Goal: Transaction & Acquisition: Purchase product/service

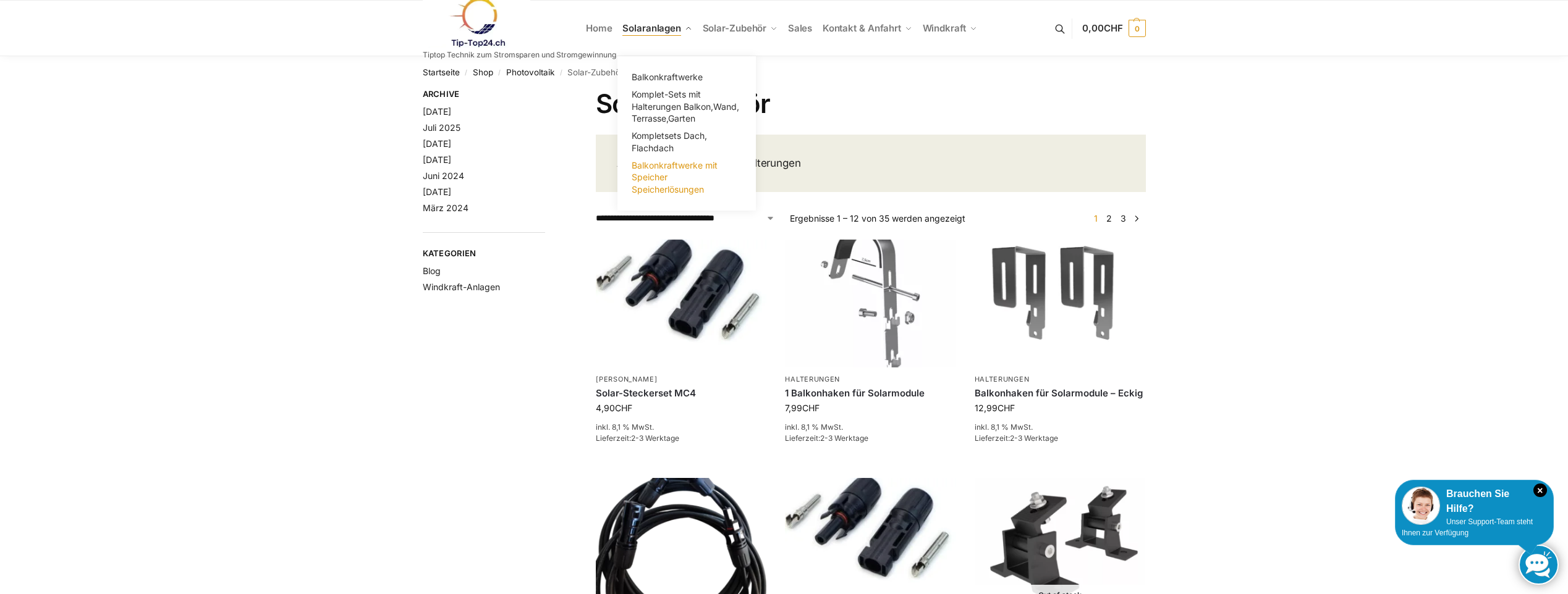
click at [669, 178] on link "Balkonkraftwerke mit Speicher Speicherlösungen" at bounding box center [687, 178] width 123 height 42
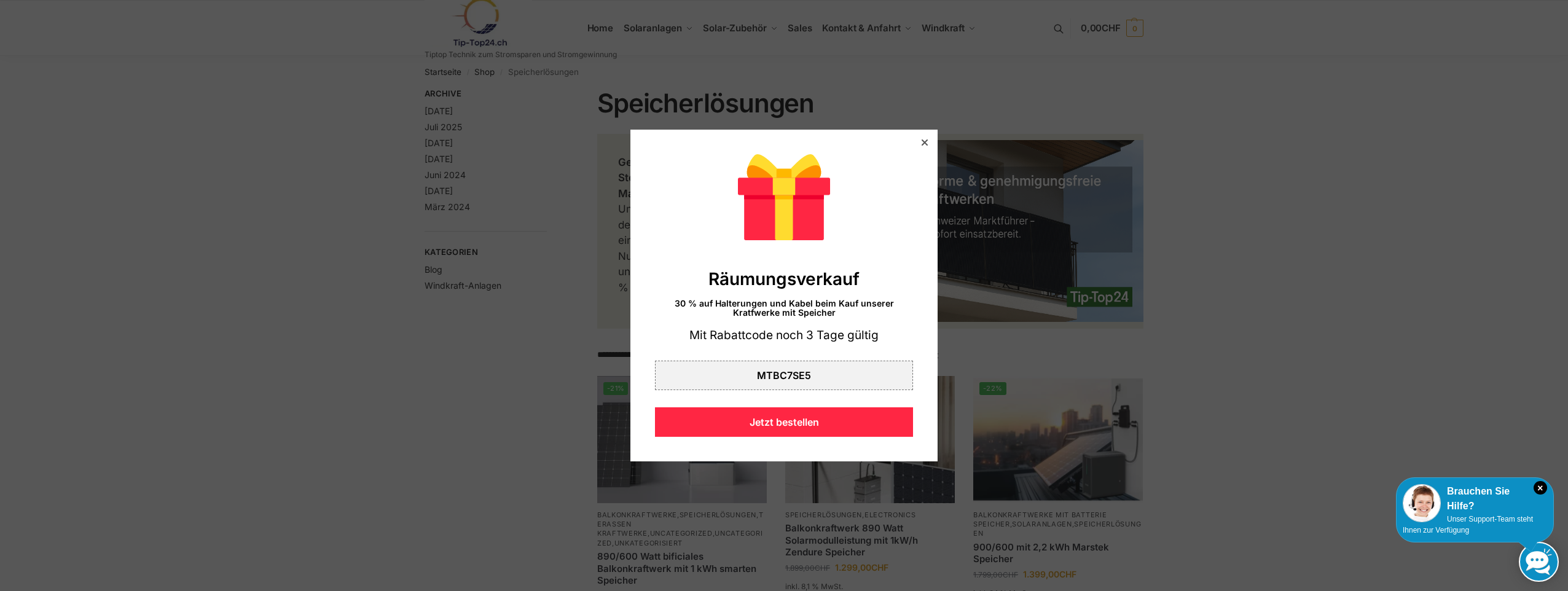
click at [922, 140] on icon at bounding box center [925, 142] width 6 height 6
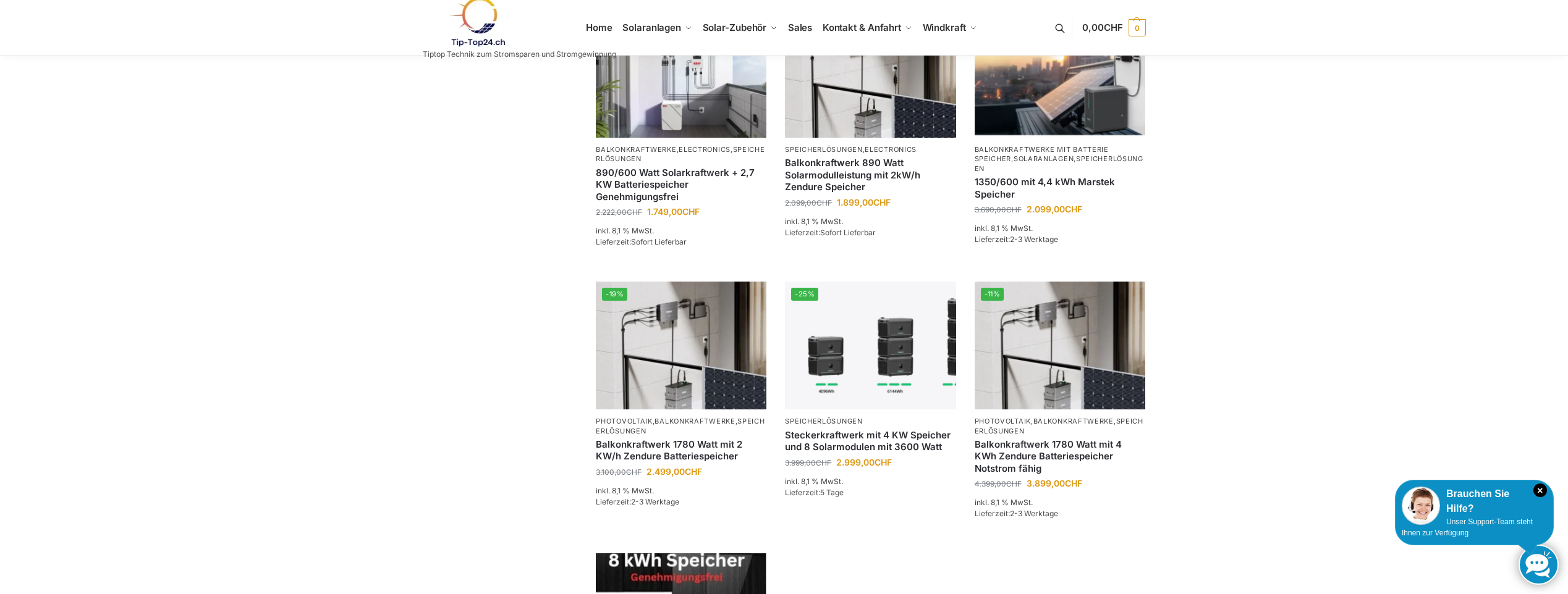
scroll to position [412, 0]
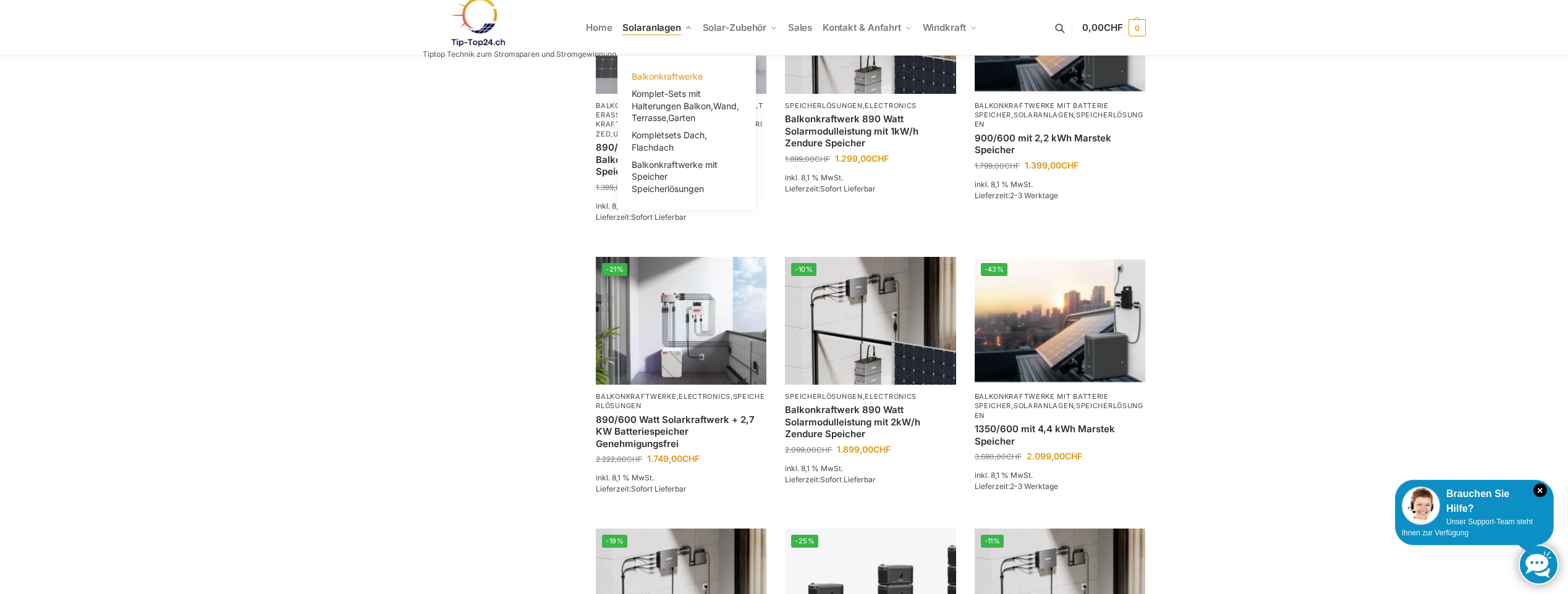
click at [657, 69] on link "Balkonkraftwerke" at bounding box center [687, 77] width 123 height 17
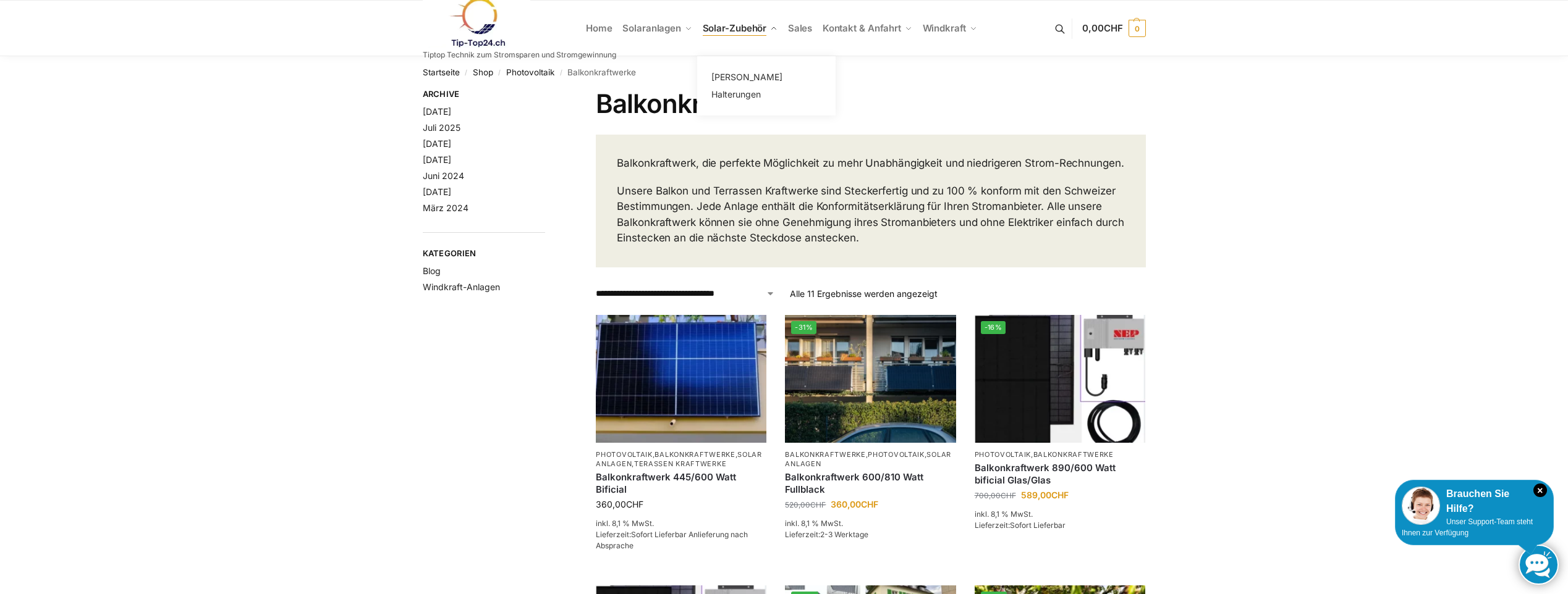
click at [710, 29] on span "Solar-Zubehör" at bounding box center [735, 28] width 65 height 11
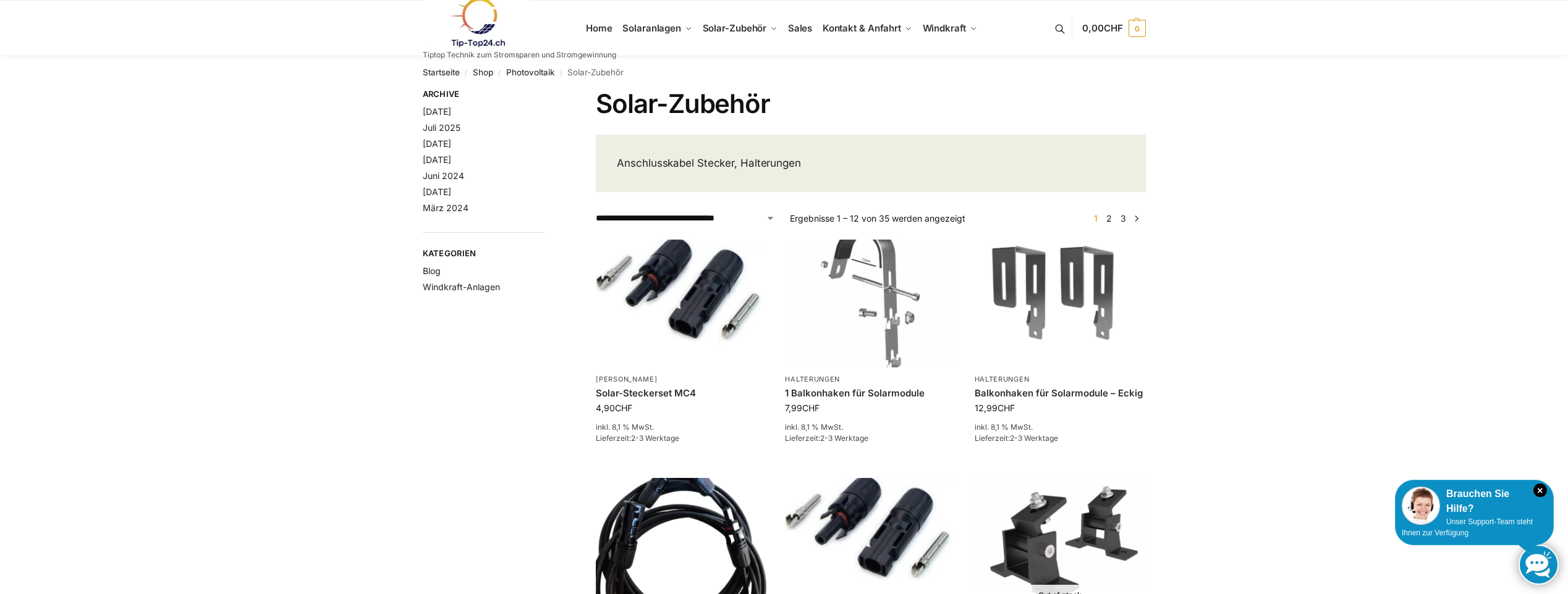
click at [607, 22] on link at bounding box center [520, 23] width 194 height 50
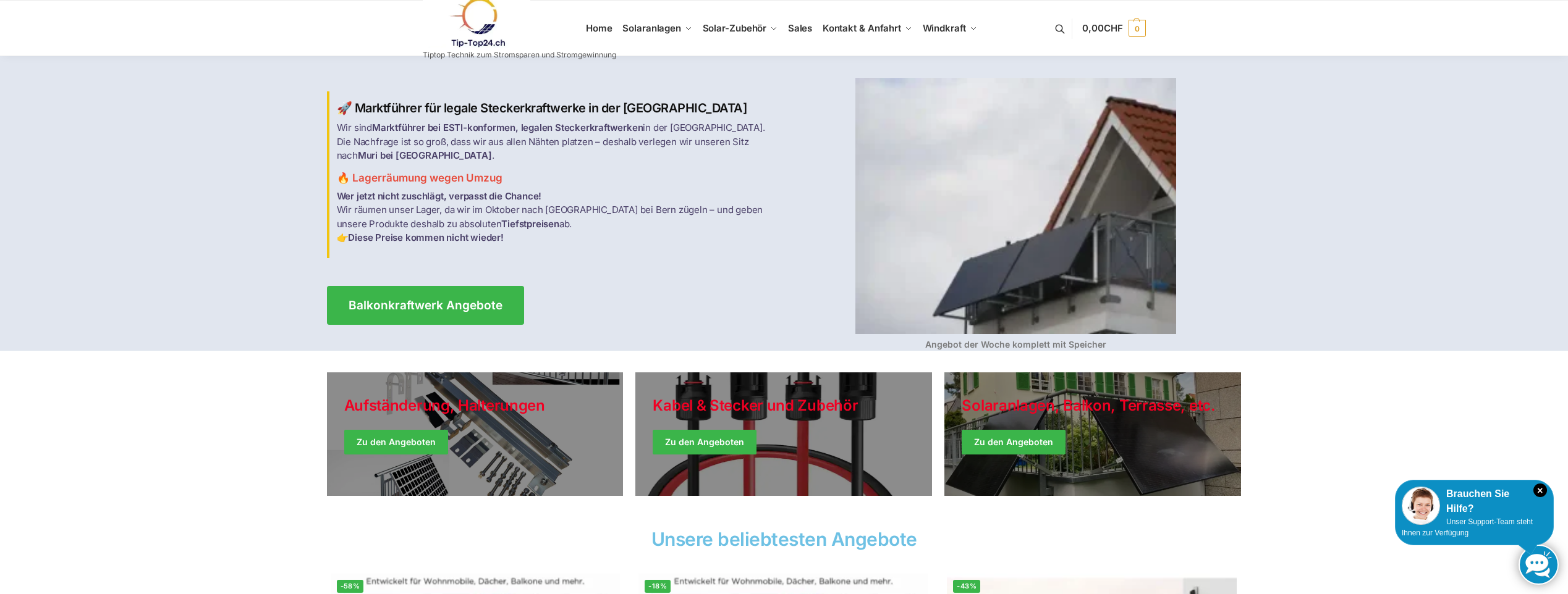
scroll to position [247, 0]
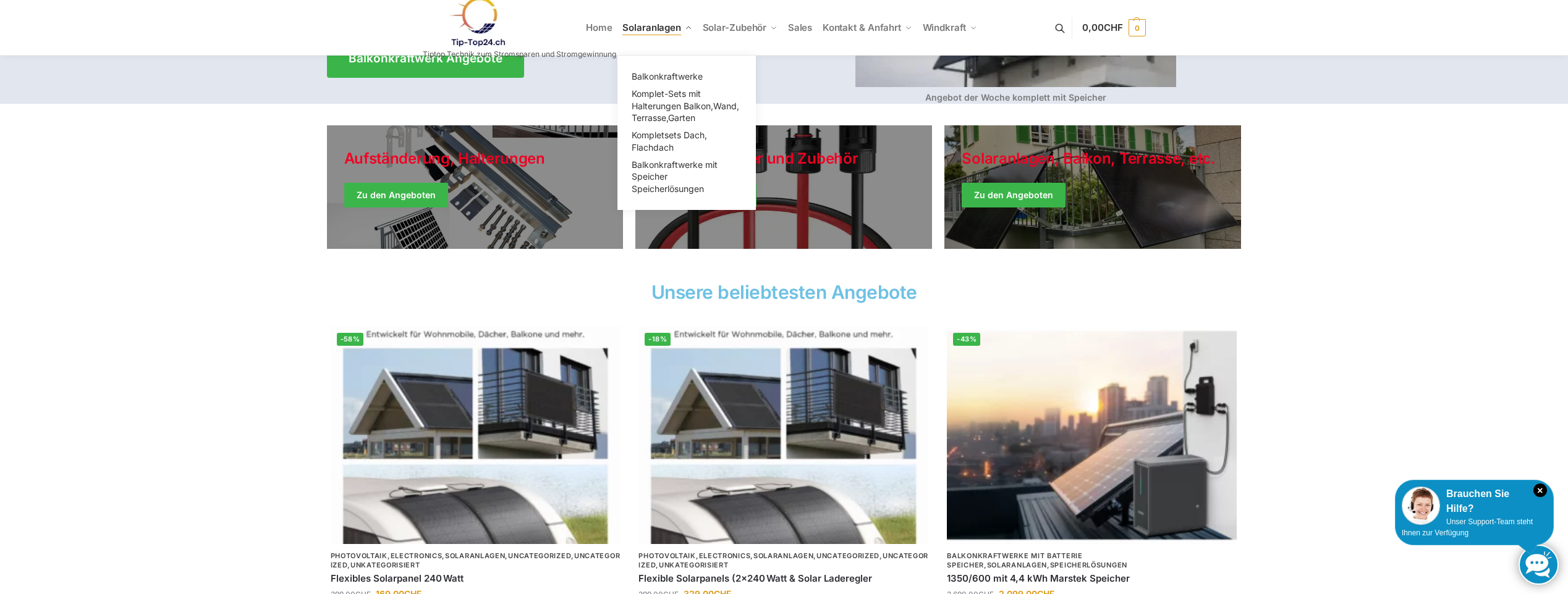
click at [660, 24] on span "Solaranlagen" at bounding box center [652, 27] width 59 height 11
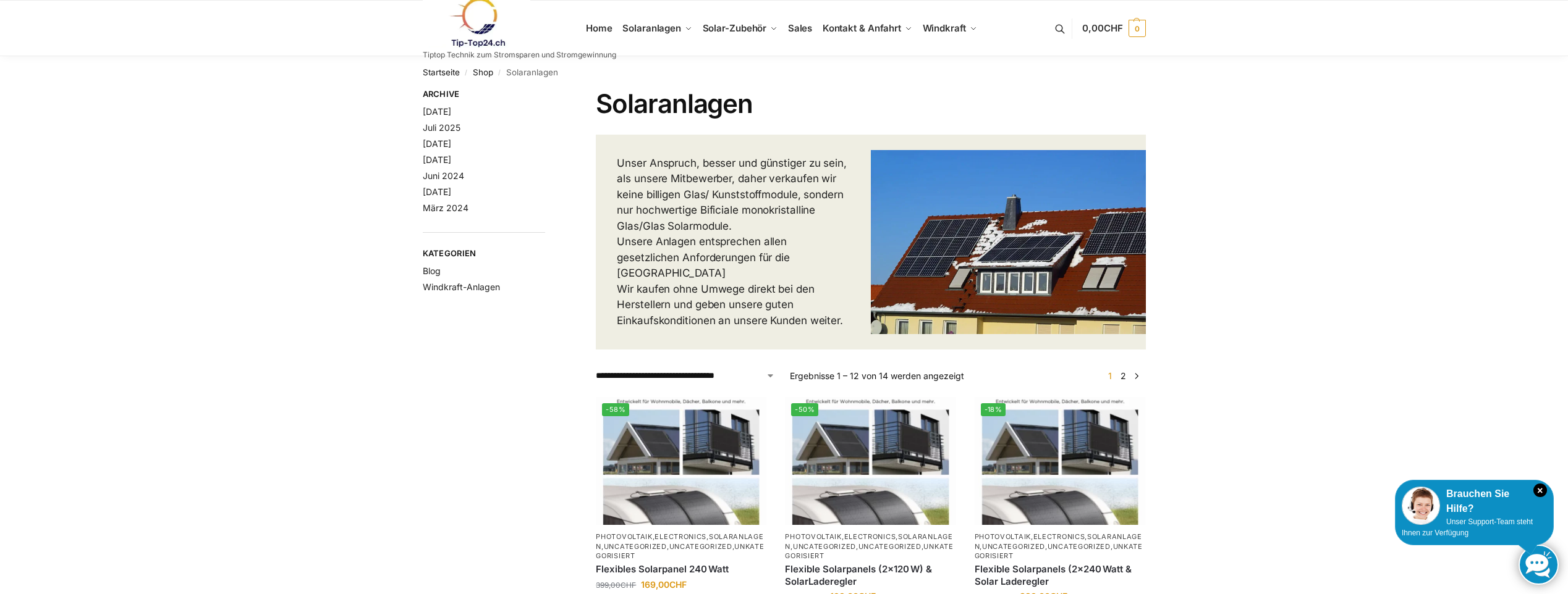
drag, startPoint x: 616, startPoint y: 159, endPoint x: 842, endPoint y: 310, distance: 271.8
click at [842, 310] on div "Unser Anspruch, besser und günstiger zu sein, als unsere Mitbewerber, daher ver…" at bounding box center [733, 242] width 275 height 216
copy p "Unser Anspruch, besser und günstiger zu sein, als unsere Mitbewerber, daher ver…"
click at [602, 25] on link at bounding box center [520, 23] width 194 height 50
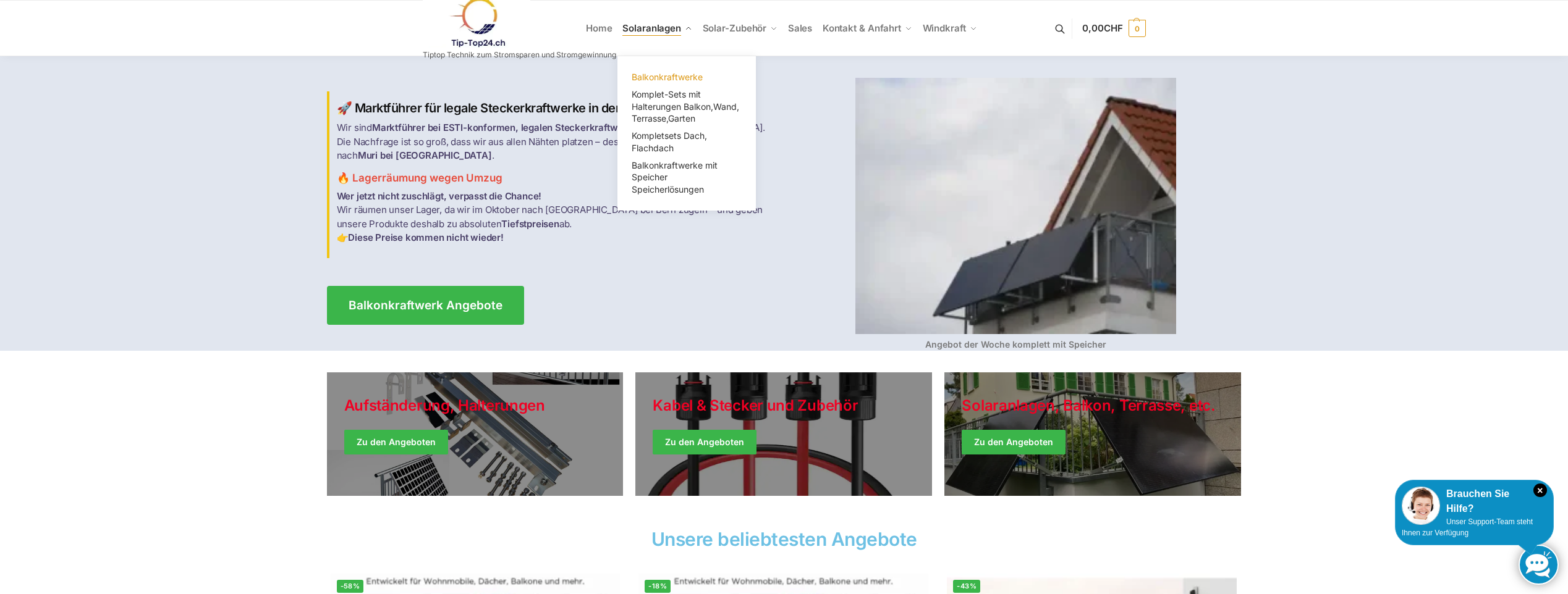
click at [663, 80] on span "Balkonkraftwerke" at bounding box center [667, 77] width 71 height 11
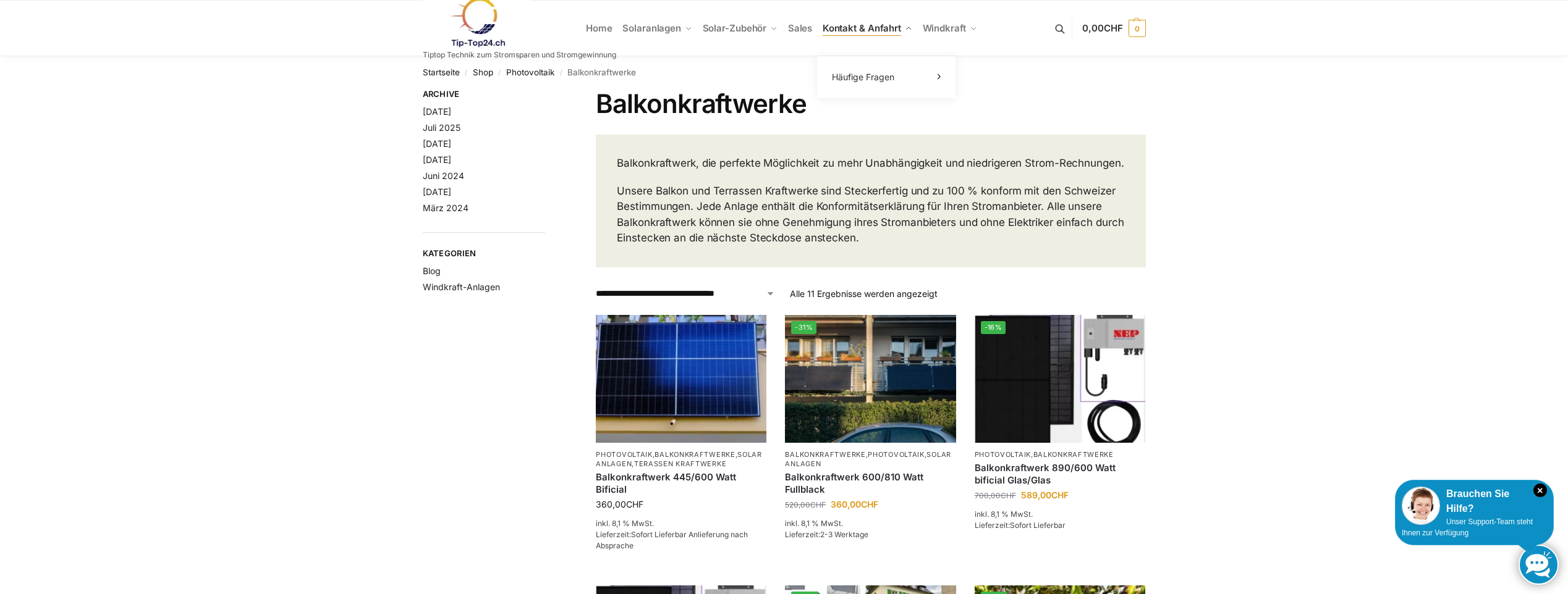
click at [883, 28] on span "Kontakt & Anfahrt" at bounding box center [861, 28] width 78 height 11
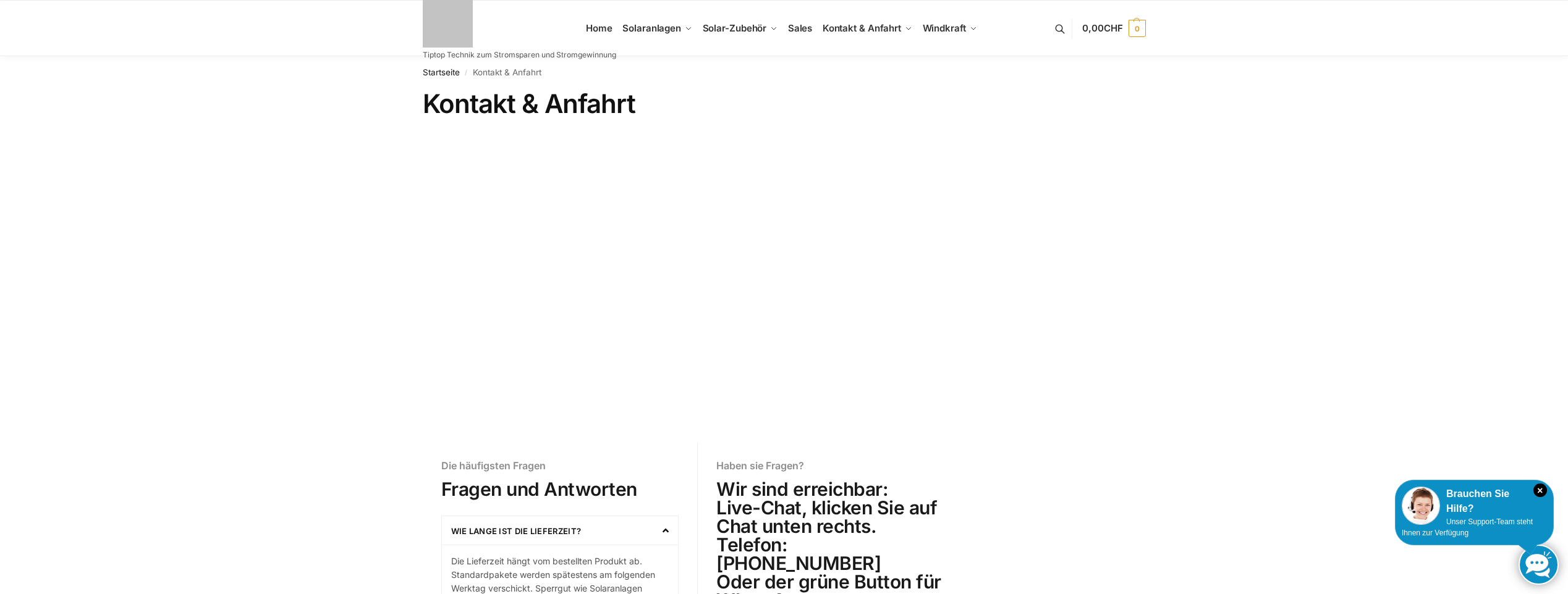
scroll to position [247, 0]
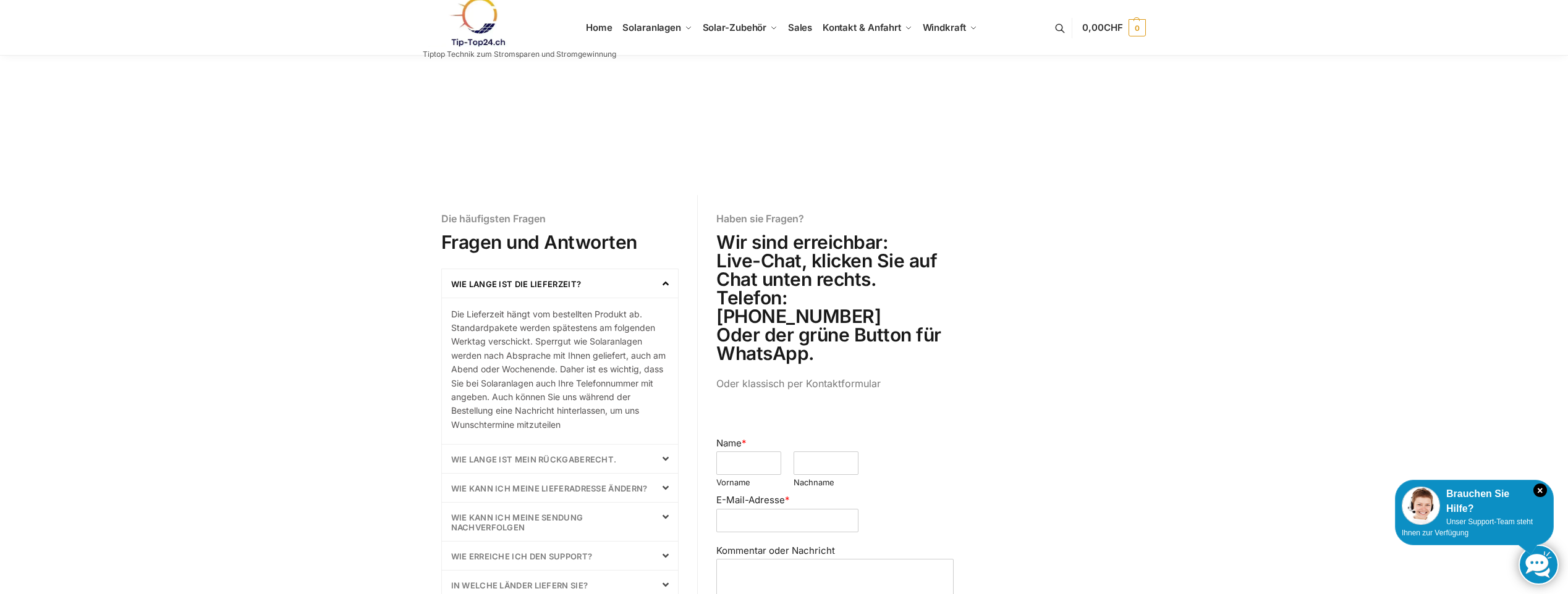
click at [843, 294] on h2 "Wir sind erreichbar: Live-Chat, klicken Sie auf Chat unten rechts. Telefon: [PH…" at bounding box center [835, 298] width 238 height 130
copy h2 "0784701155"
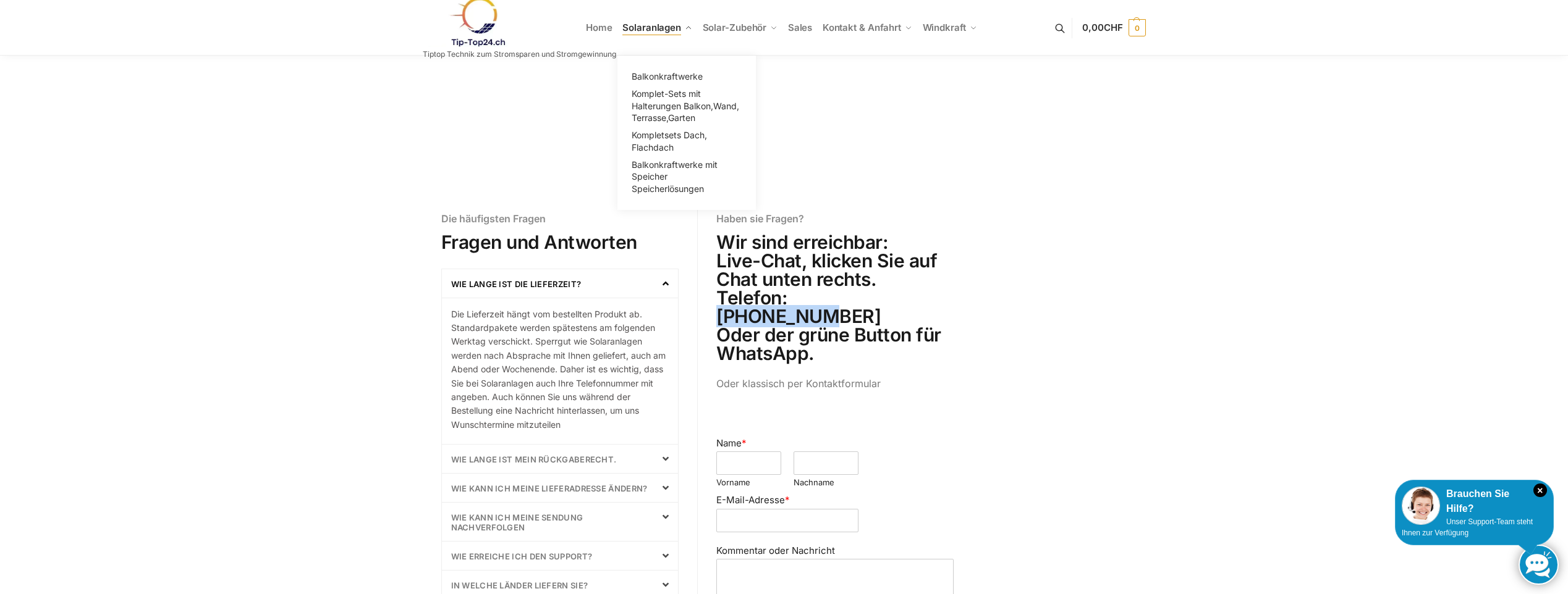
click at [643, 30] on span "Solaranlagen" at bounding box center [652, 27] width 59 height 11
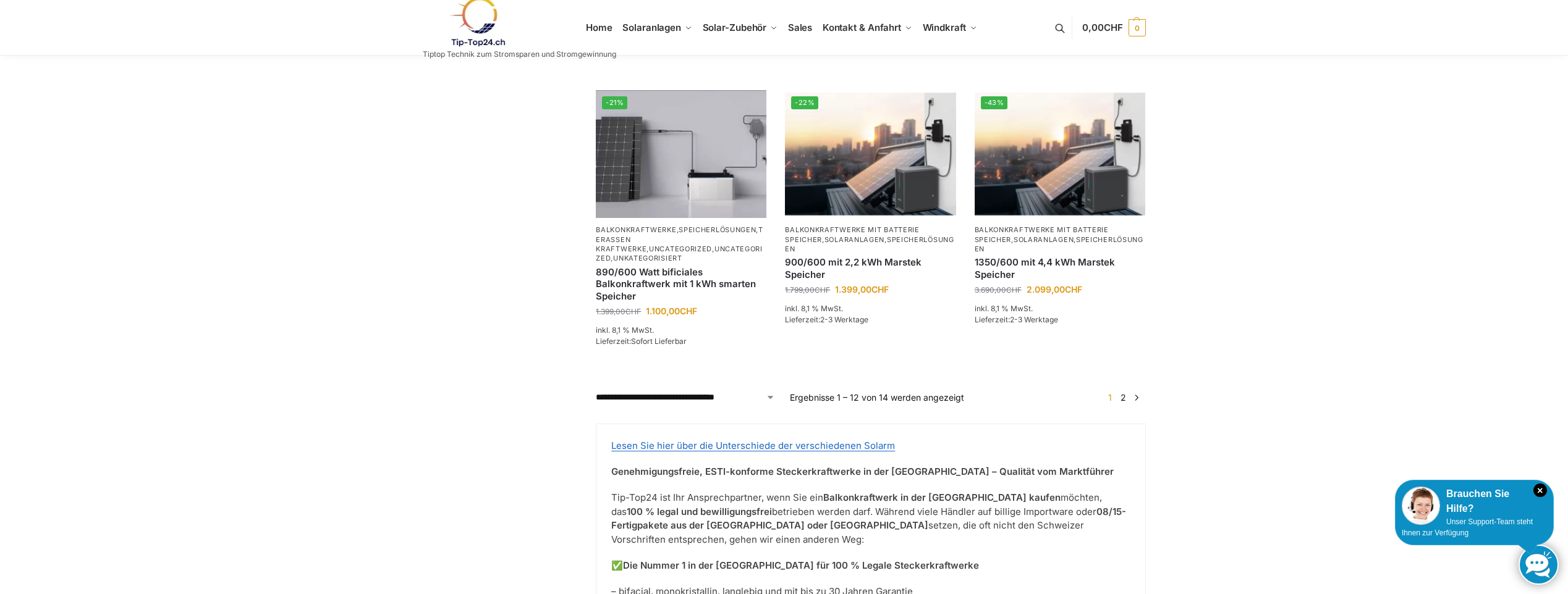
scroll to position [597, 0]
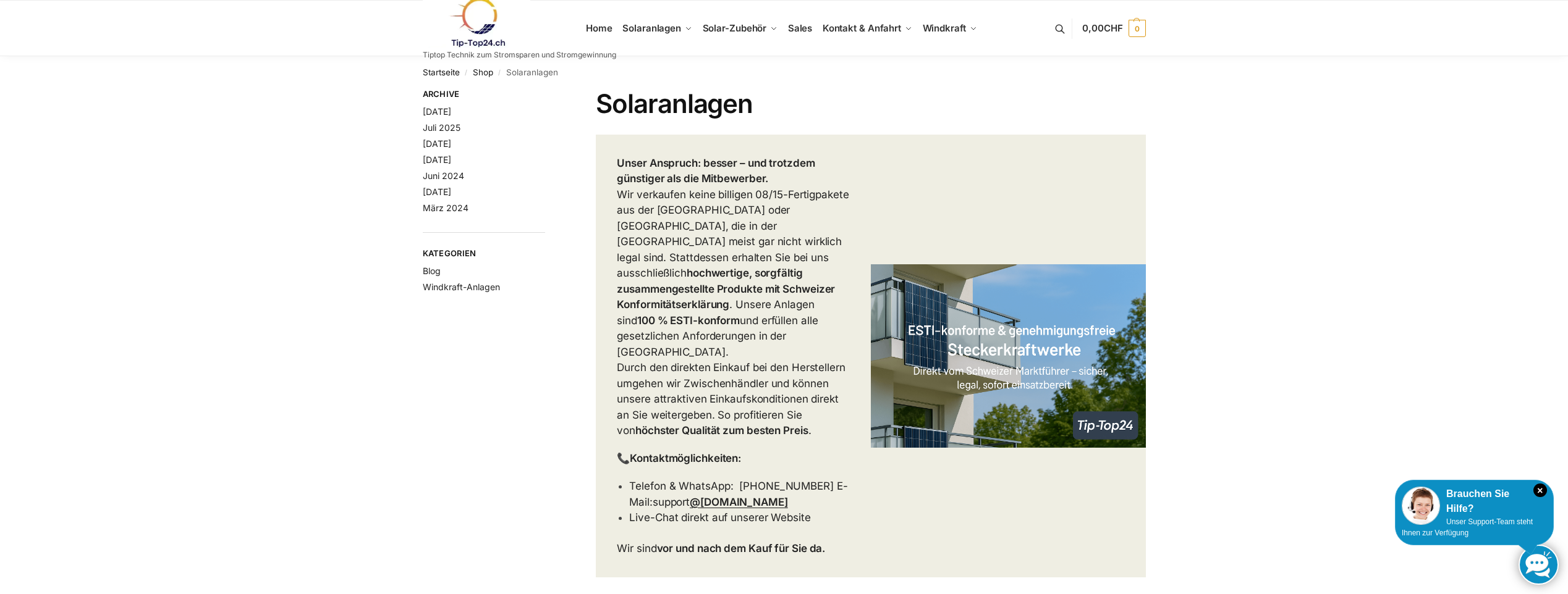
click at [594, 29] on link at bounding box center [520, 23] width 194 height 50
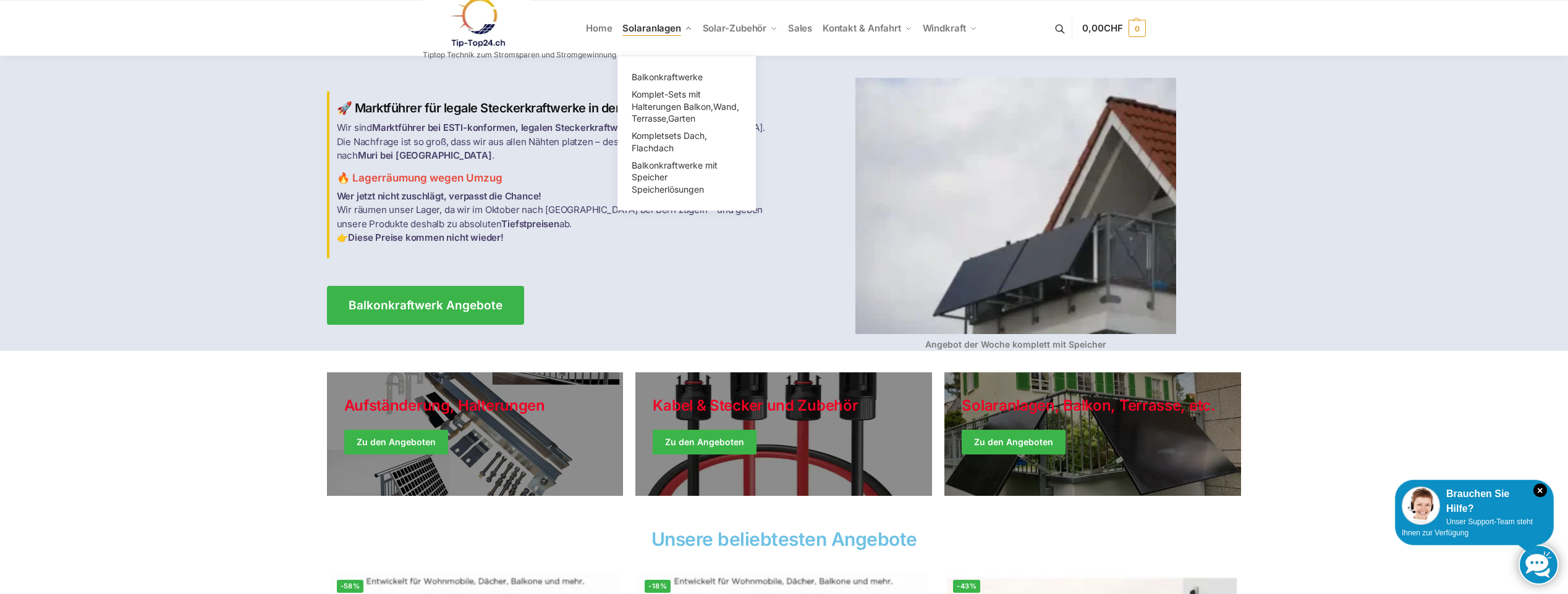
click at [661, 32] on span "Solaranlagen" at bounding box center [652, 28] width 59 height 11
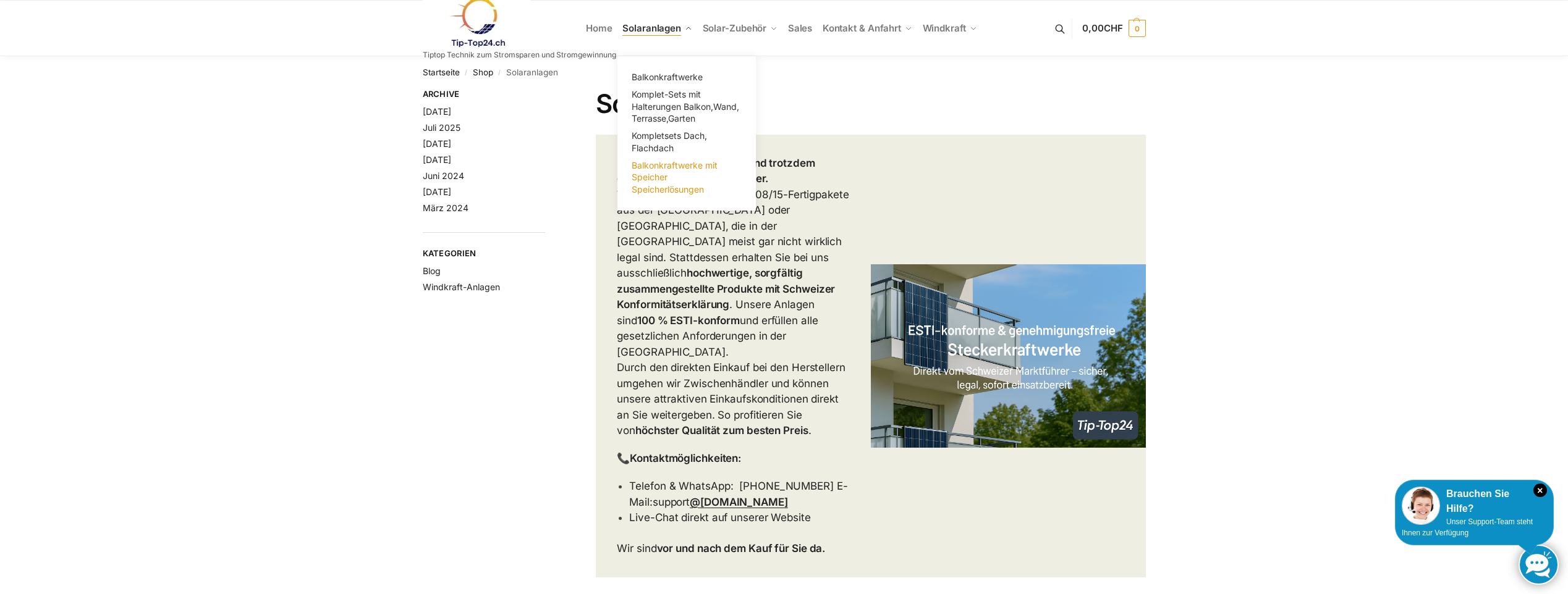
click at [644, 183] on link "Balkonkraftwerke mit Speicher Speicherlösungen" at bounding box center [687, 178] width 123 height 42
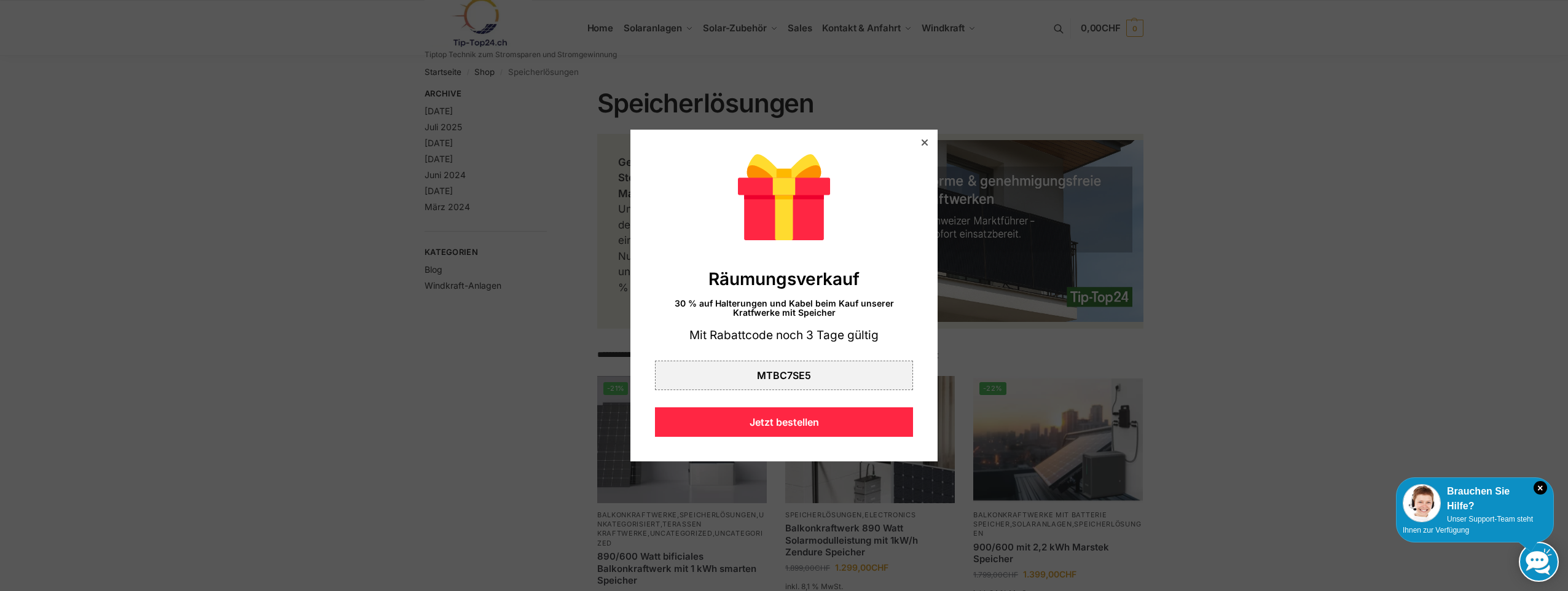
click at [922, 143] on icon at bounding box center [925, 142] width 6 height 6
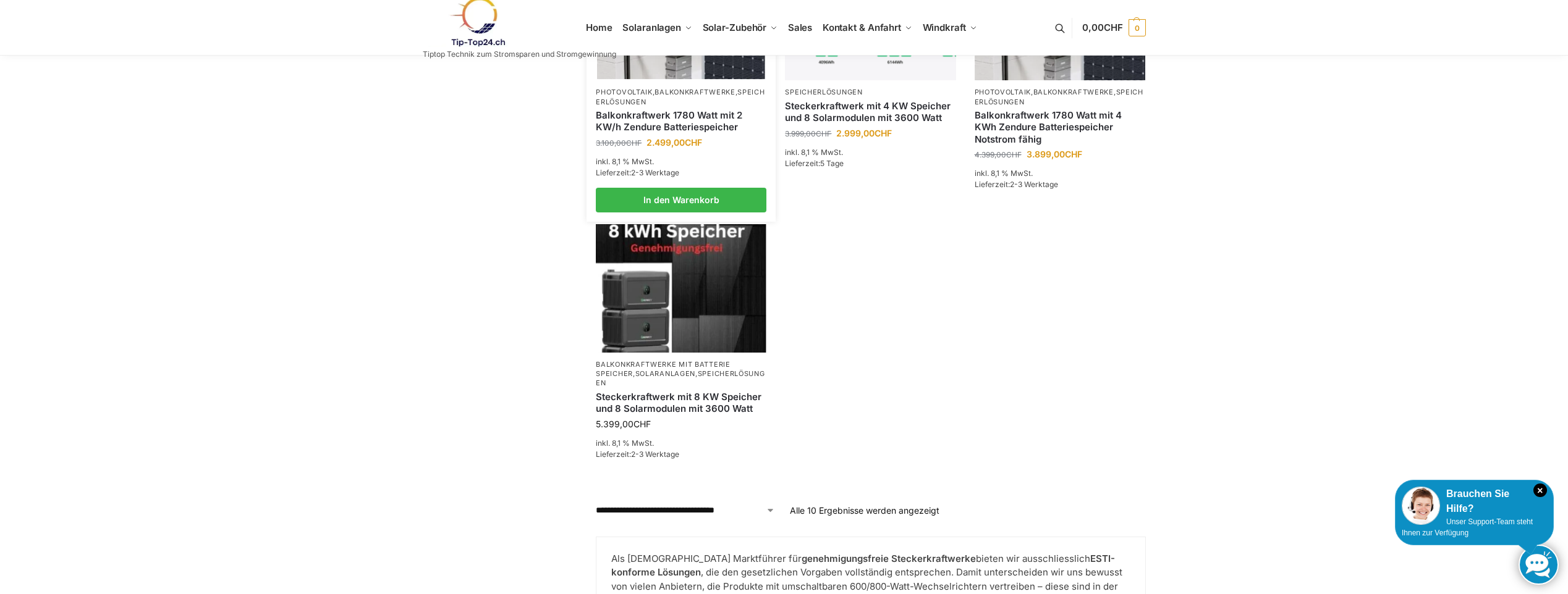
scroll to position [247, 0]
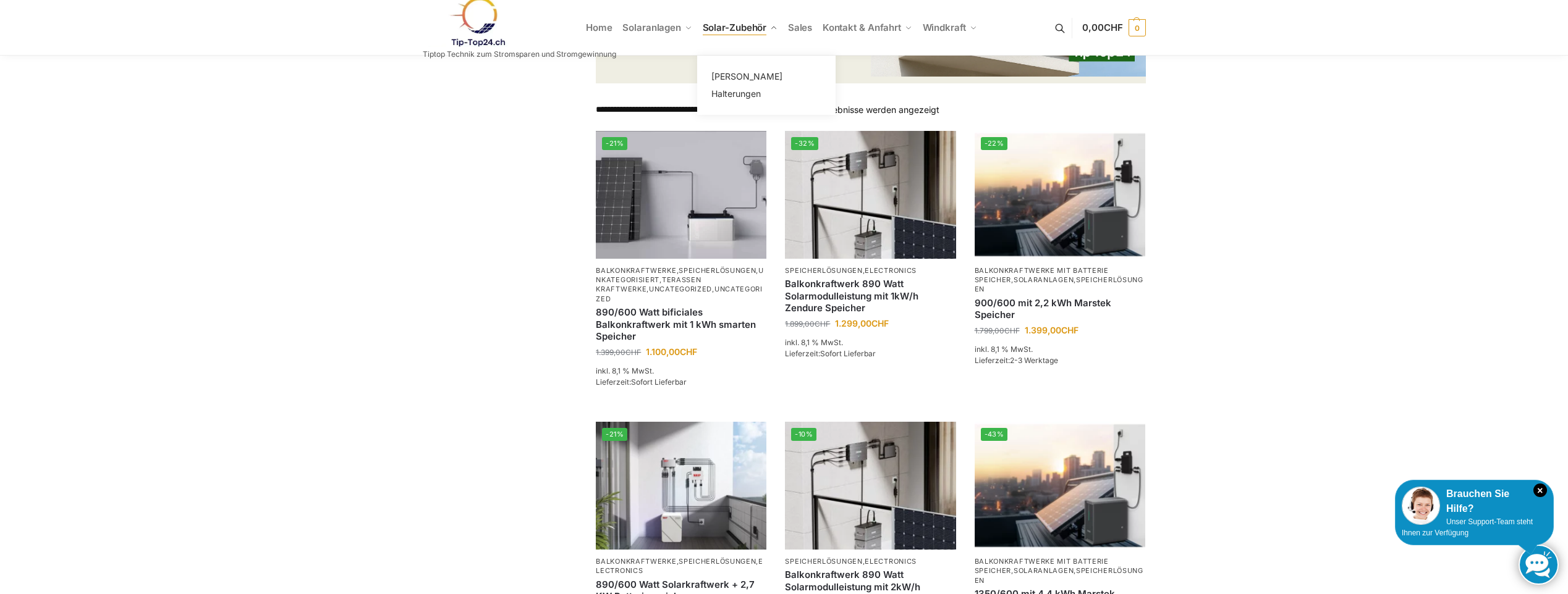
click at [733, 26] on span "Solar-Zubehör" at bounding box center [735, 27] width 65 height 11
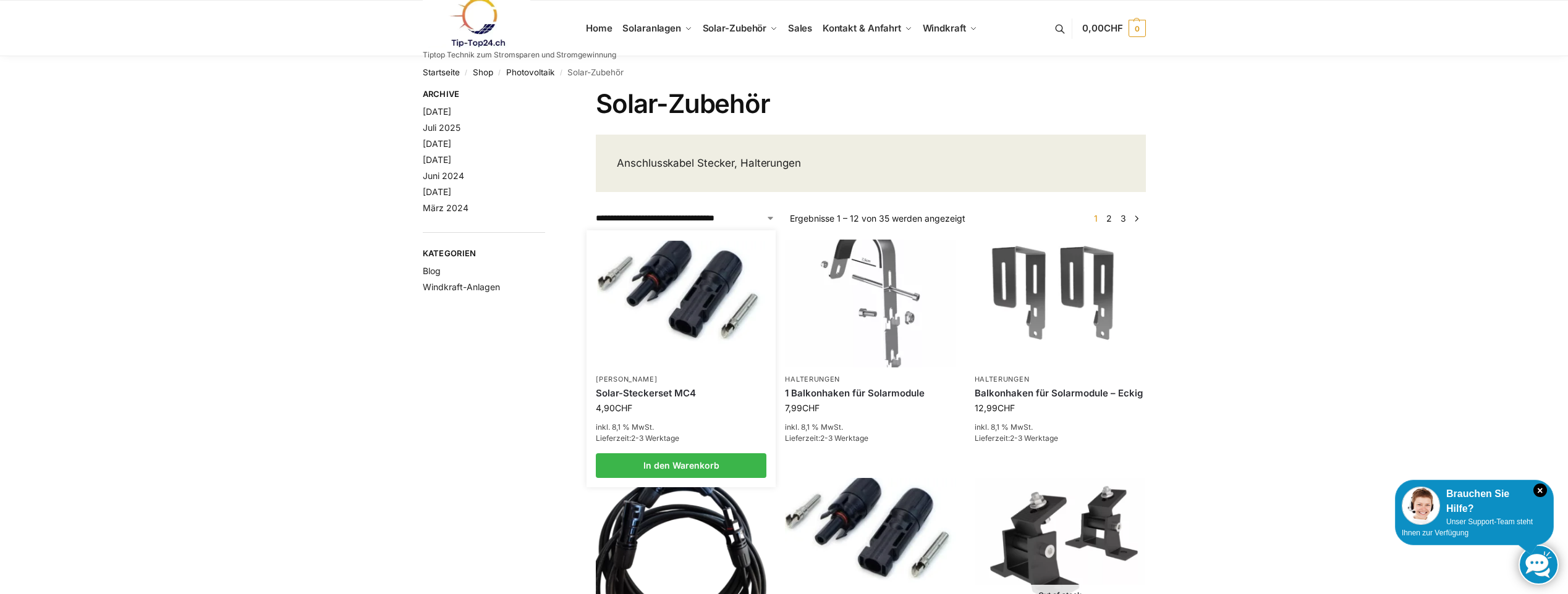
click at [637, 273] on img at bounding box center [681, 303] width 167 height 126
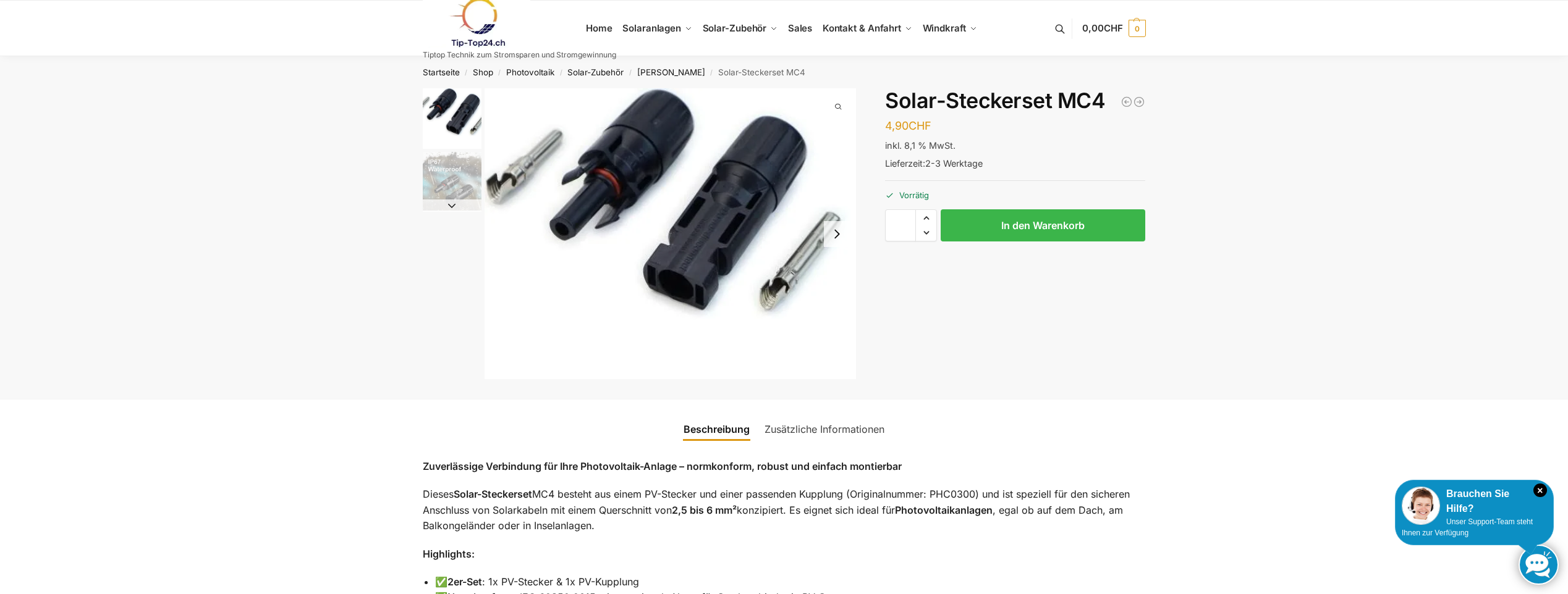
click at [487, 24] on img at bounding box center [476, 23] width 108 height 50
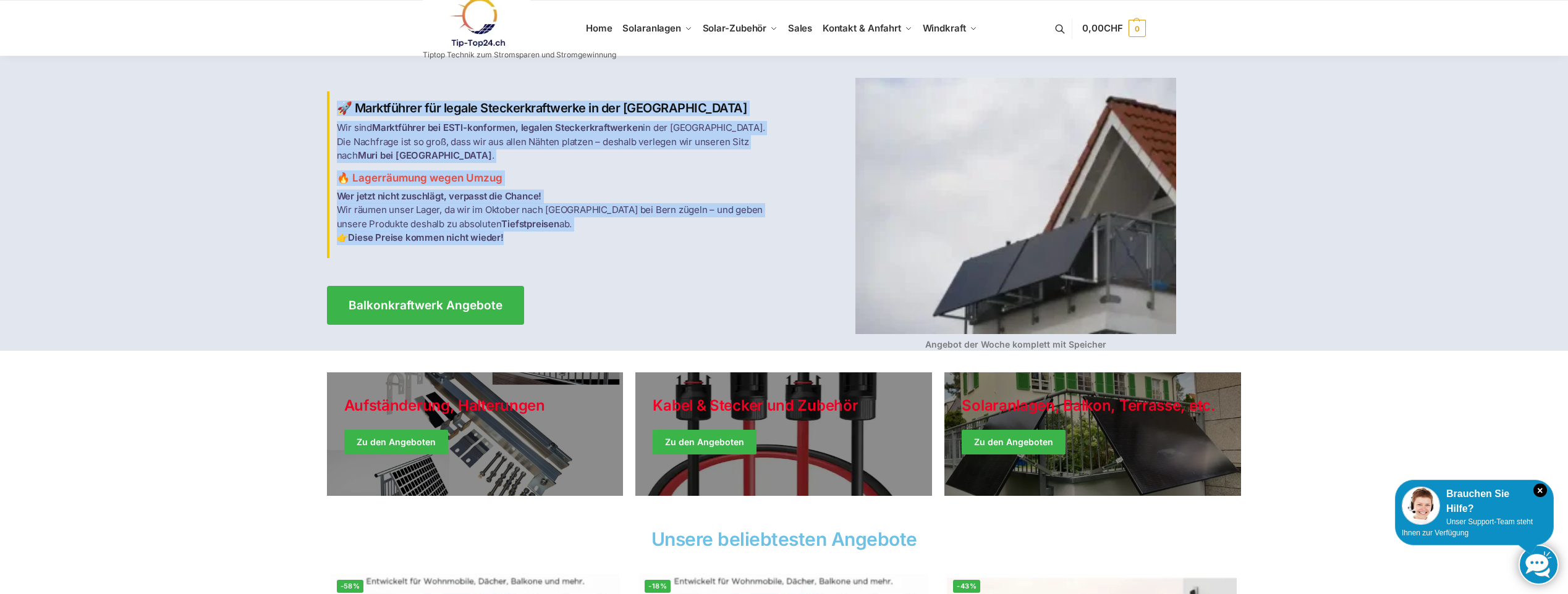
drag, startPoint x: 514, startPoint y: 231, endPoint x: 323, endPoint y: 115, distance: 223.5
click at [323, 115] on div "🚀 Marktführer für legale Steckerkraftwerke in der [GEOGRAPHIC_DATA] Wir sind Ma…" at bounding box center [553, 182] width 464 height 182
drag, startPoint x: 323, startPoint y: 115, endPoint x: 344, endPoint y: 118, distance: 21.2
copy div "🚀 Marktführer für legale Steckerkraftwerke in der [GEOGRAPHIC_DATA] Wir sind Ma…"
click at [604, 24] on link at bounding box center [520, 23] width 194 height 50
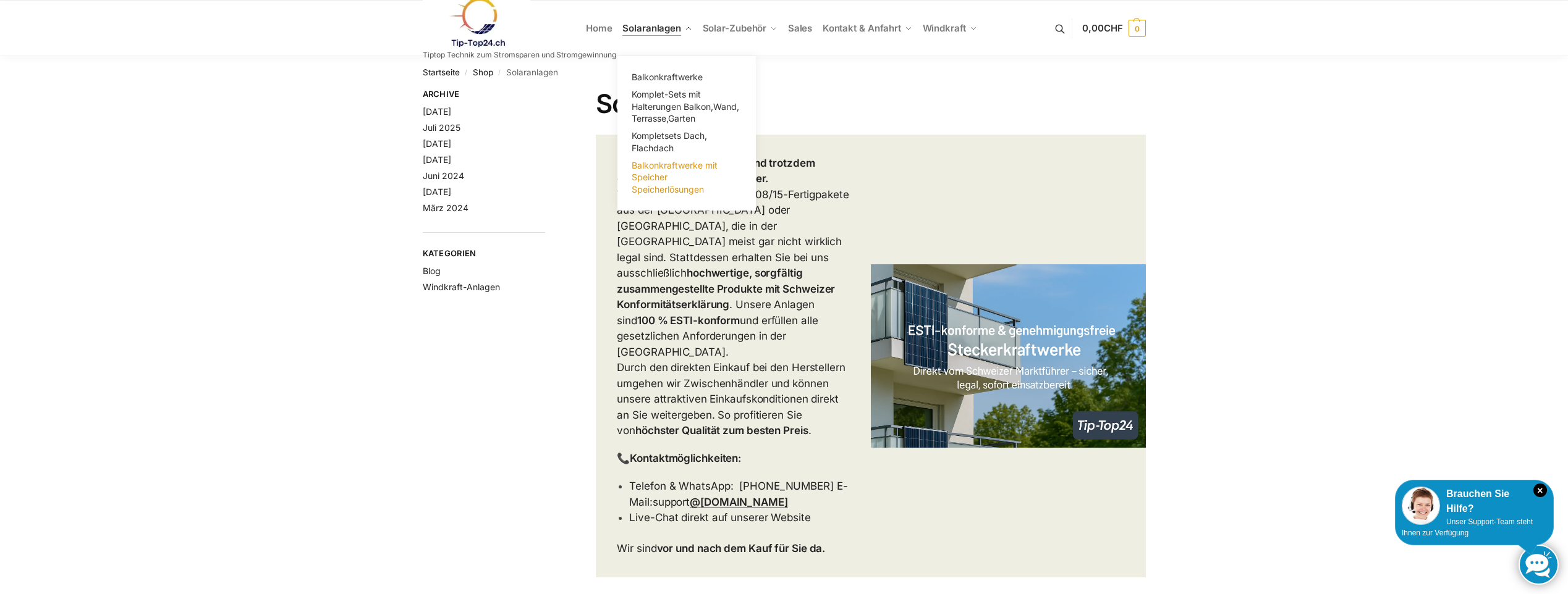
click at [662, 182] on span "Balkonkraftwerke mit Speicher Speicherlösungen" at bounding box center [675, 177] width 86 height 34
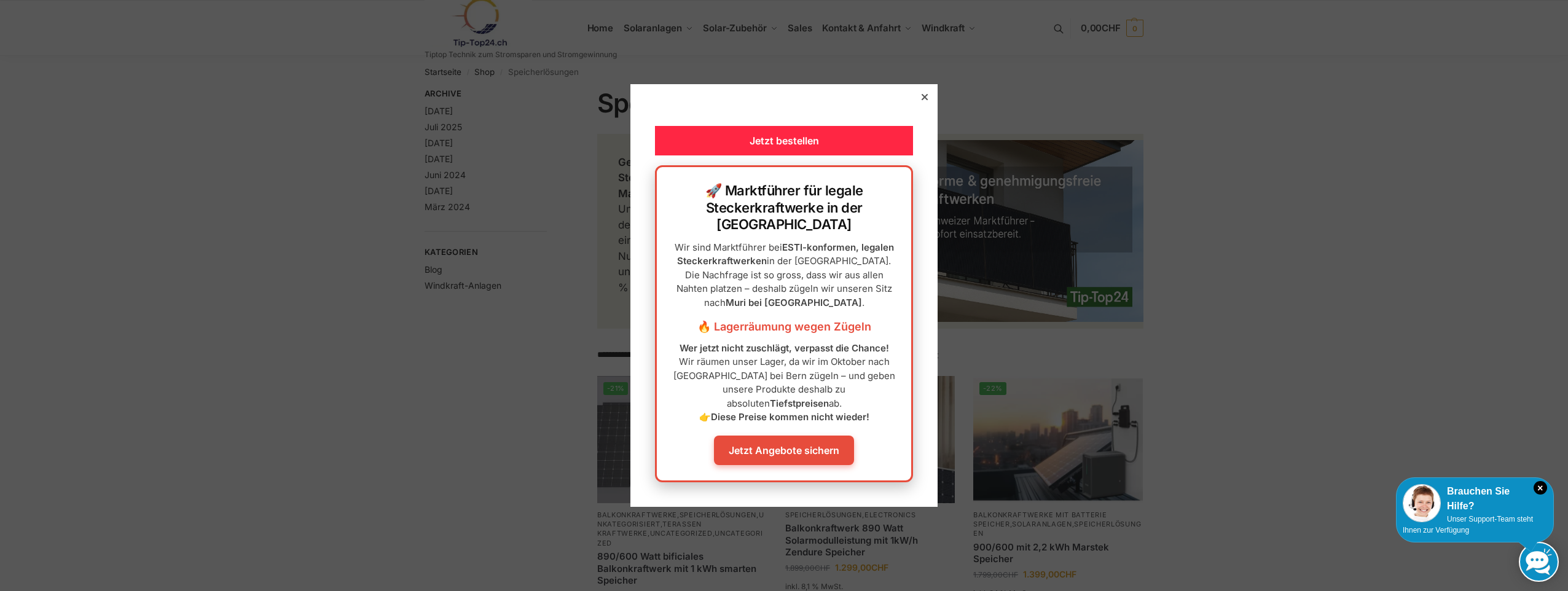
click at [922, 100] on icon at bounding box center [925, 97] width 6 height 6
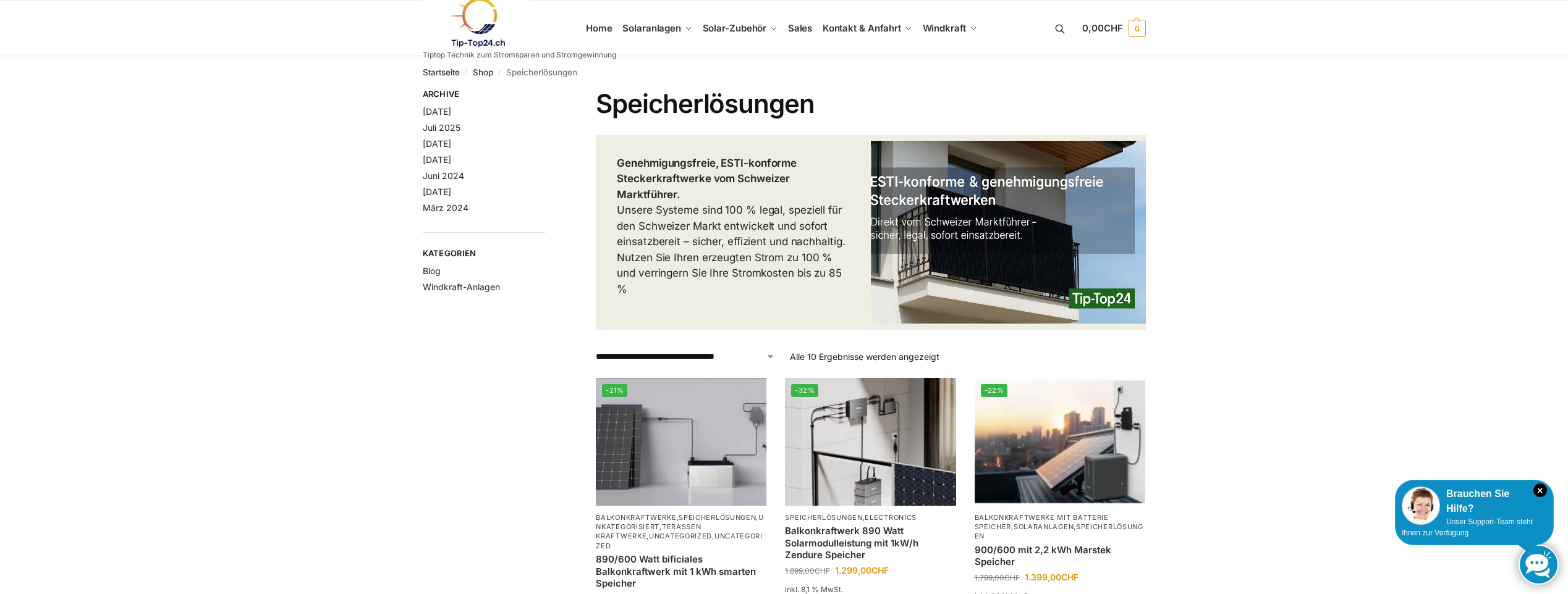
click at [601, 25] on link at bounding box center [520, 23] width 194 height 50
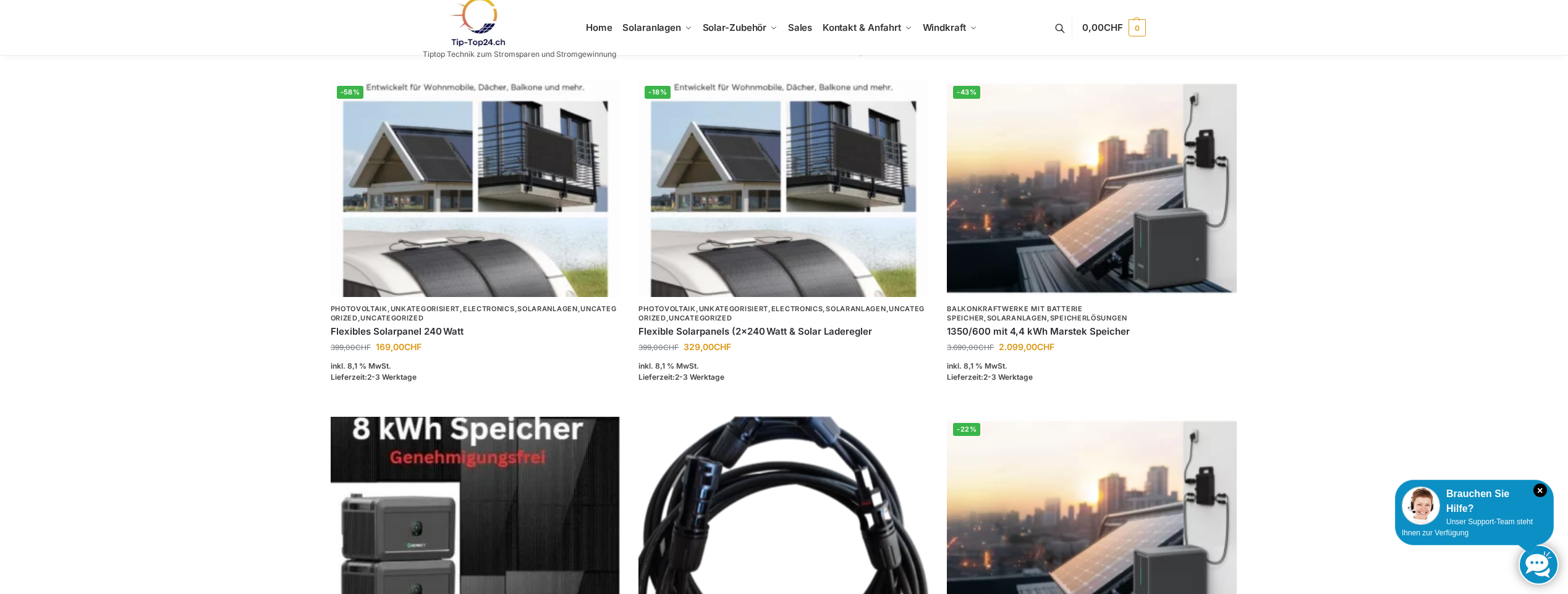
scroll to position [247, 0]
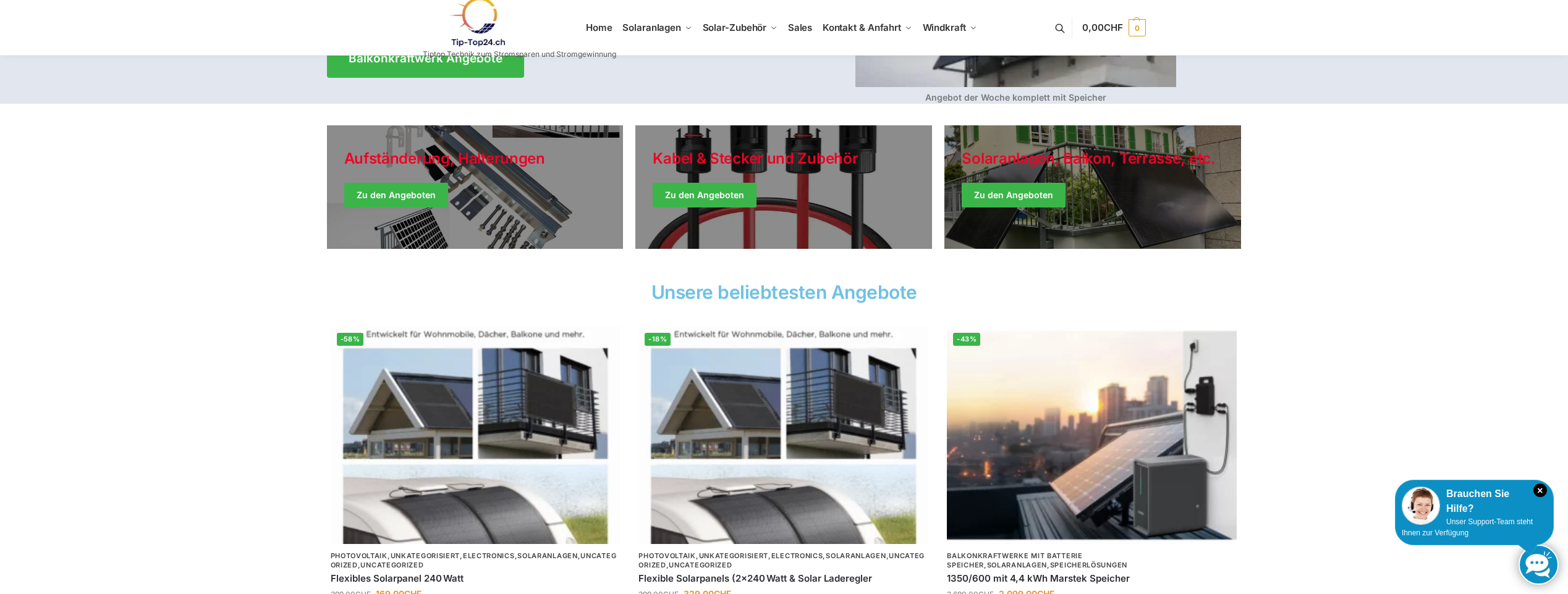
click at [603, 21] on link at bounding box center [520, 22] width 194 height 50
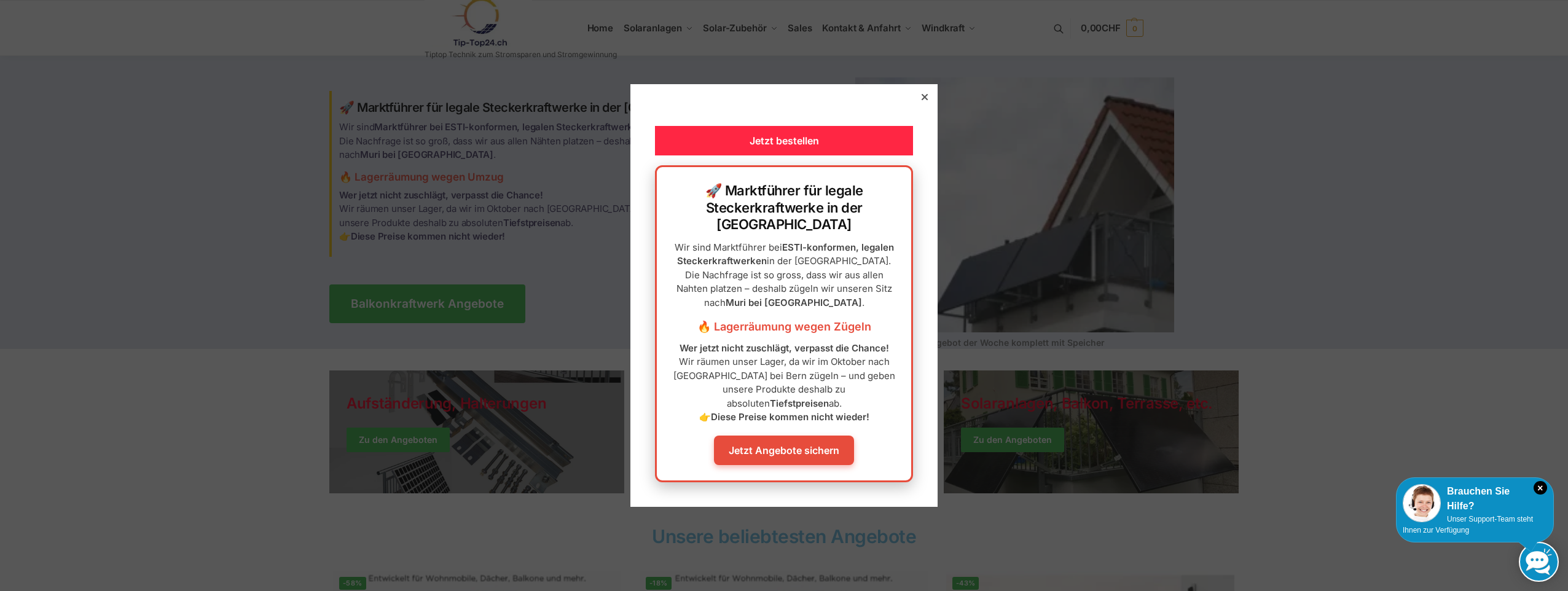
click at [922, 100] on icon at bounding box center [925, 97] width 6 height 6
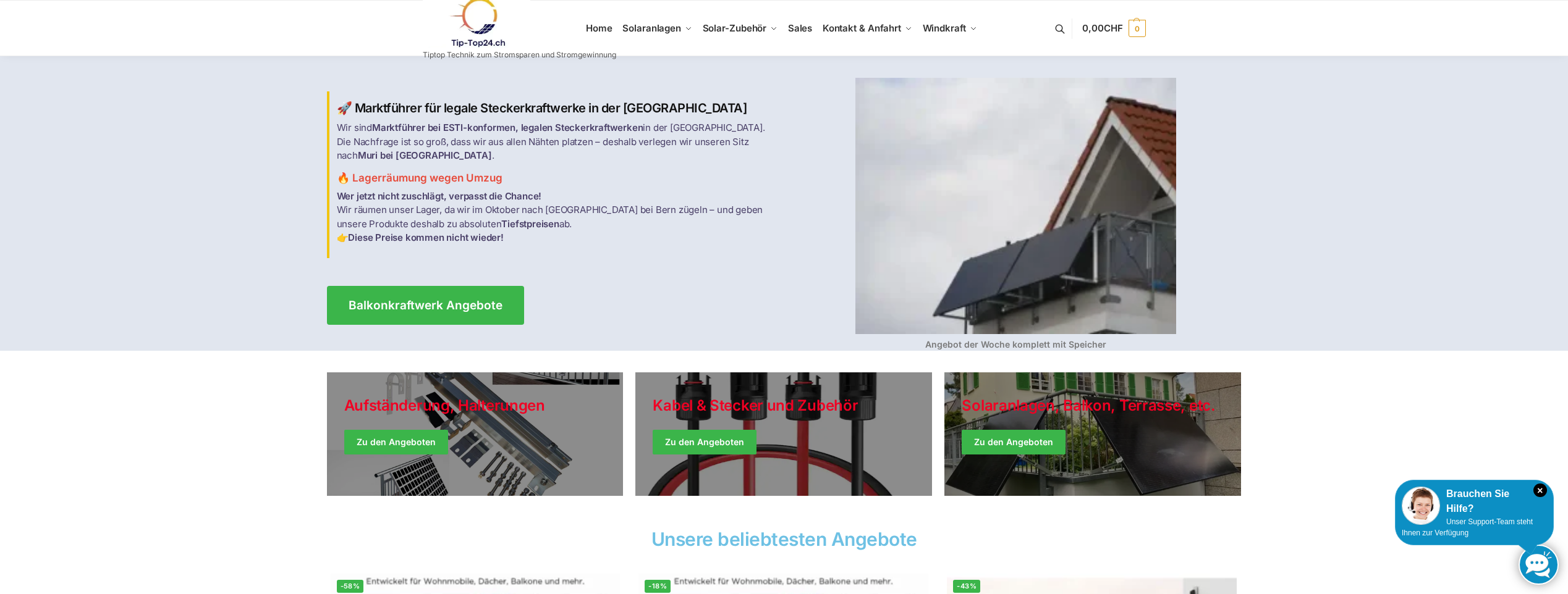
click at [600, 29] on link at bounding box center [520, 23] width 194 height 50
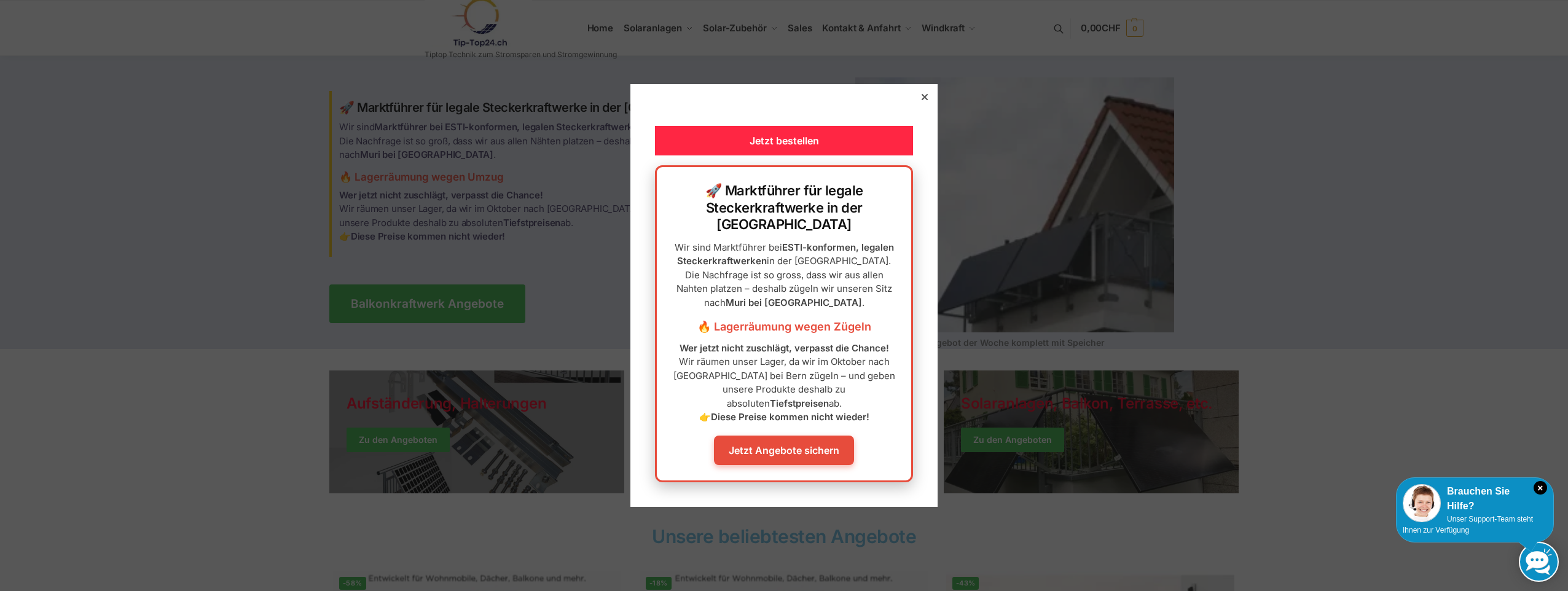
click at [922, 100] on icon at bounding box center [925, 97] width 6 height 6
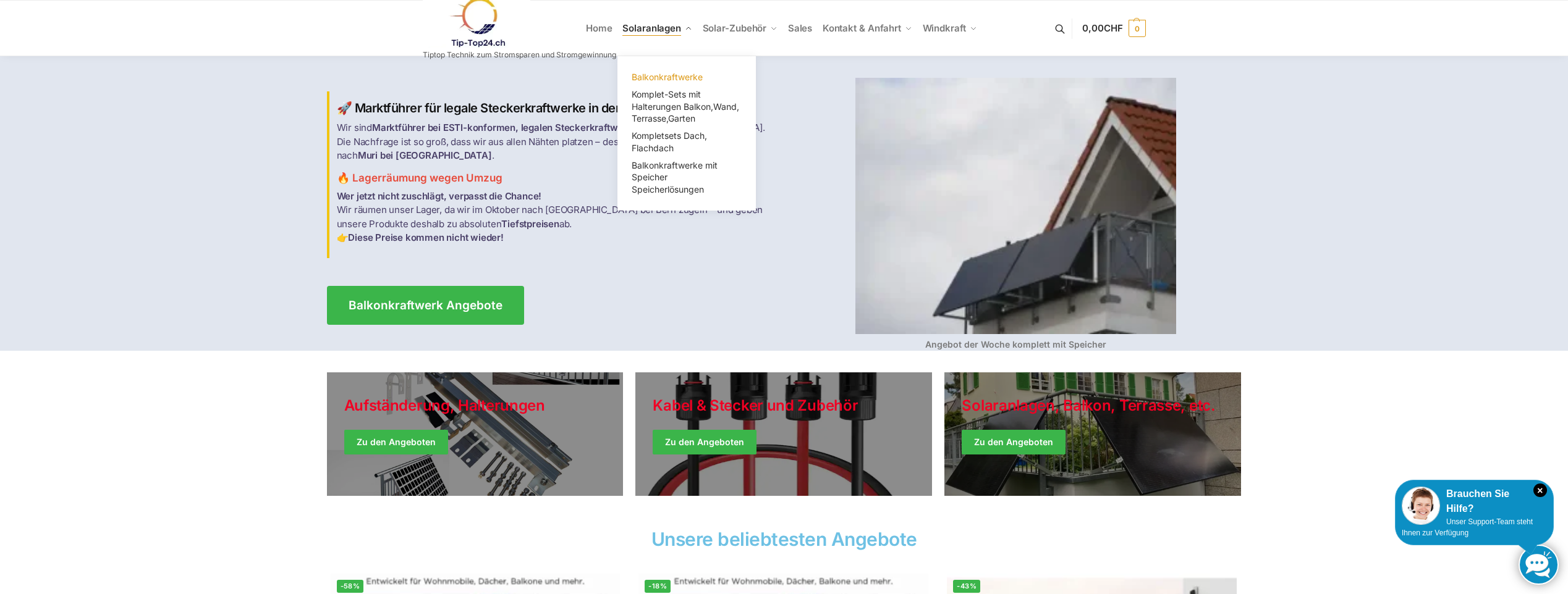
click at [662, 77] on span "Balkonkraftwerke" at bounding box center [667, 77] width 71 height 11
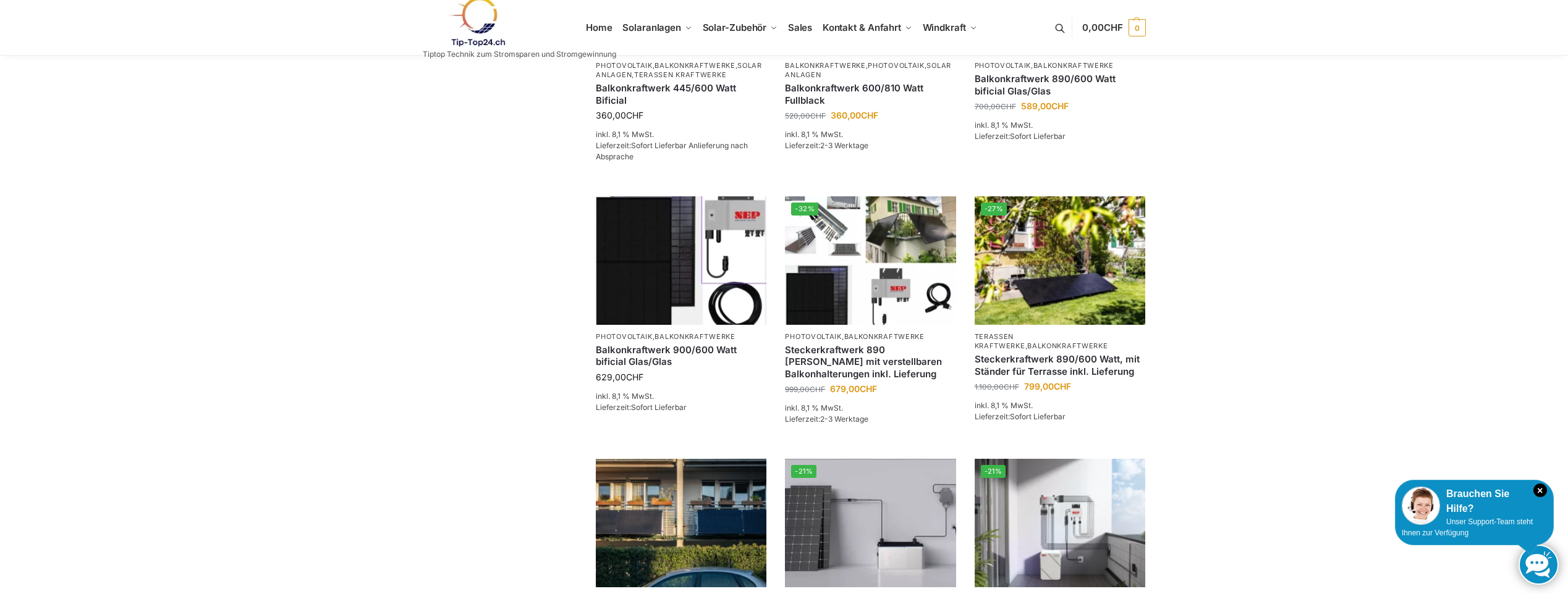
scroll to position [142, 0]
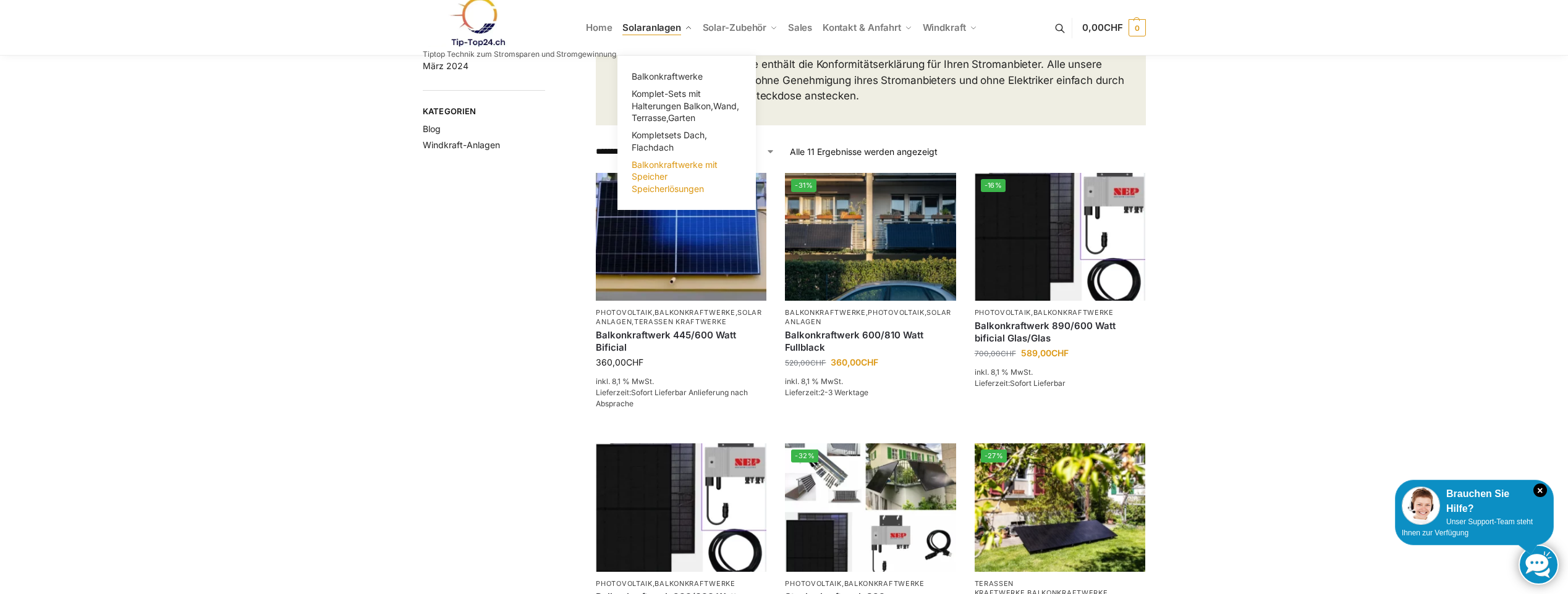
click at [648, 174] on span "Balkonkraftwerke mit Speicher Speicherlösungen" at bounding box center [675, 176] width 86 height 34
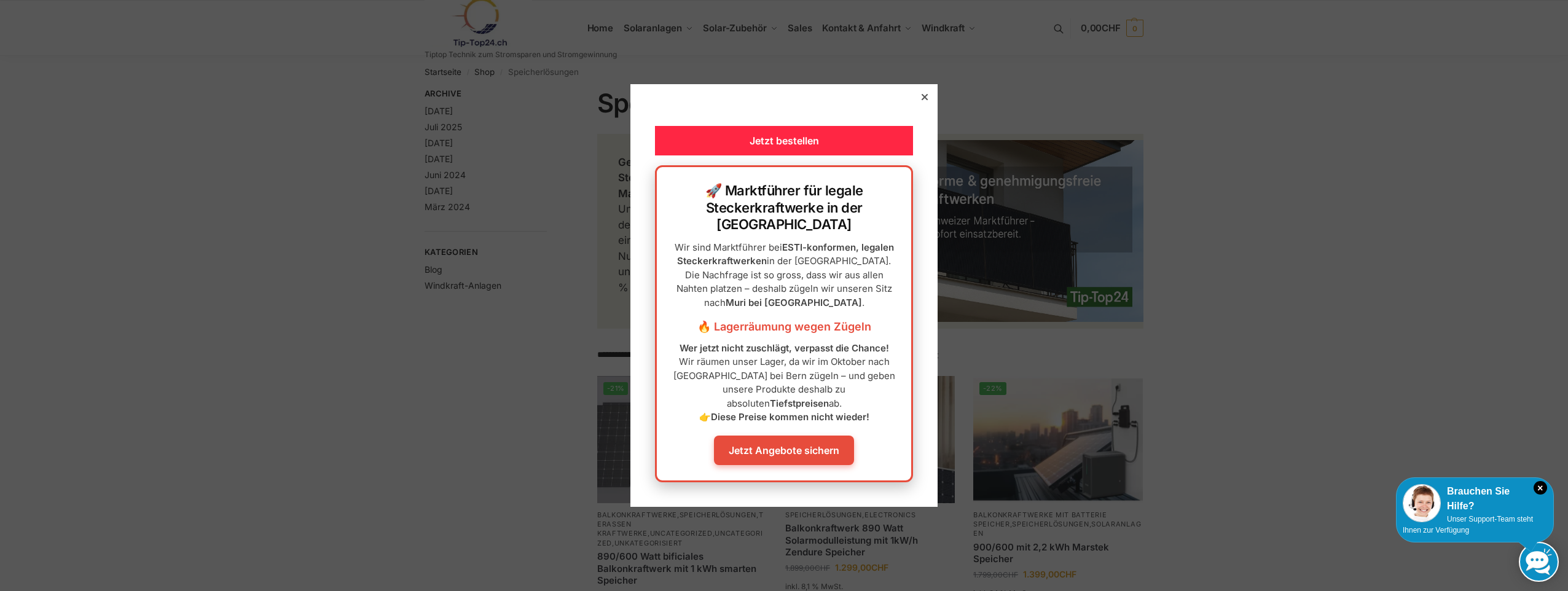
click at [922, 100] on icon at bounding box center [925, 97] width 6 height 6
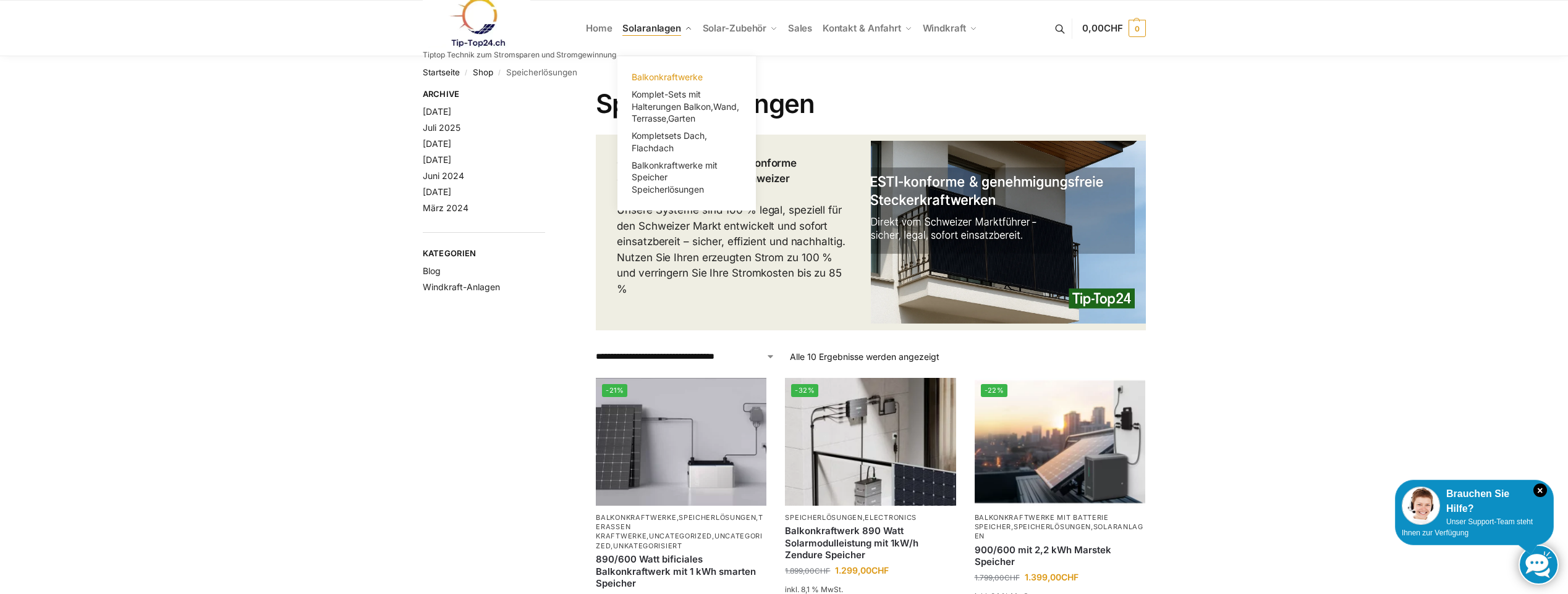
click at [650, 76] on span "Balkonkraftwerke" at bounding box center [667, 77] width 71 height 11
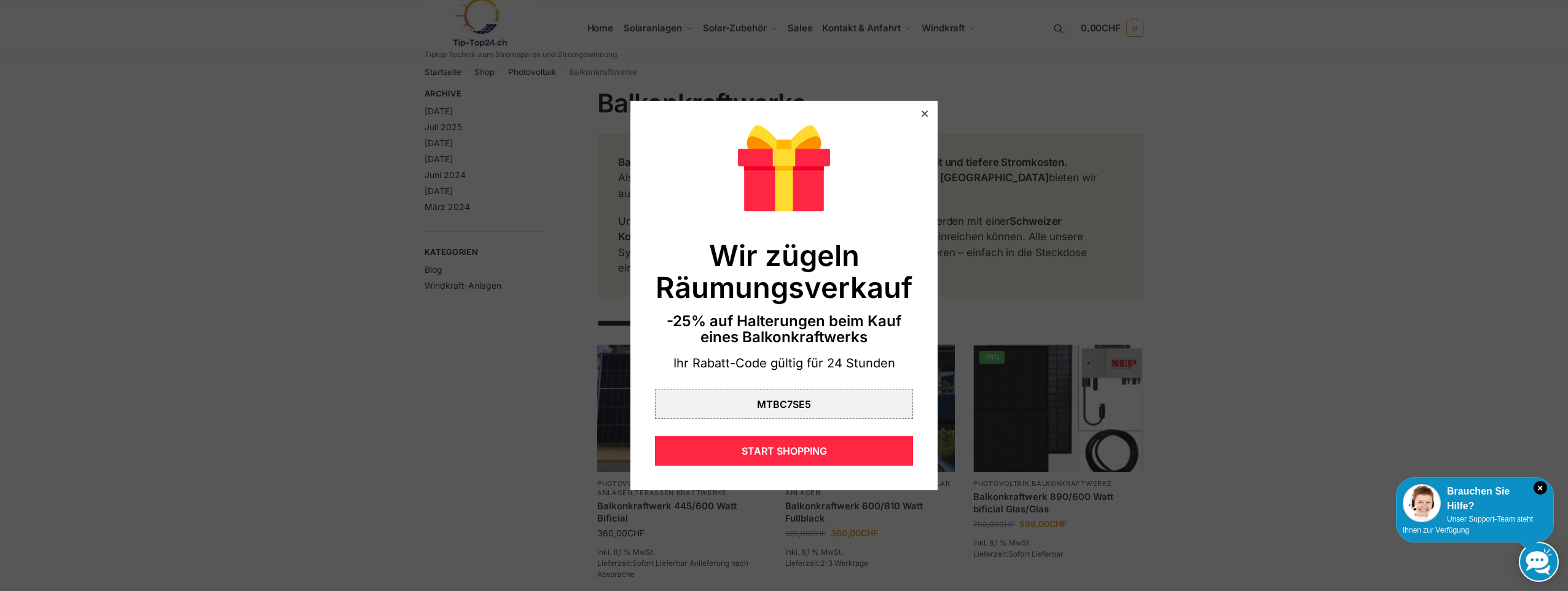
click at [920, 111] on div at bounding box center [925, 114] width 11 height 11
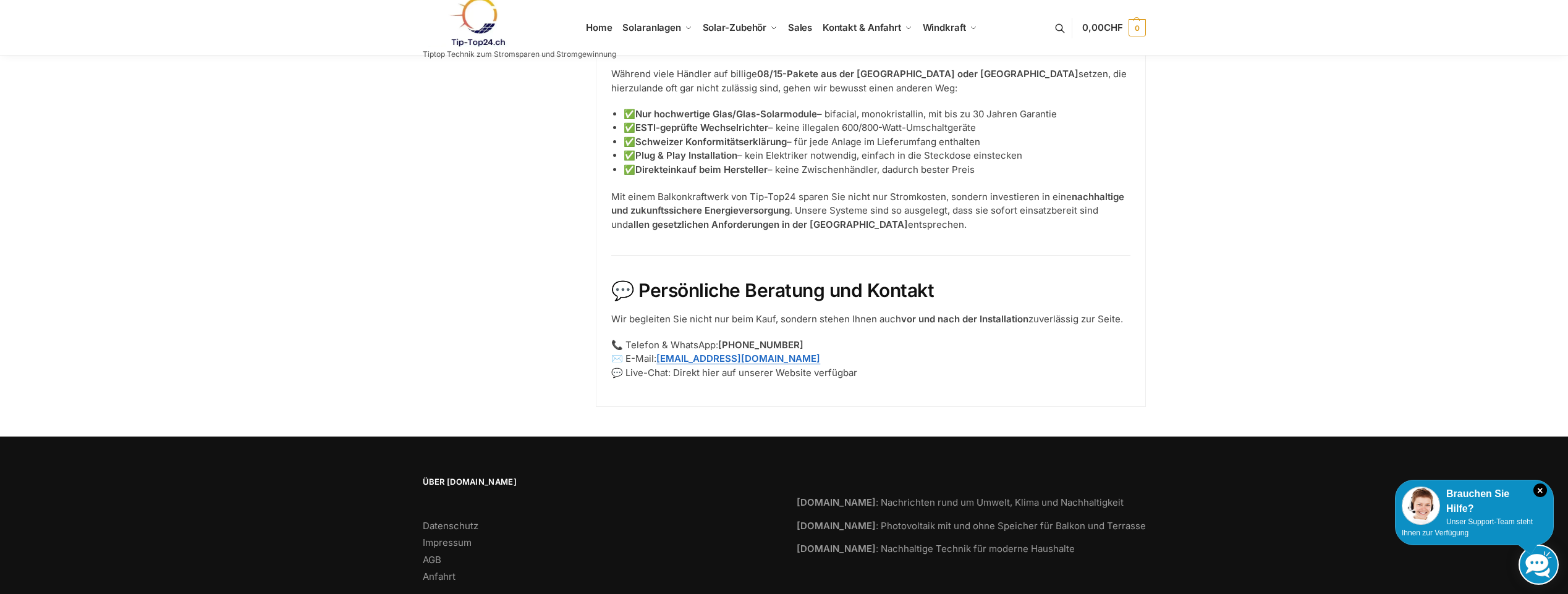
scroll to position [1072, 0]
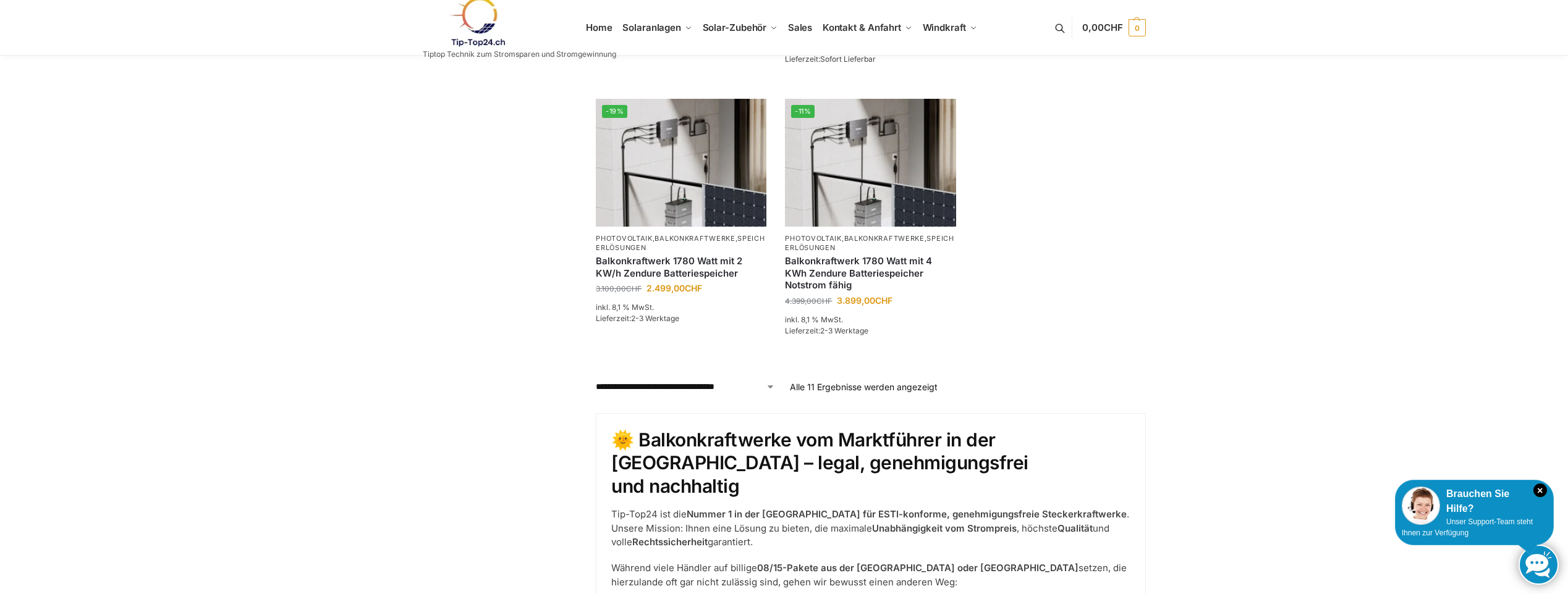
click at [459, 27] on img at bounding box center [476, 22] width 108 height 50
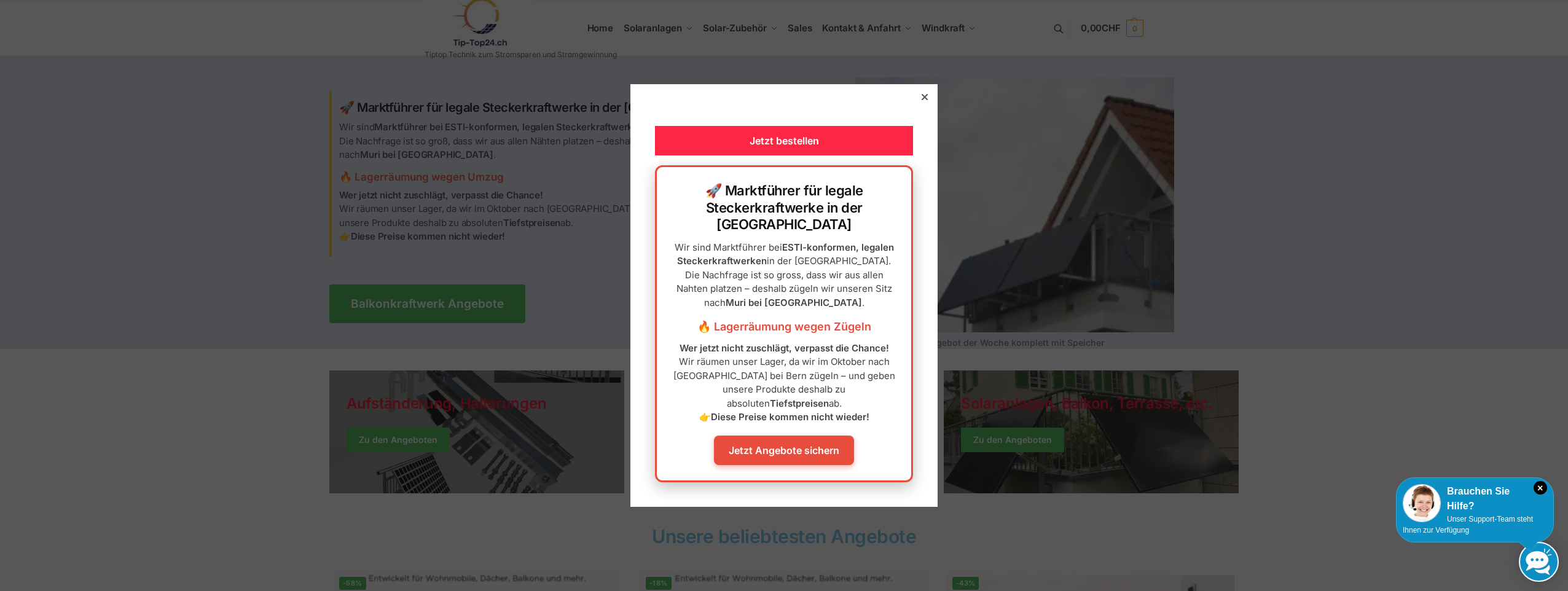
click at [922, 100] on icon at bounding box center [925, 97] width 6 height 6
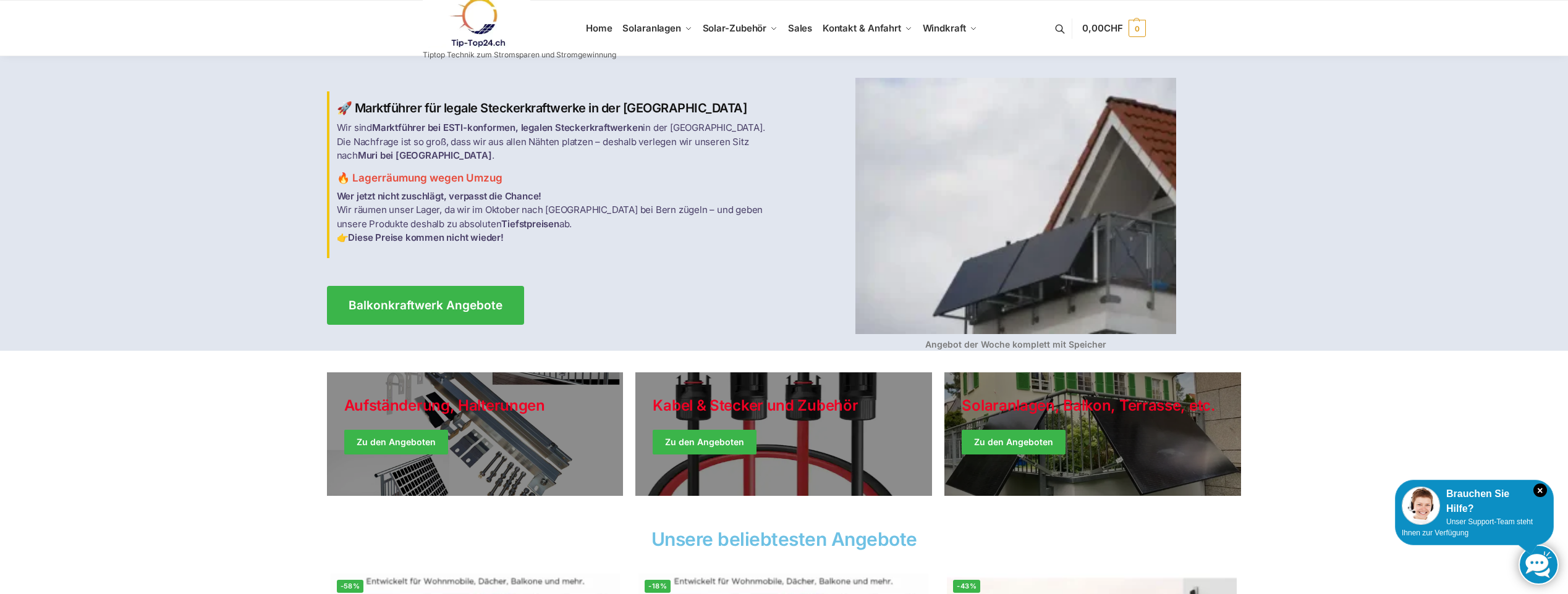
click at [489, 29] on img at bounding box center [476, 23] width 108 height 50
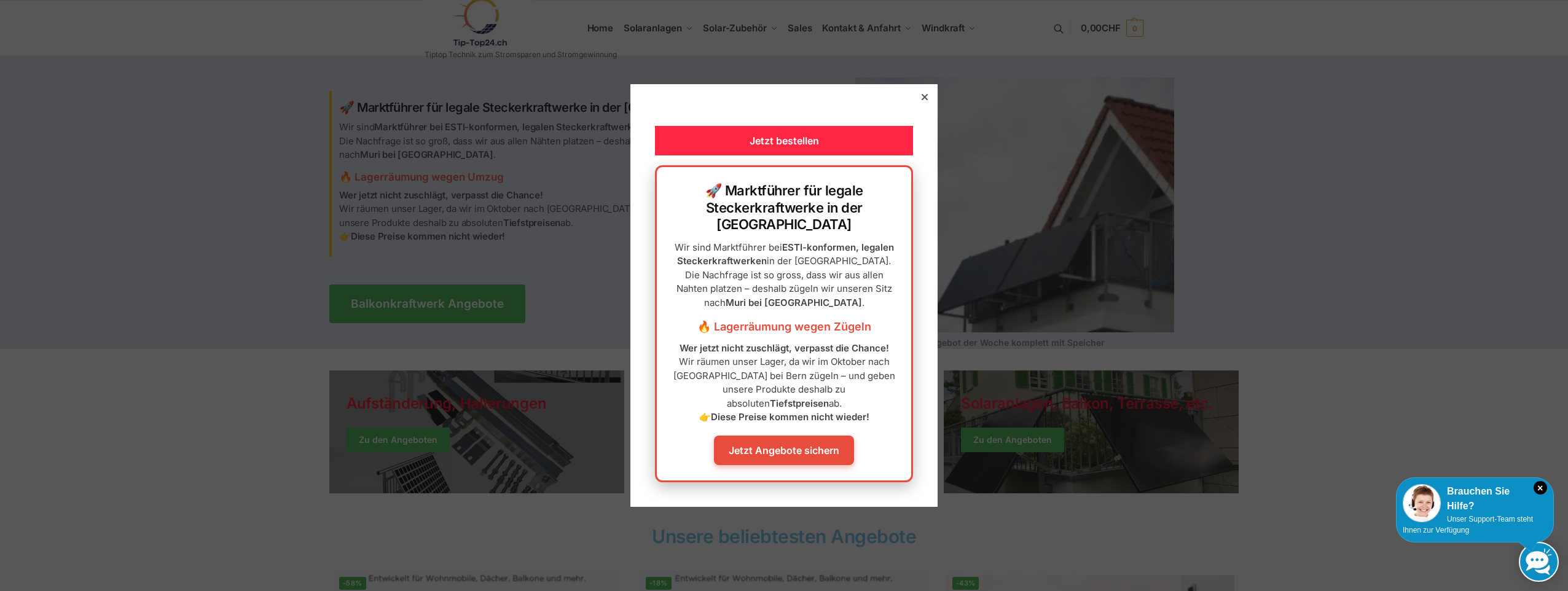
click at [922, 100] on icon at bounding box center [925, 97] width 6 height 6
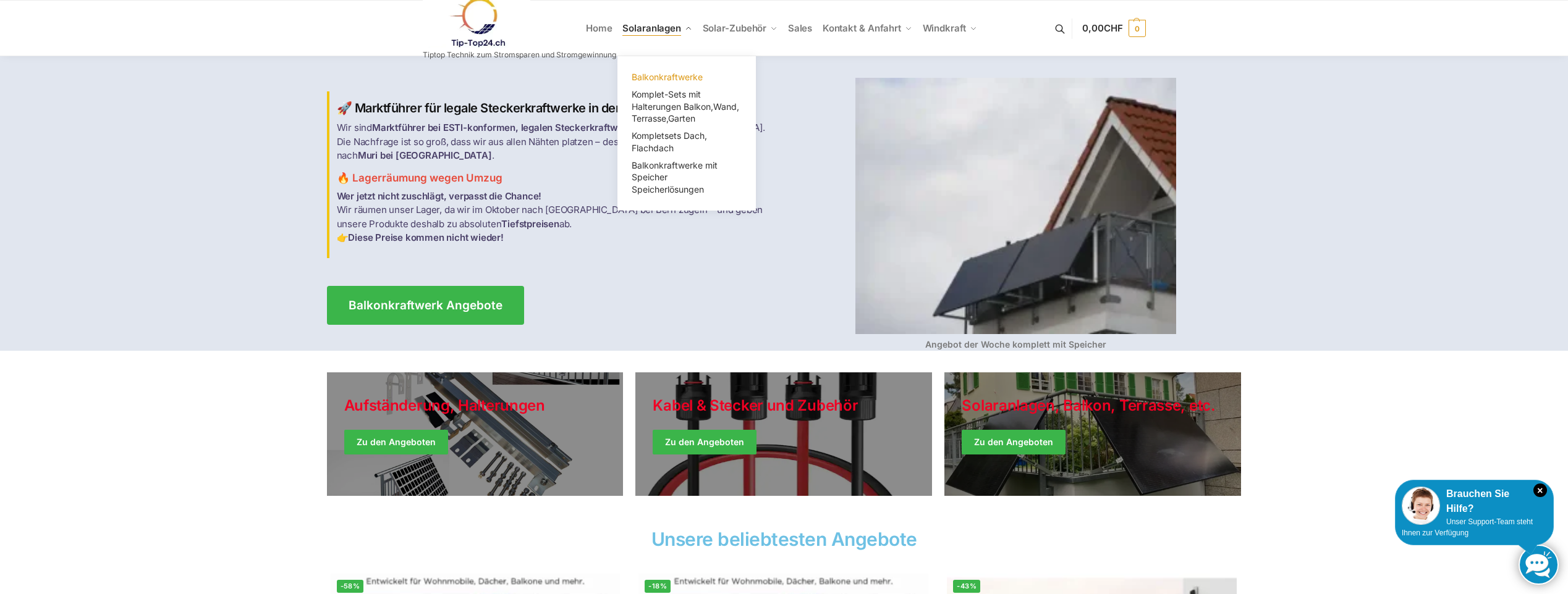
click at [650, 74] on span "Balkonkraftwerke" at bounding box center [667, 77] width 71 height 11
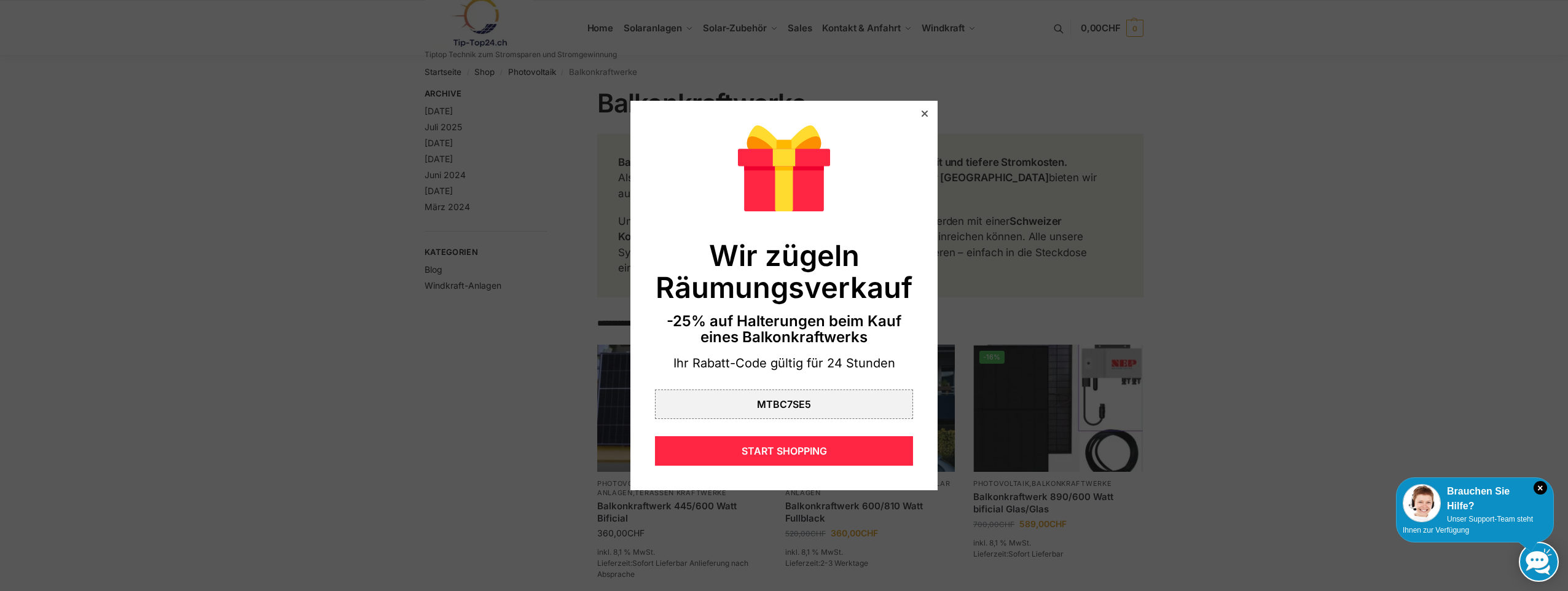
click at [922, 113] on icon at bounding box center [925, 113] width 6 height 6
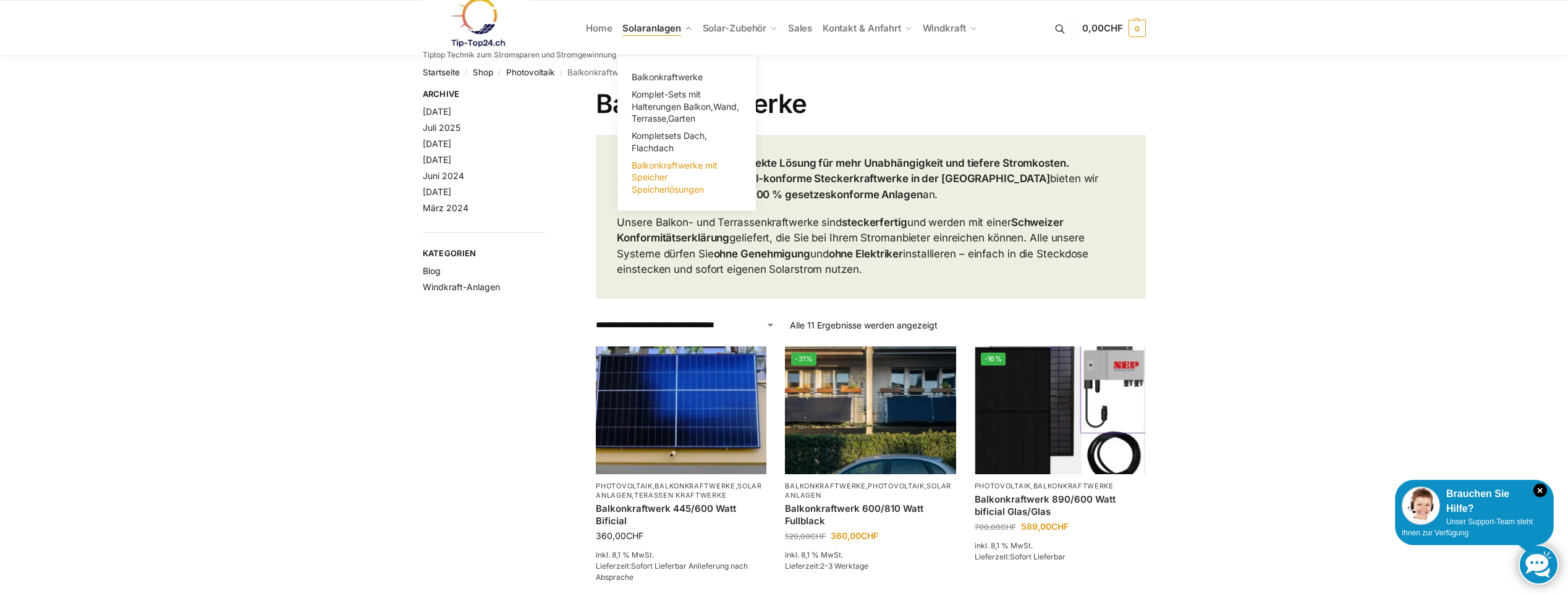
click at [652, 180] on span "Balkonkraftwerke mit Speicher Speicherlösungen" at bounding box center [675, 177] width 86 height 34
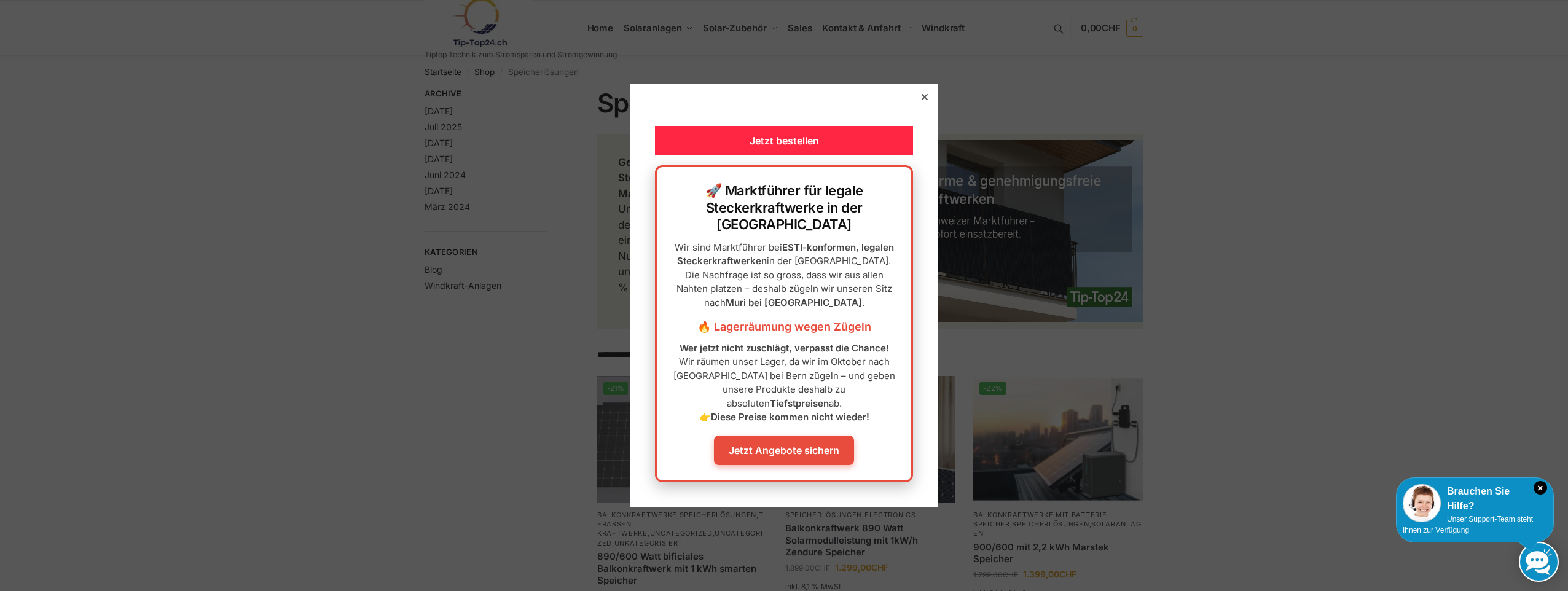
click at [783, 436] on link "Jetzt Angebote sichern" at bounding box center [784, 450] width 140 height 29
click at [922, 100] on icon at bounding box center [925, 97] width 6 height 6
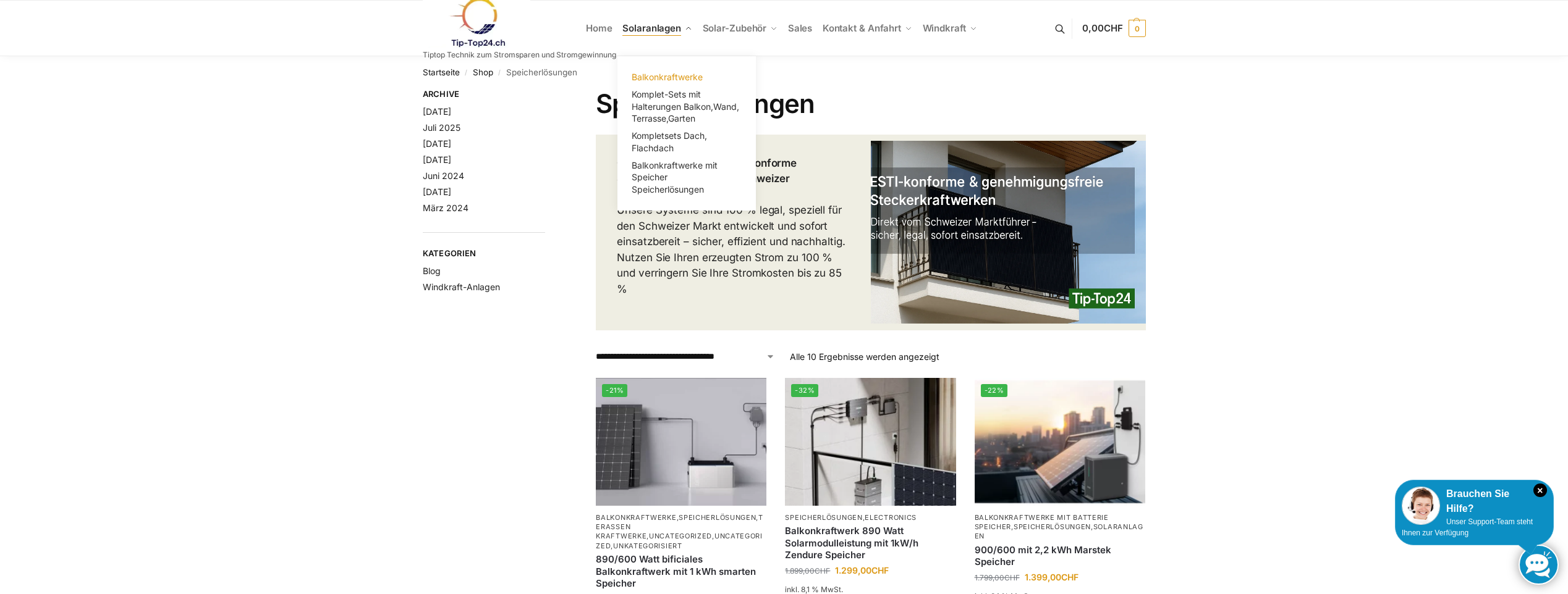
click at [650, 77] on span "Balkonkraftwerke" at bounding box center [667, 77] width 71 height 11
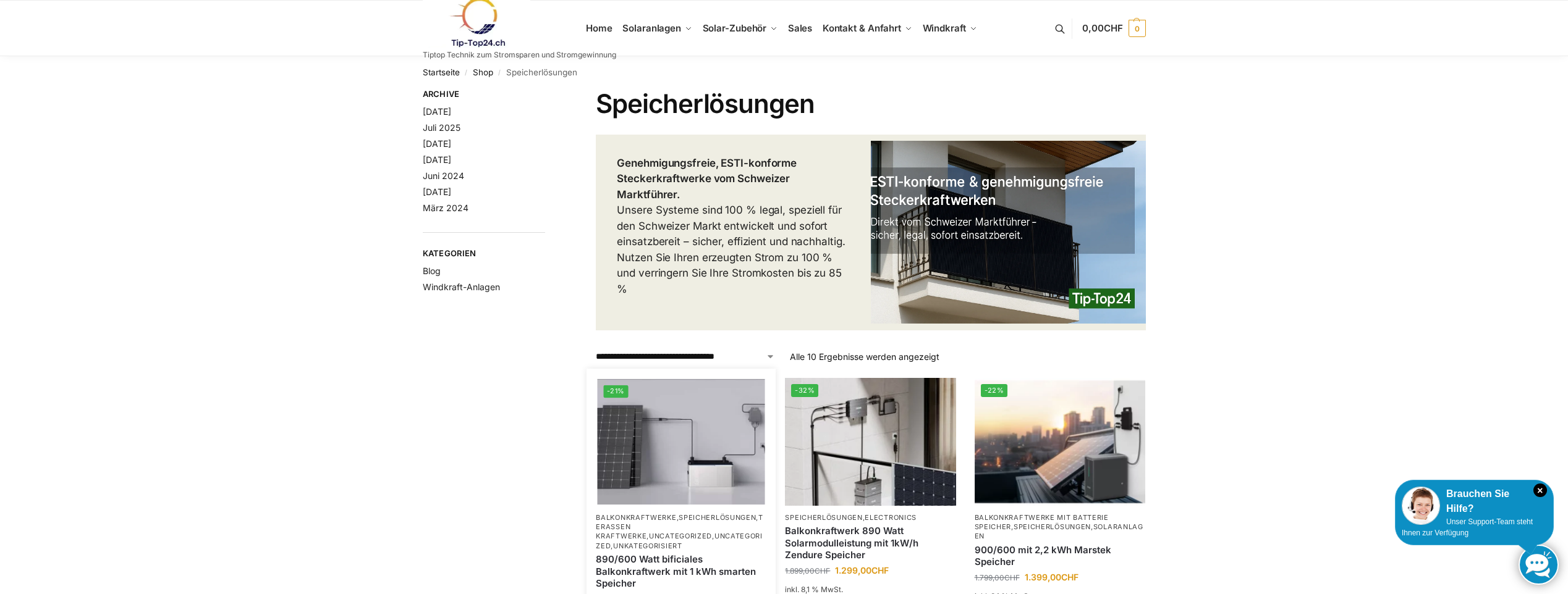
click at [666, 481] on img at bounding box center [681, 441] width 167 height 126
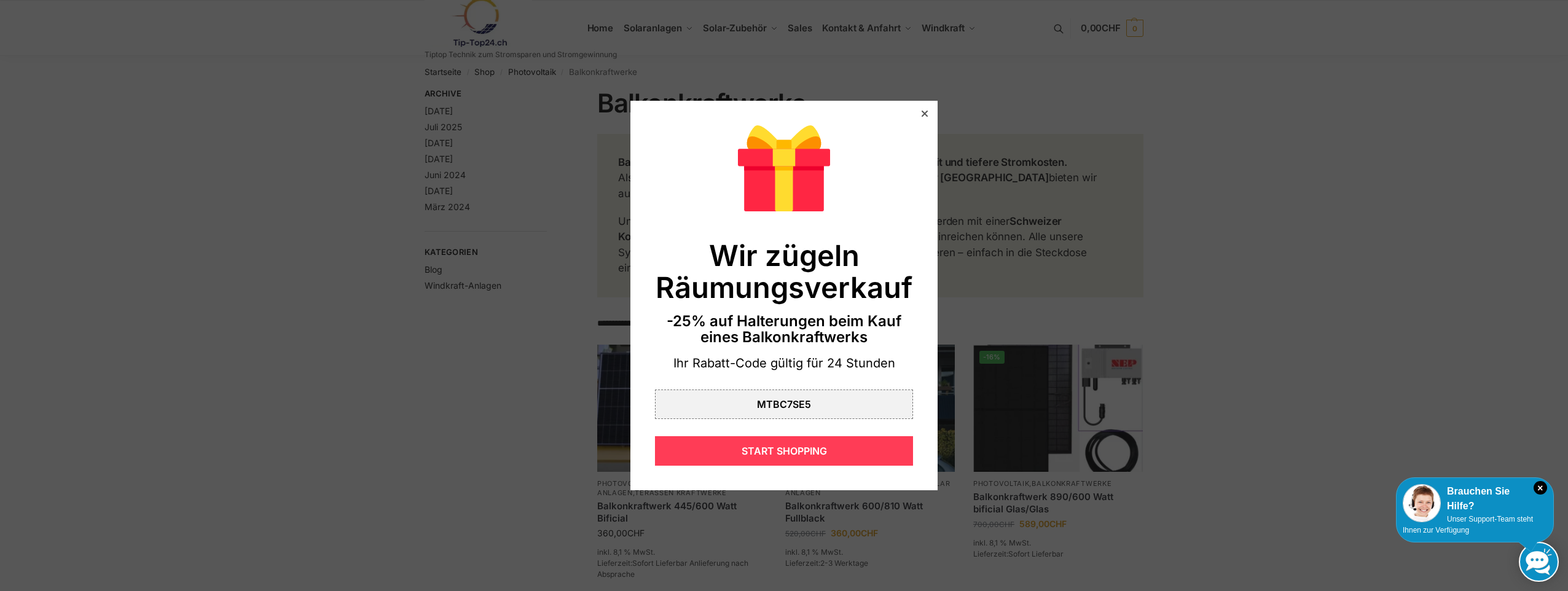
click at [767, 452] on div "START SHOPPING" at bounding box center [784, 450] width 258 height 29
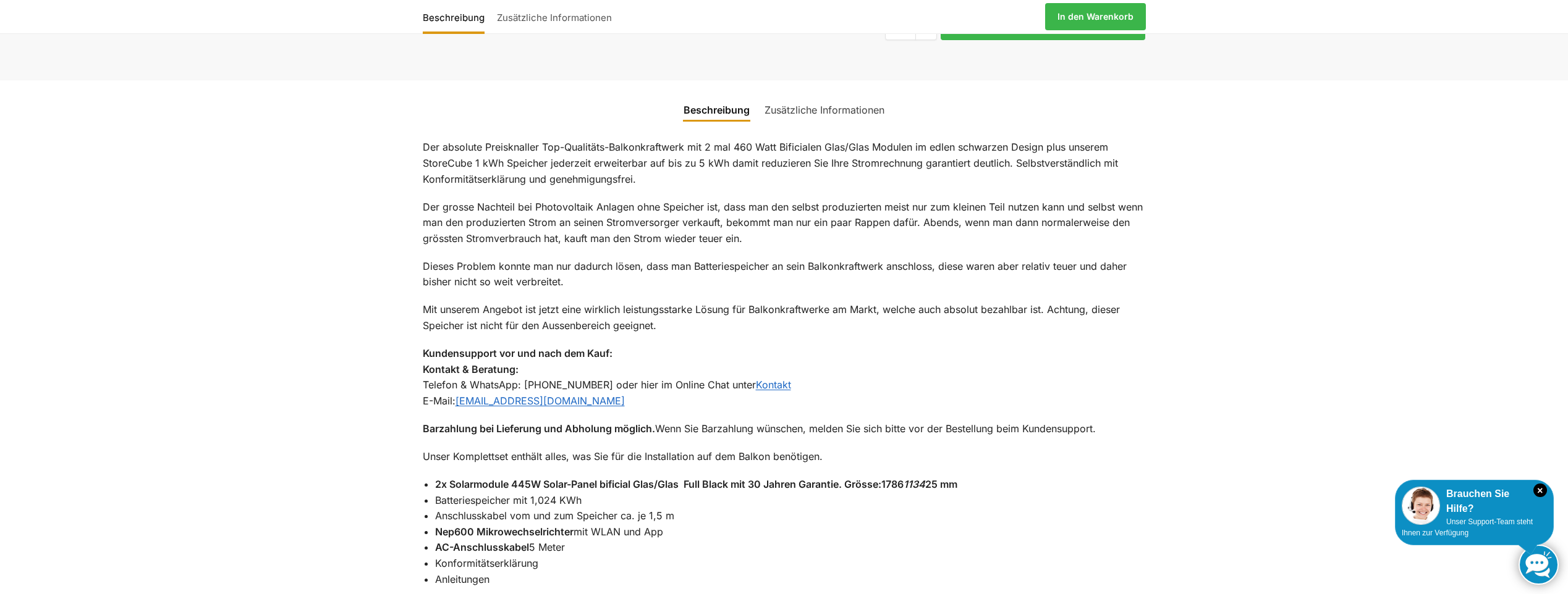
scroll to position [1379, 0]
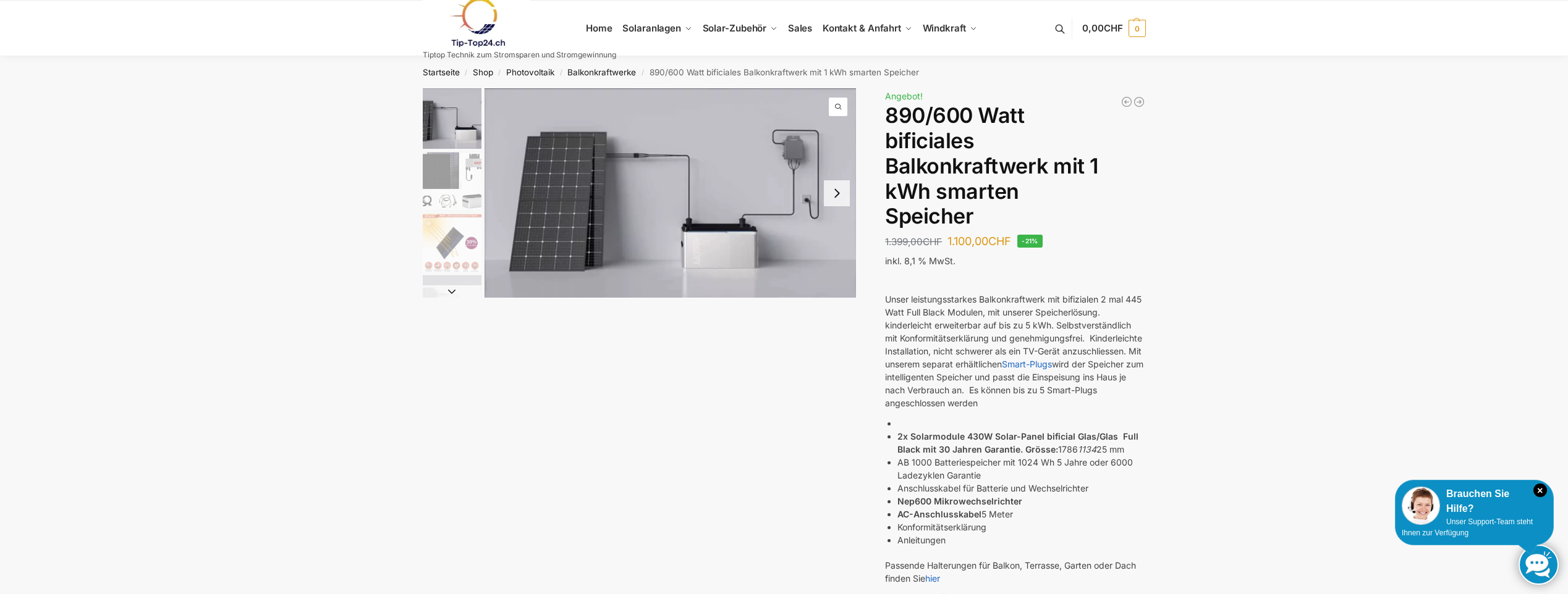
click at [470, 30] on img at bounding box center [476, 23] width 108 height 50
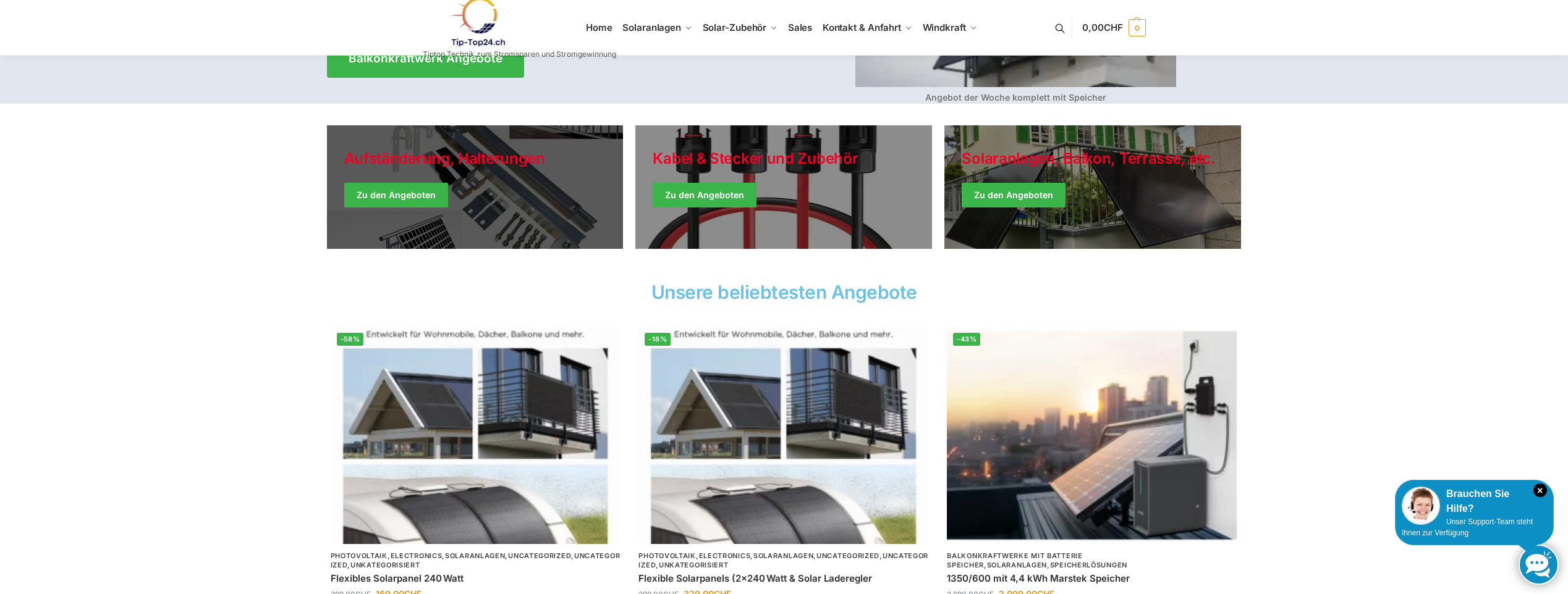
scroll to position [741, 0]
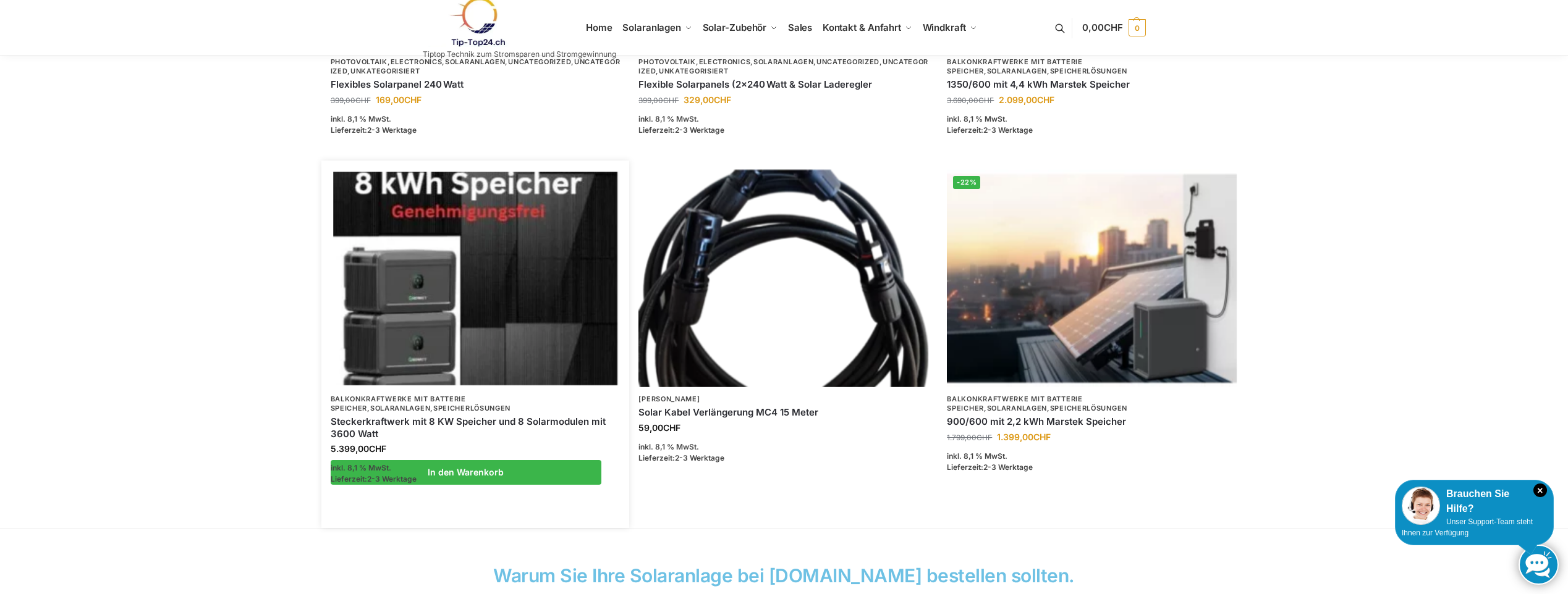
click at [523, 380] on img at bounding box center [475, 278] width 284 height 213
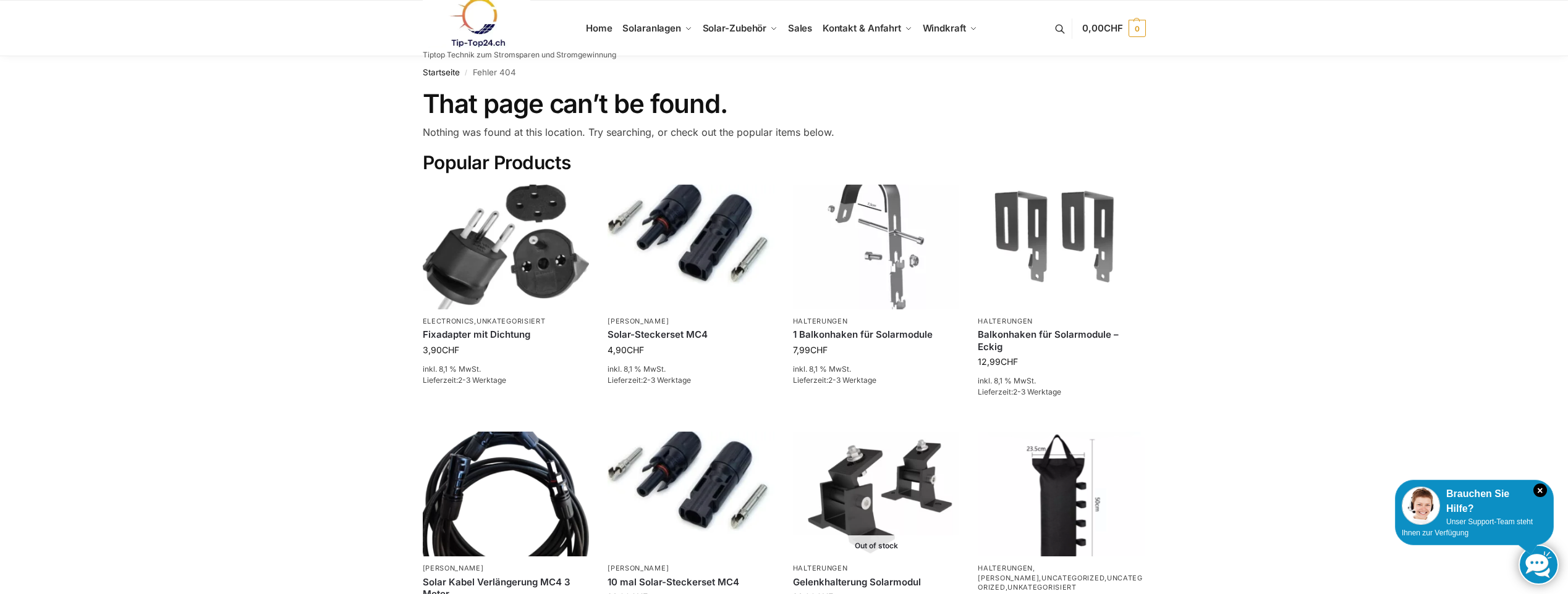
click at [474, 20] on img at bounding box center [476, 23] width 108 height 50
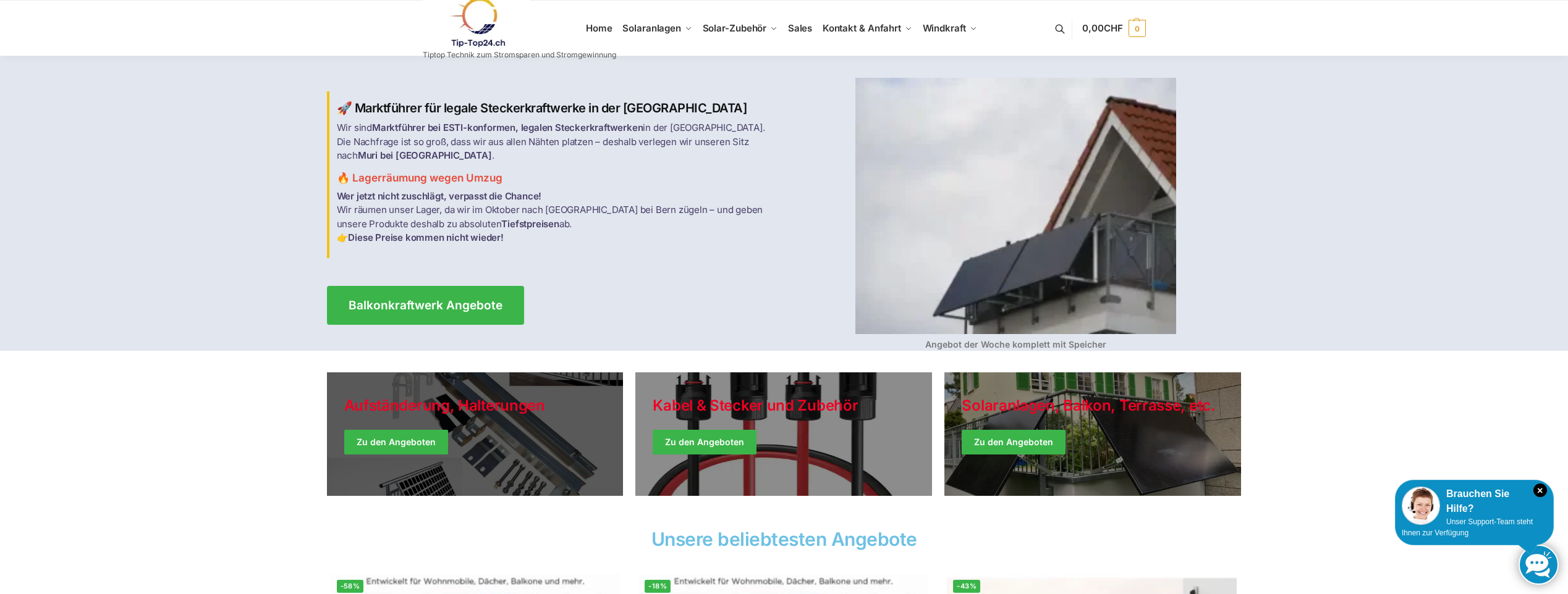
click at [407, 443] on link "Holiday Style" at bounding box center [475, 434] width 296 height 123
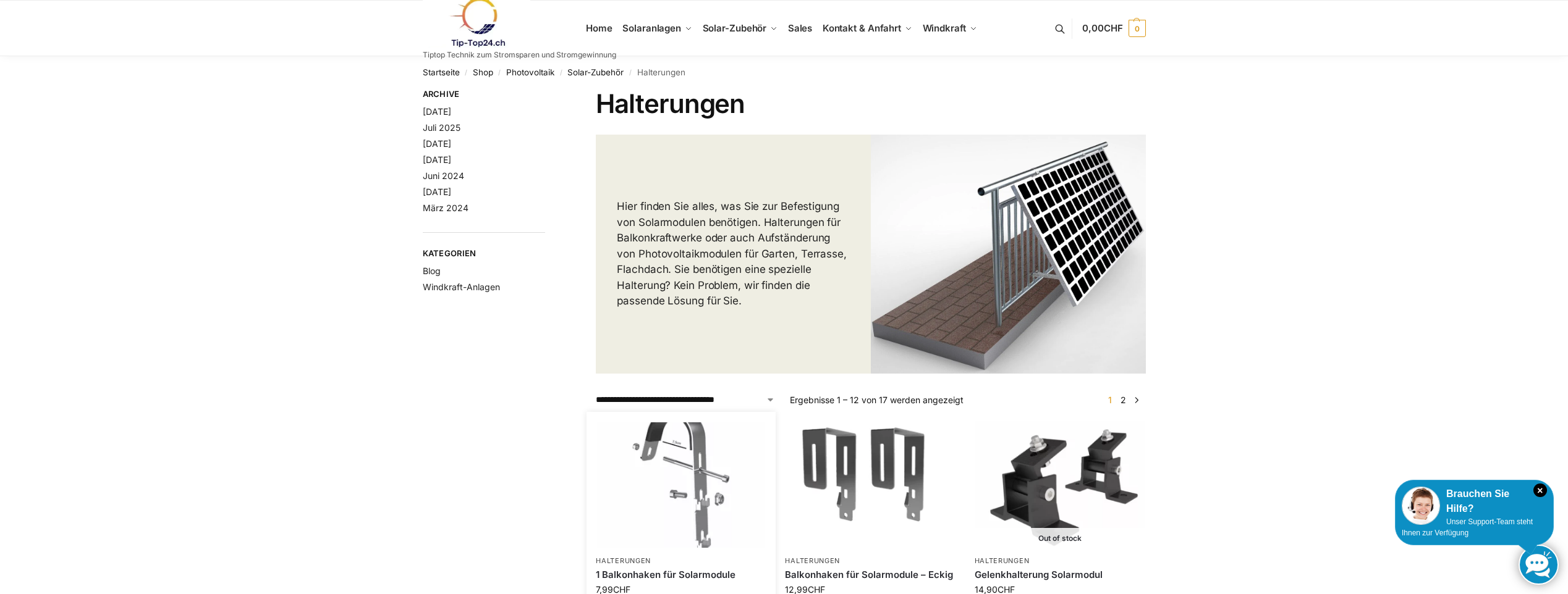
click at [680, 483] on img at bounding box center [681, 485] width 167 height 126
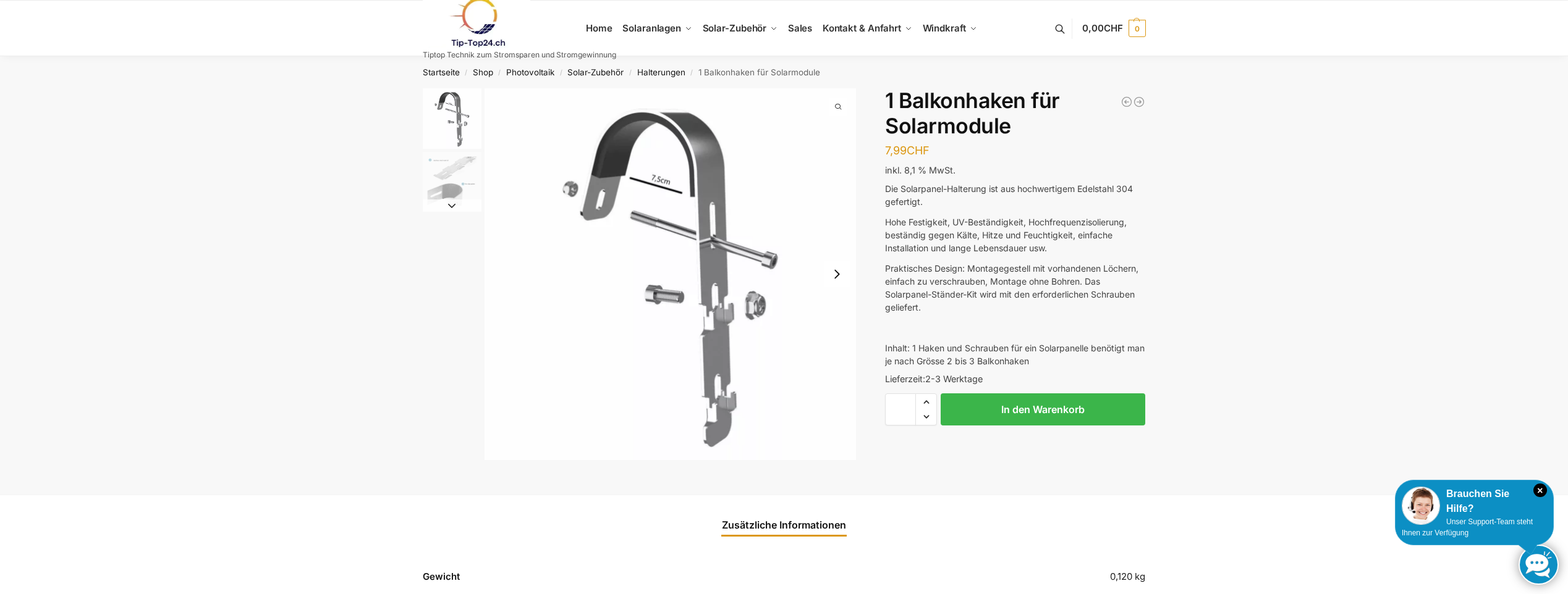
click at [606, 21] on link at bounding box center [520, 23] width 194 height 50
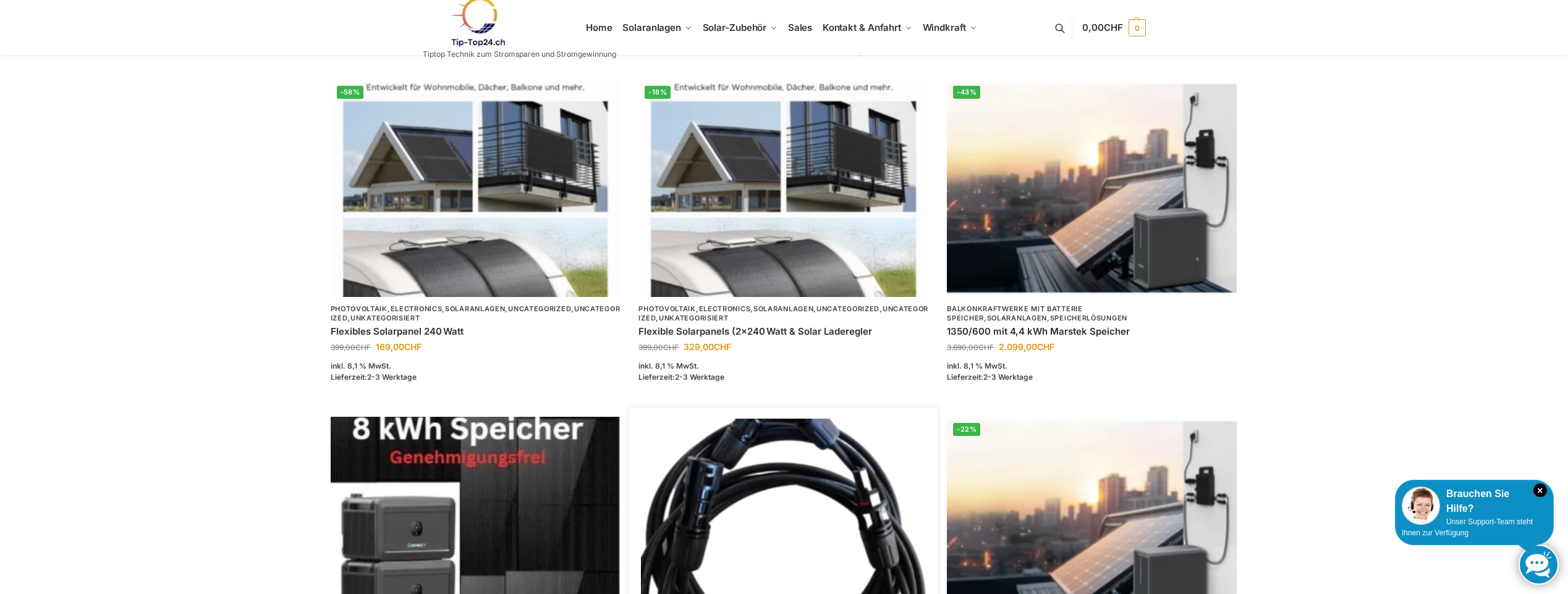
scroll to position [741, 0]
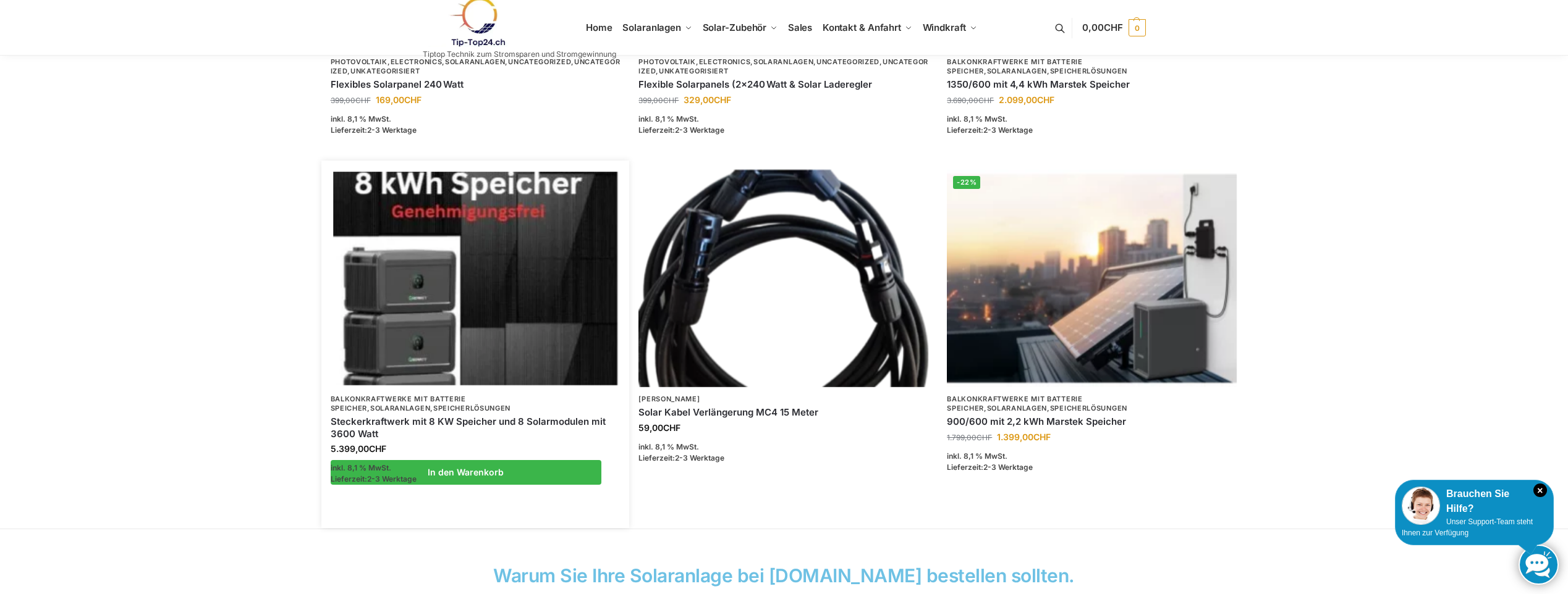
click at [469, 326] on img at bounding box center [475, 278] width 284 height 213
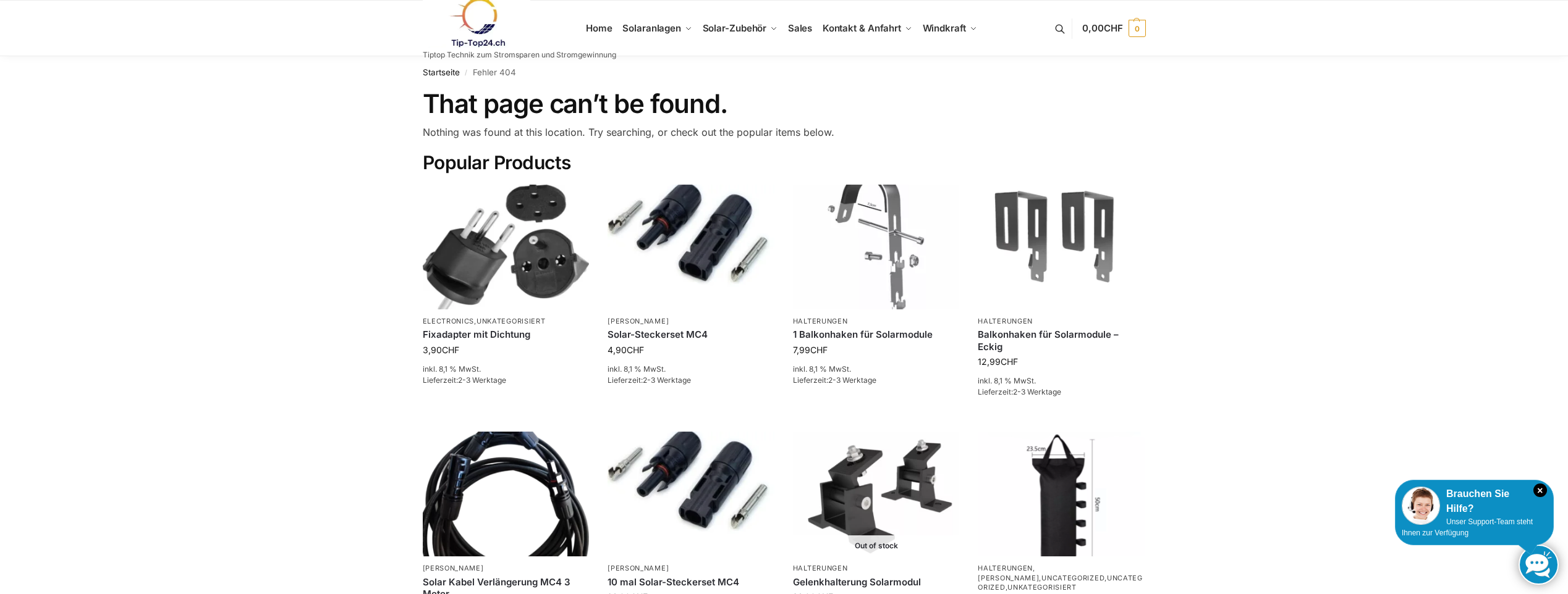
click at [484, 11] on img at bounding box center [476, 23] width 108 height 50
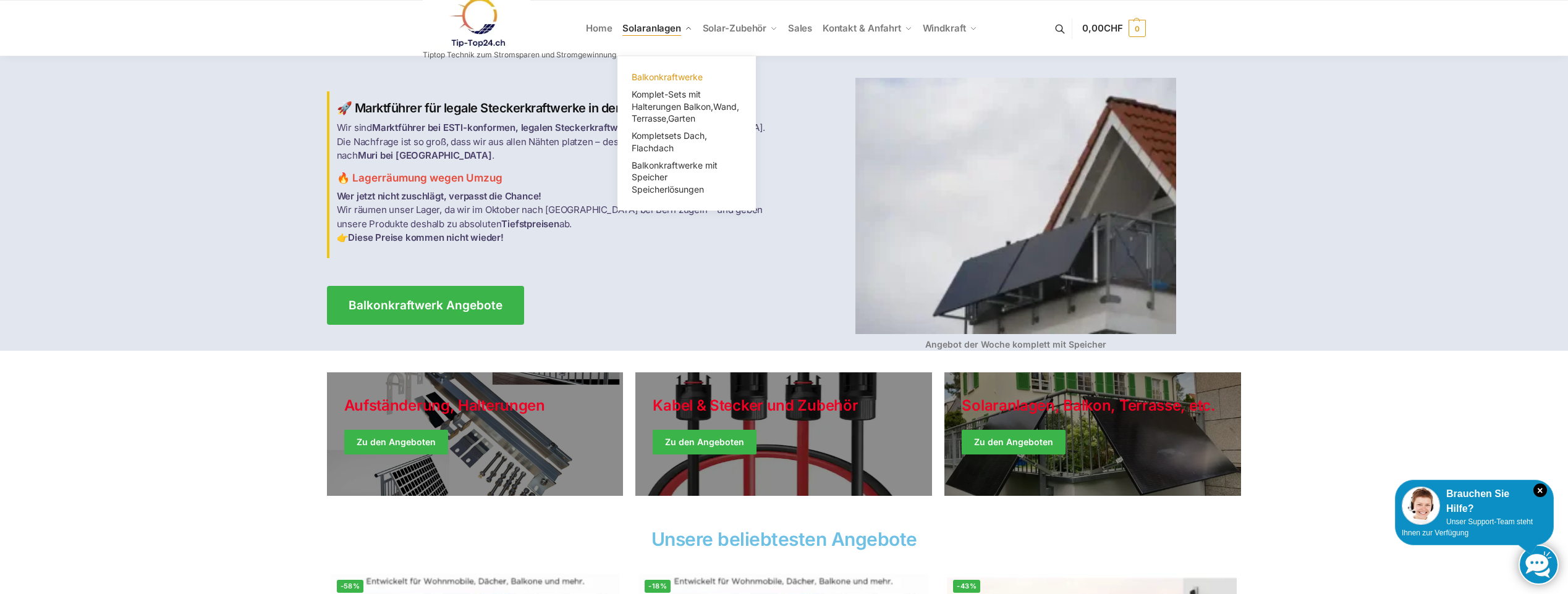
click at [670, 77] on span "Balkonkraftwerke" at bounding box center [667, 77] width 71 height 11
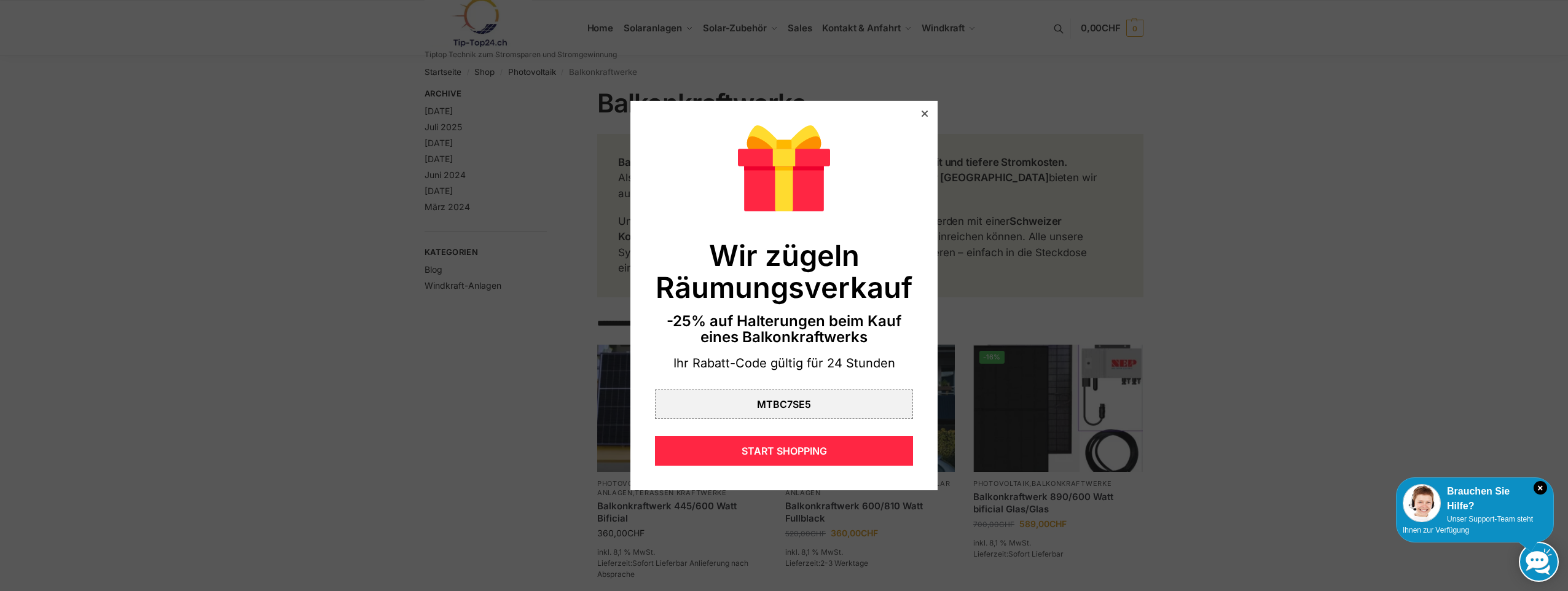
click at [920, 111] on div at bounding box center [925, 114] width 11 height 11
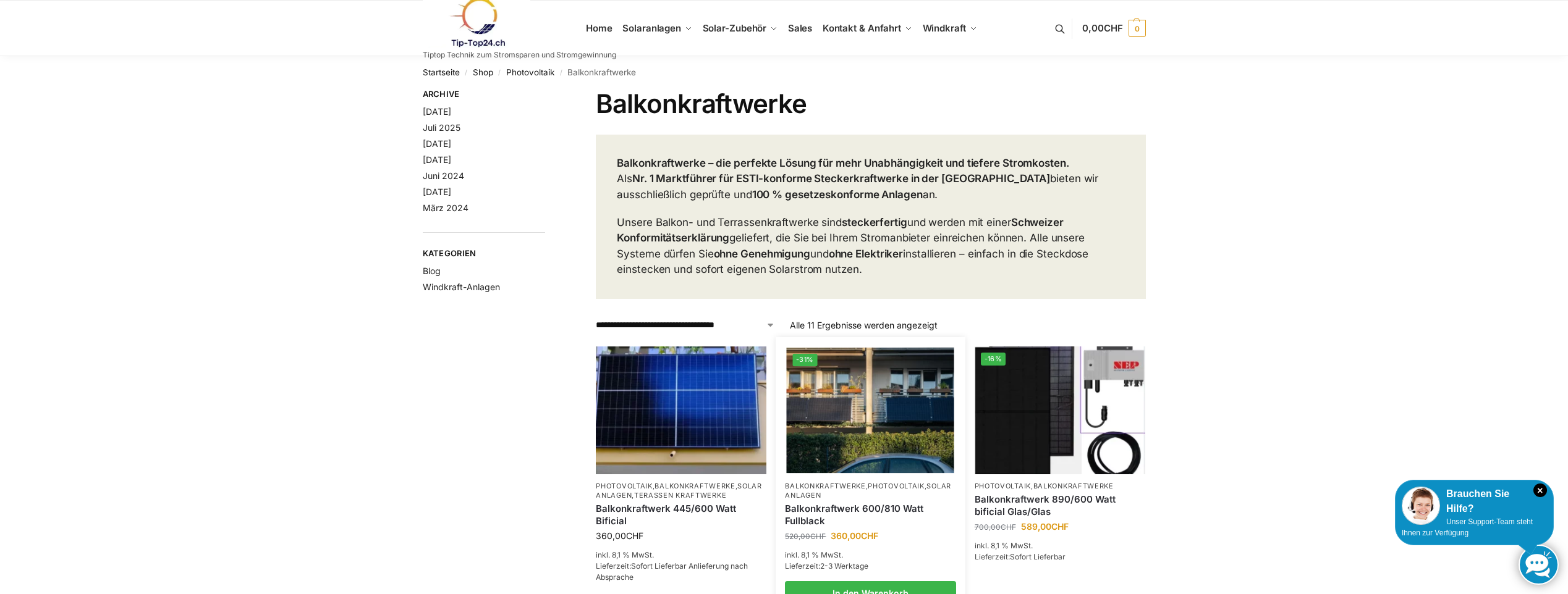
scroll to position [247, 0]
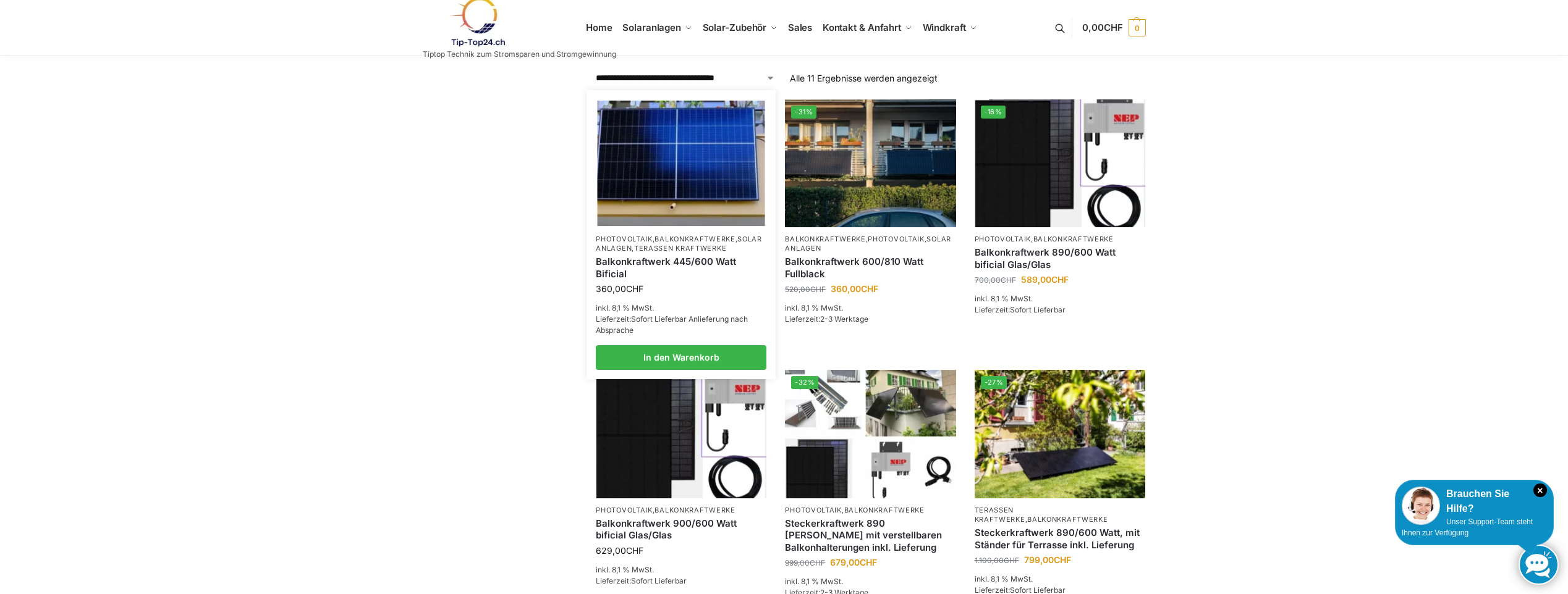
click at [693, 263] on link "Balkonkraftwerk 445/600 Watt Bificial" at bounding box center [681, 268] width 171 height 24
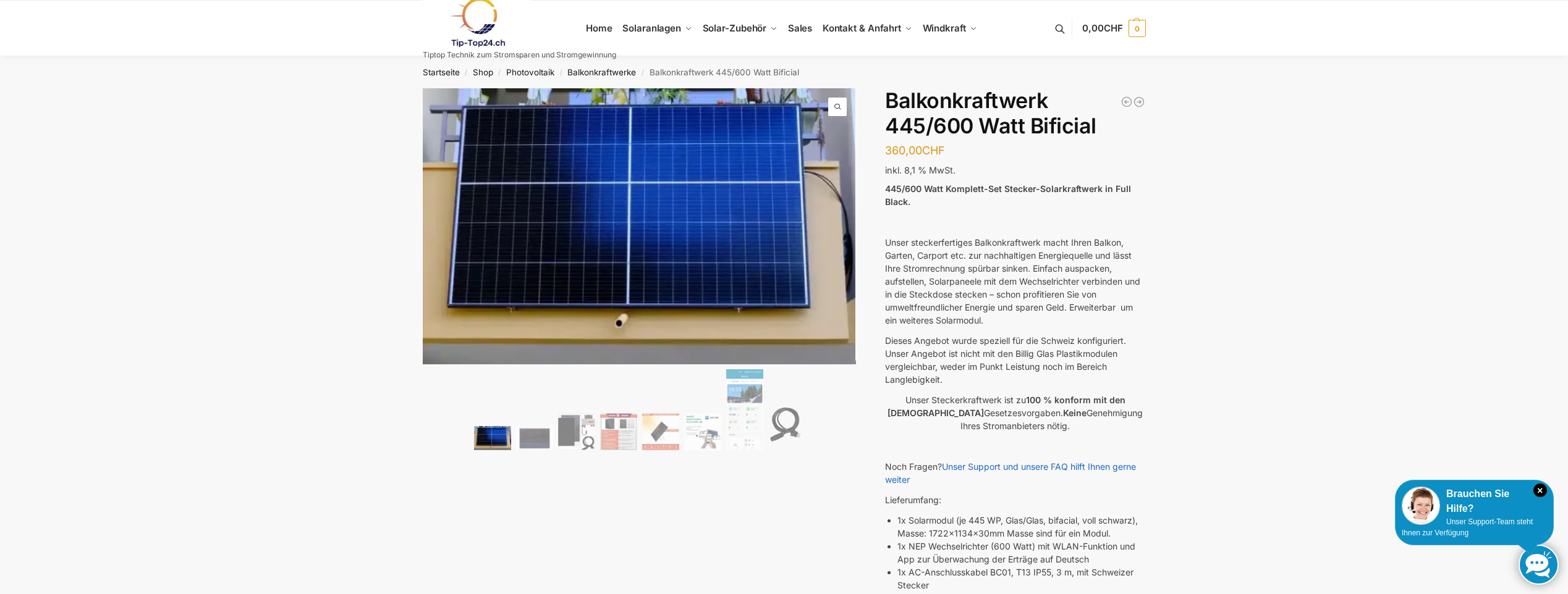
click at [599, 24] on link at bounding box center [520, 23] width 194 height 50
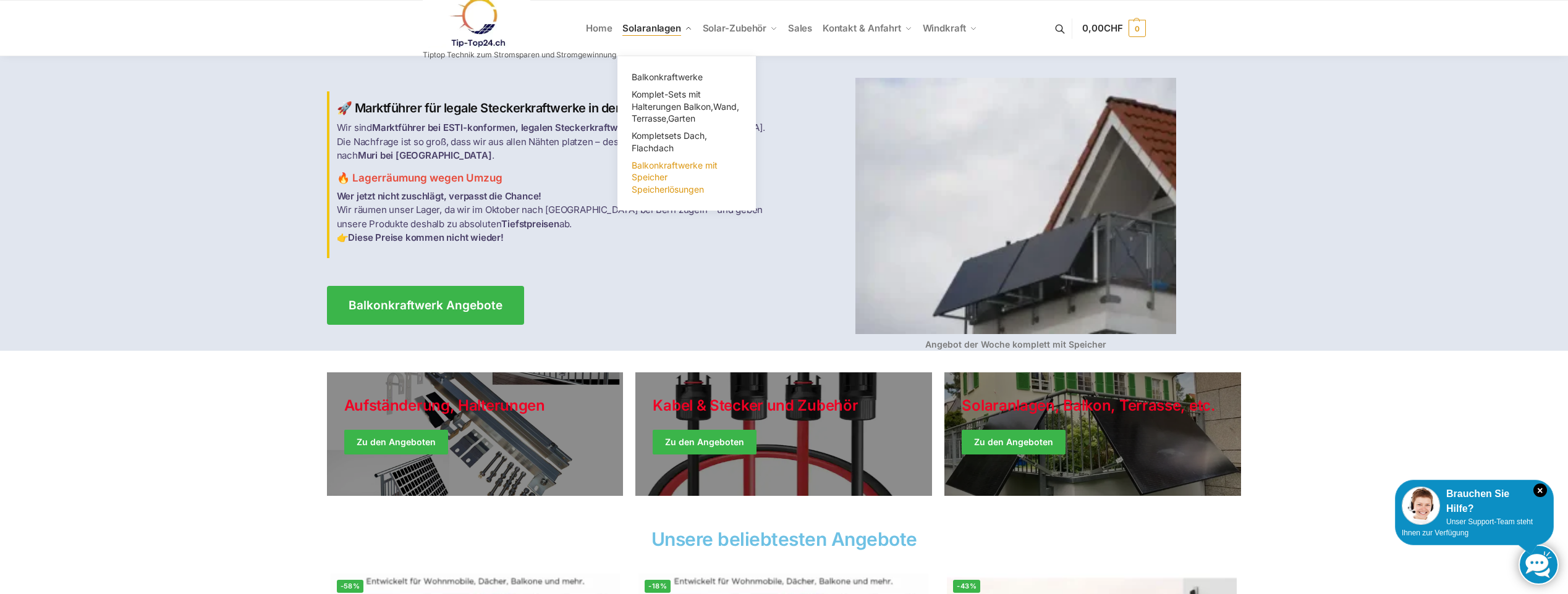
click at [660, 171] on link "Balkonkraftwerke mit Speicher Speicherlösungen" at bounding box center [687, 178] width 123 height 42
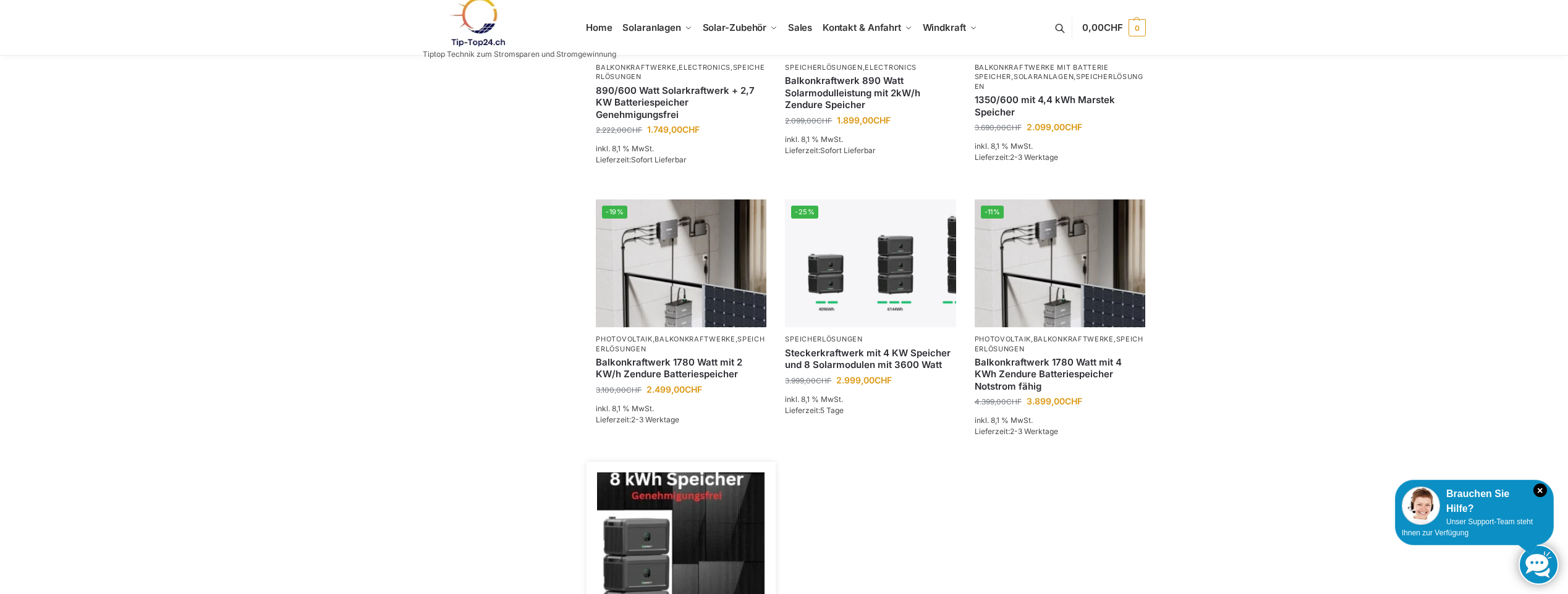
scroll to position [989, 0]
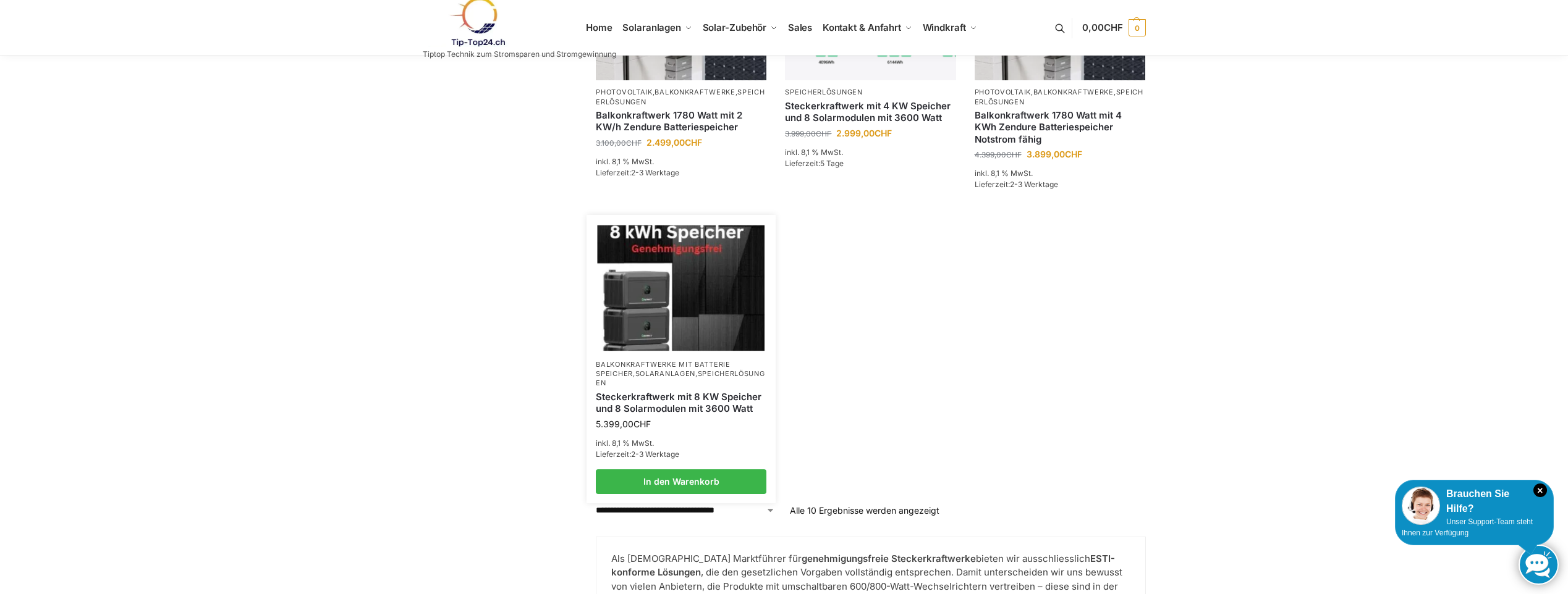
click at [667, 369] on link "Solaranlagen" at bounding box center [665, 374] width 60 height 9
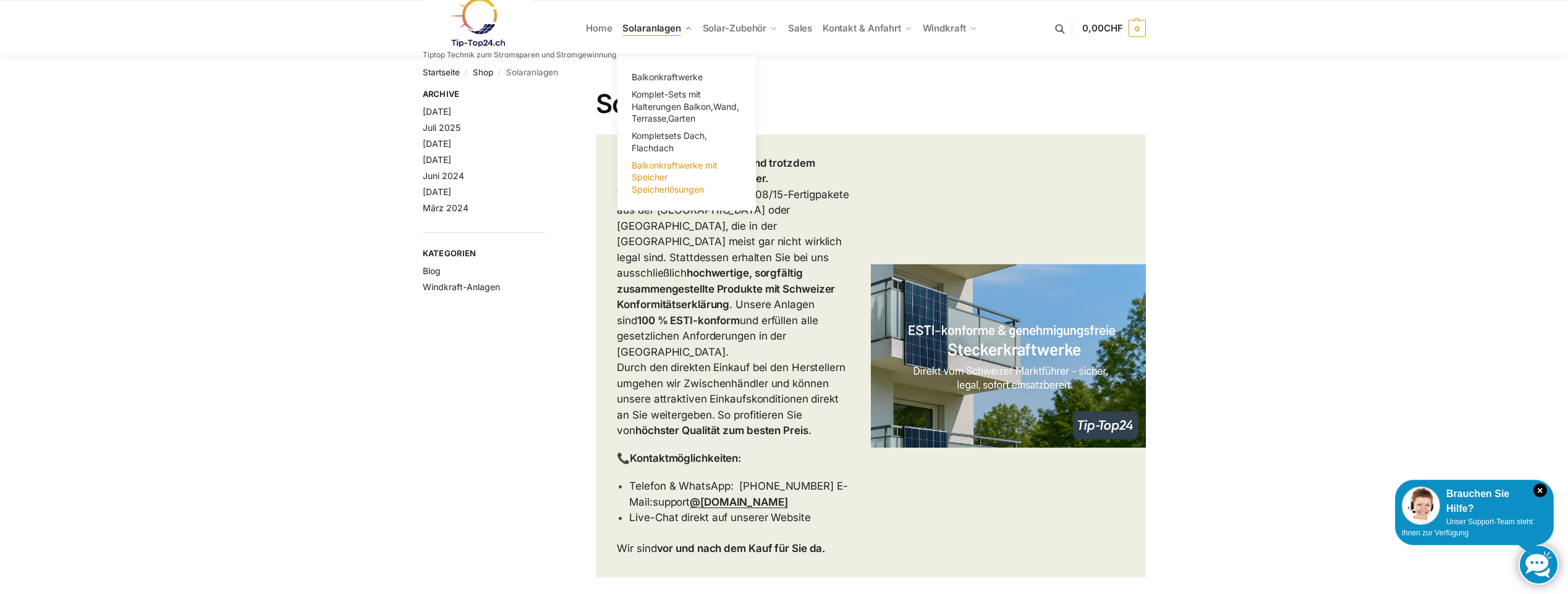
click at [661, 172] on span "Balkonkraftwerke mit Speicher Speicherlösungen" at bounding box center [675, 177] width 86 height 34
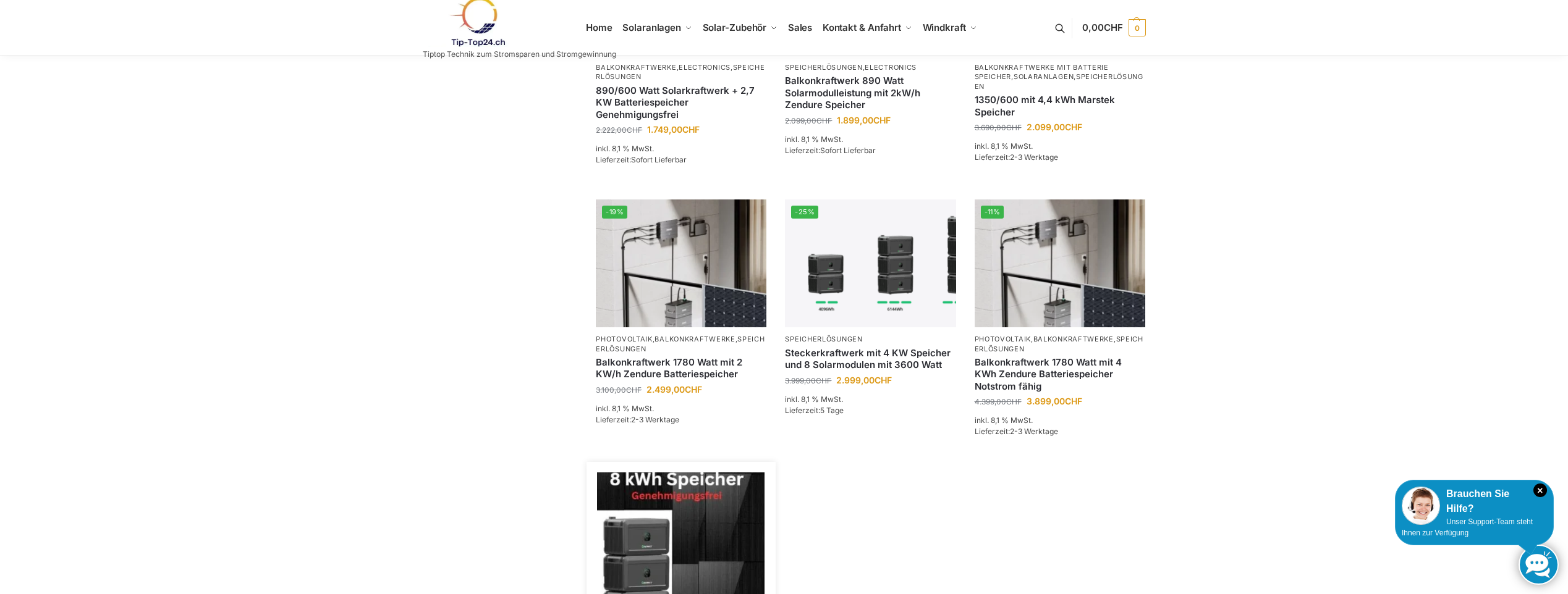
scroll to position [989, 0]
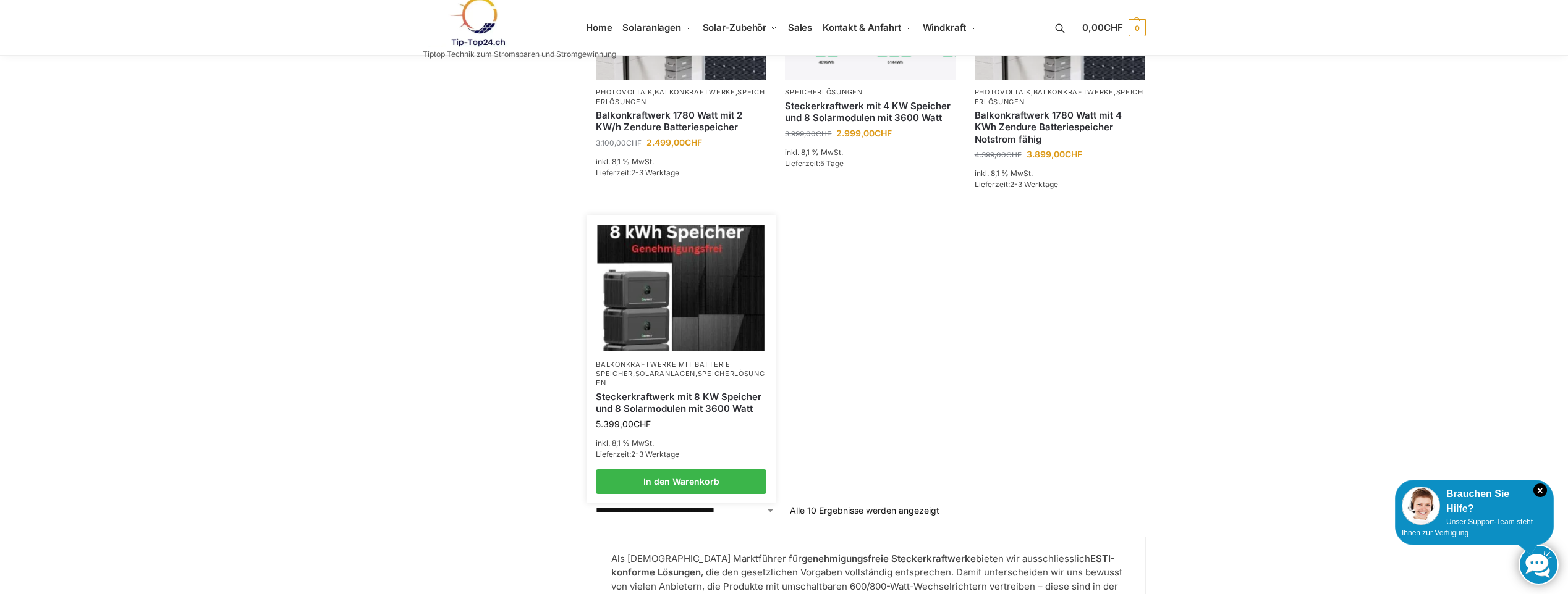
click at [644, 399] on link "Steckerkraftwerk mit 8 KW Speicher und 8 Solarmodulen mit 3600 Watt" at bounding box center [681, 403] width 171 height 24
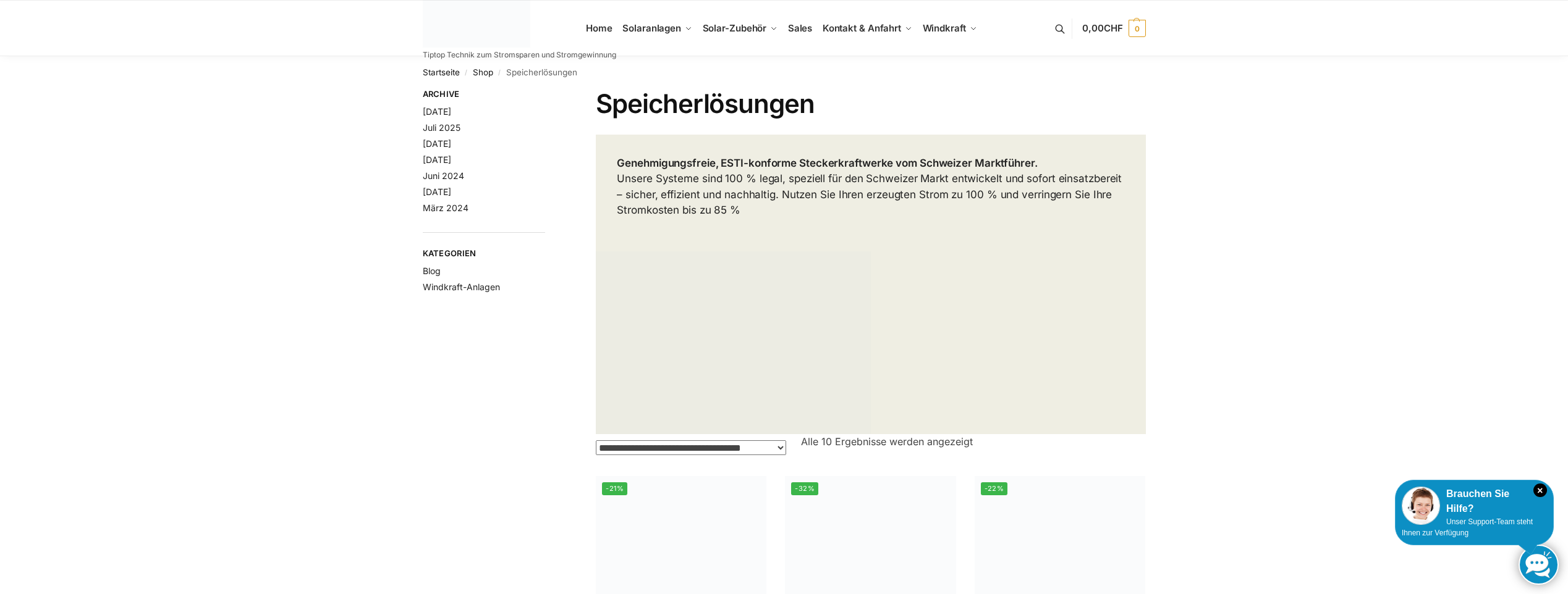
scroll to position [989, 0]
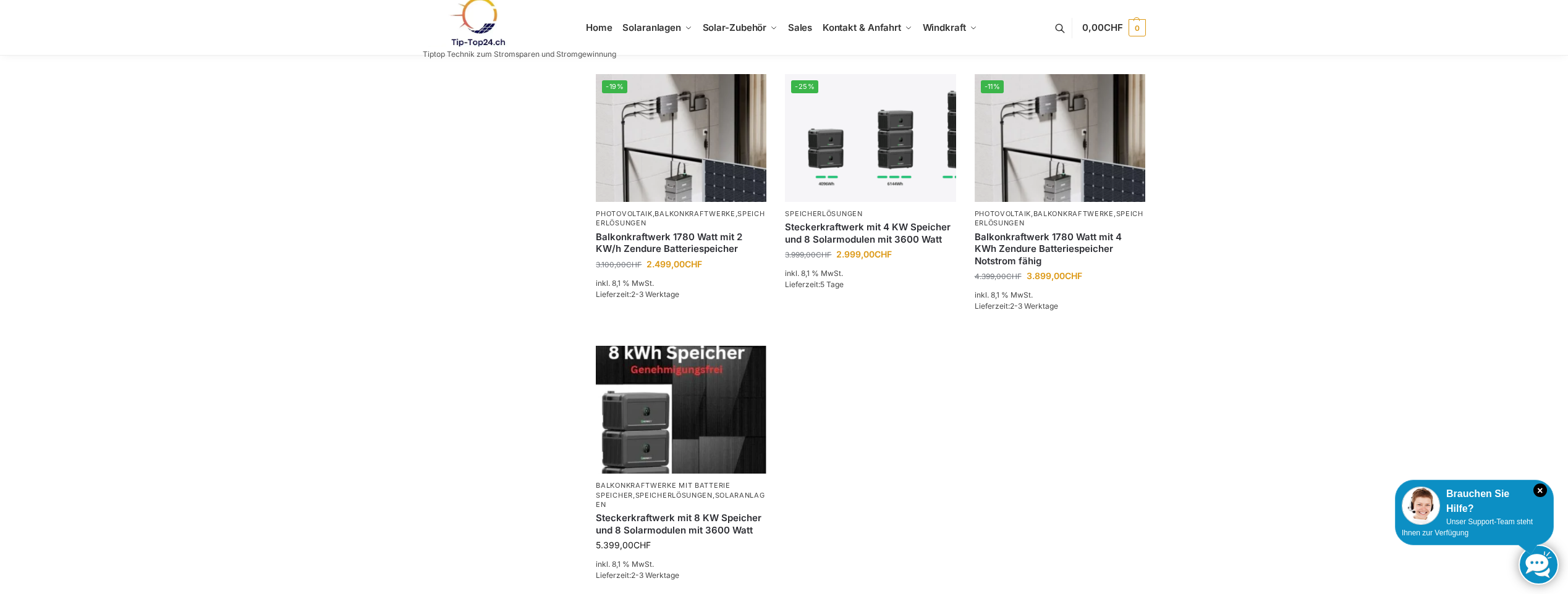
click at [493, 28] on img at bounding box center [476, 22] width 108 height 50
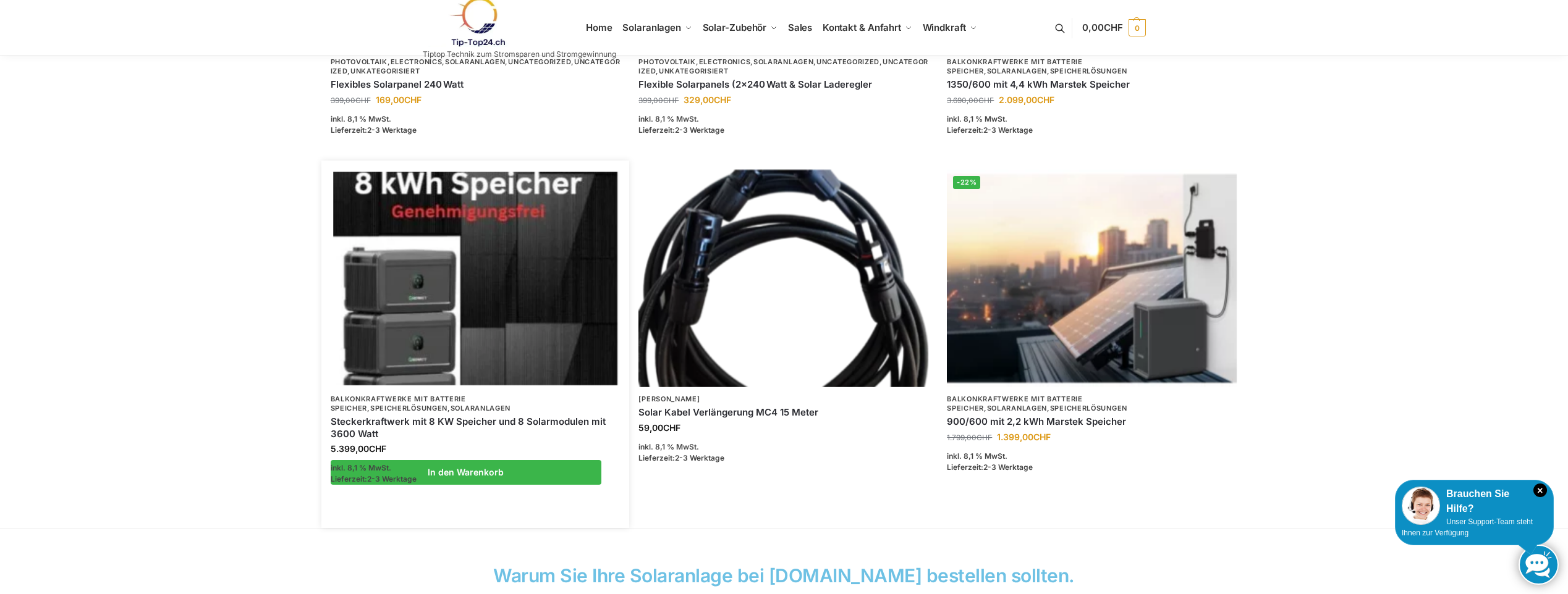
click at [457, 411] on p "Balkonkraftwerke mit Batterie Speicher , Speicherlösungen , Solaranlagen" at bounding box center [476, 404] width 290 height 19
click at [451, 422] on link "Steckerkraftwerk mit 8 KW Speicher und 8 Solarmodulen mit 3600 Watt" at bounding box center [476, 428] width 290 height 24
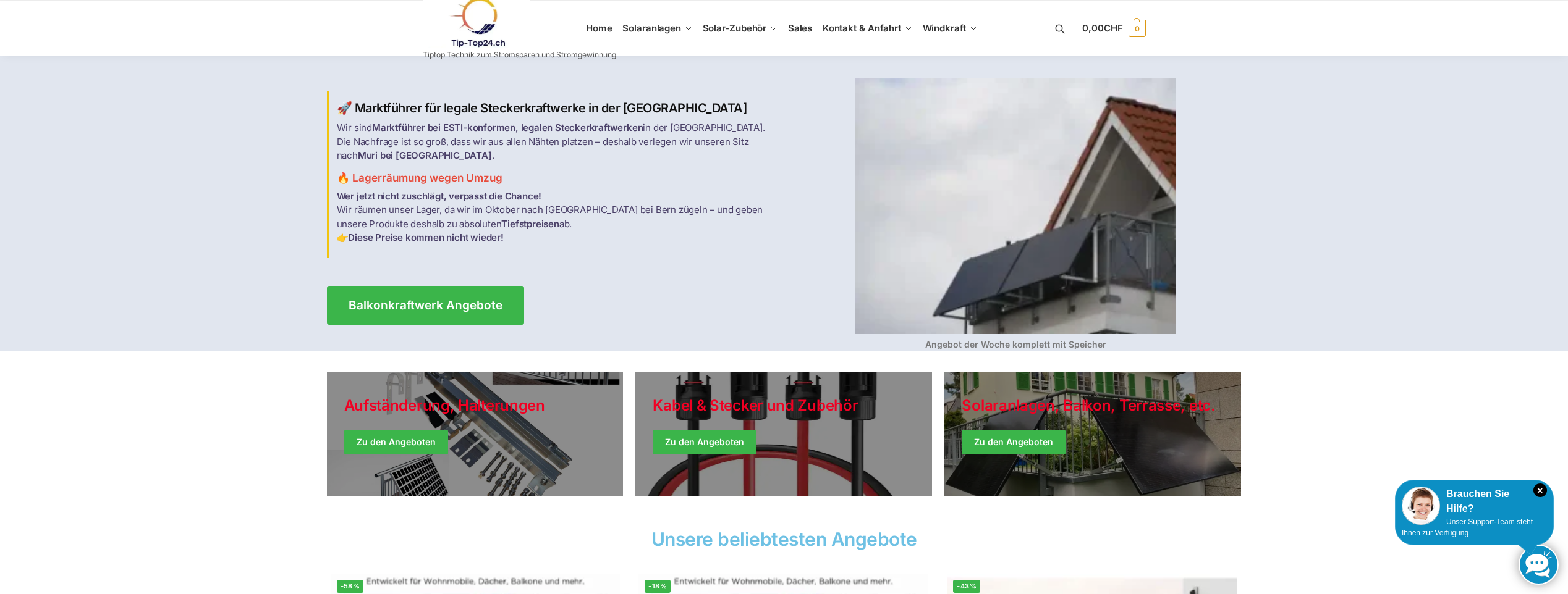
click at [489, 16] on img at bounding box center [476, 23] width 108 height 50
click at [464, 299] on span "Balkonkraftwerk Angebote" at bounding box center [425, 306] width 169 height 13
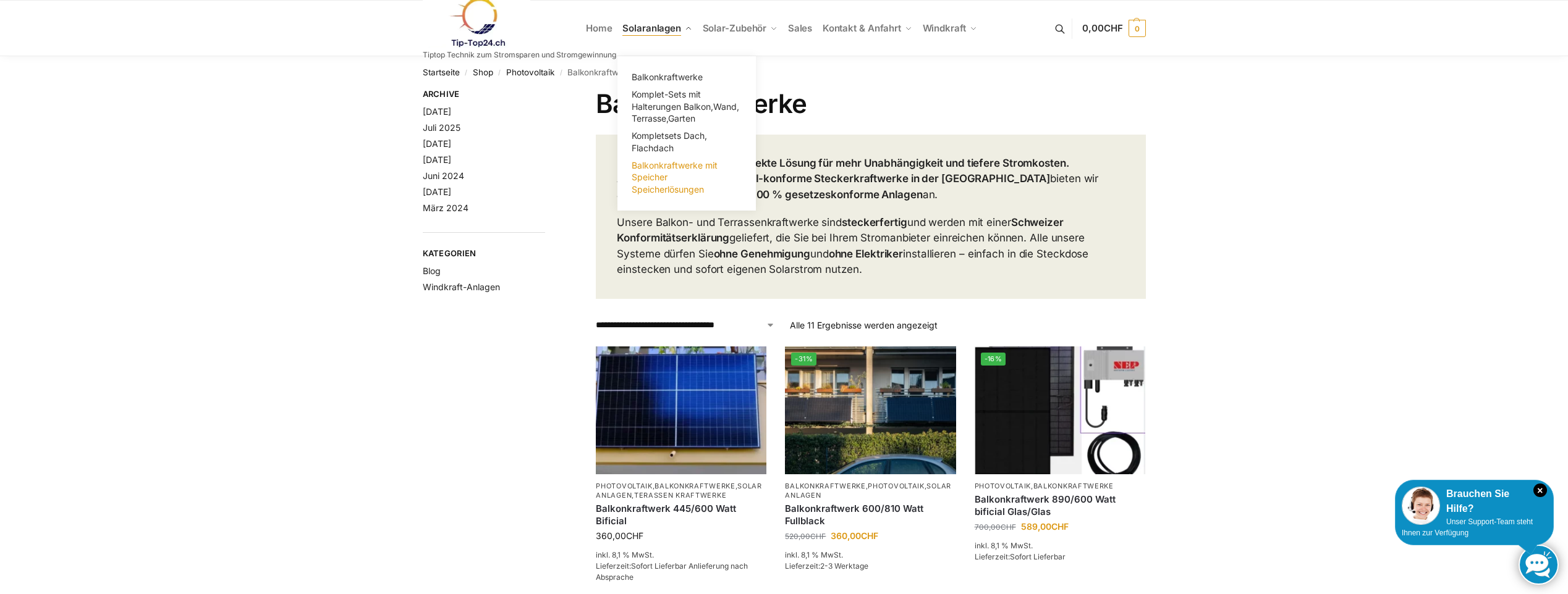
click at [671, 180] on link "Balkonkraftwerke mit Speicher Speicherlösungen" at bounding box center [687, 178] width 123 height 42
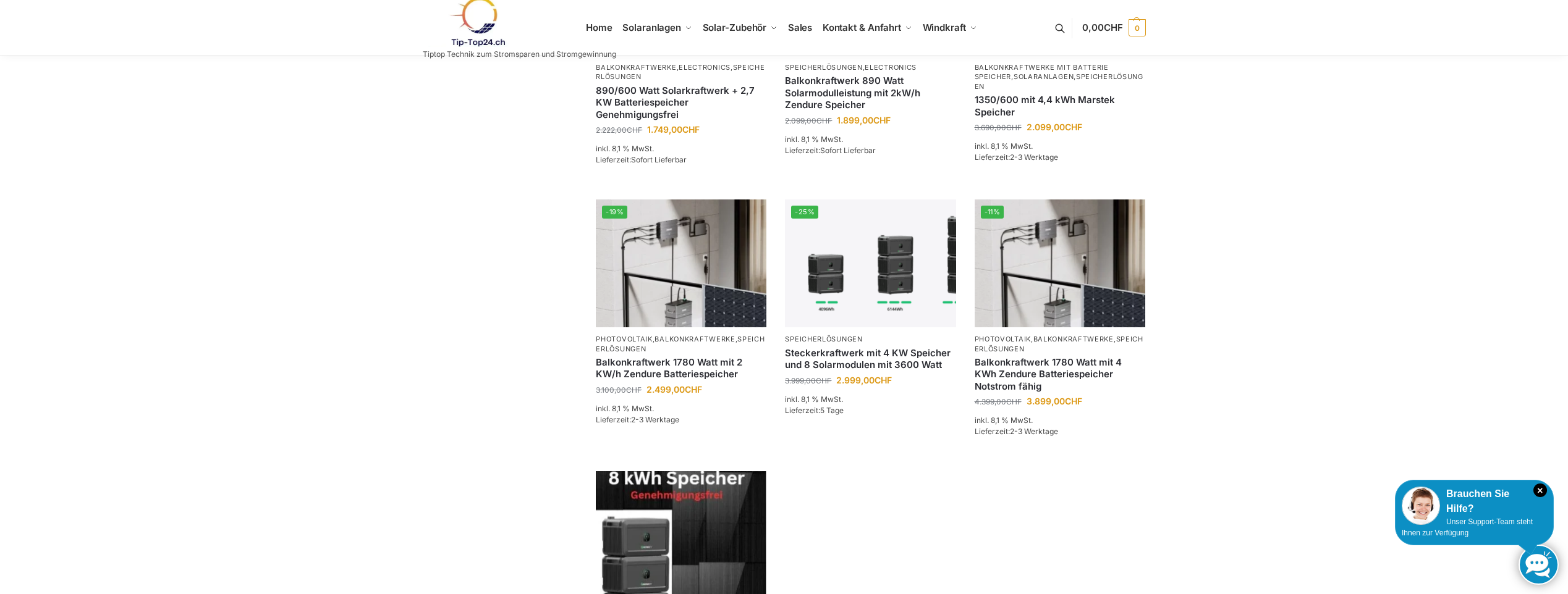
scroll to position [989, 0]
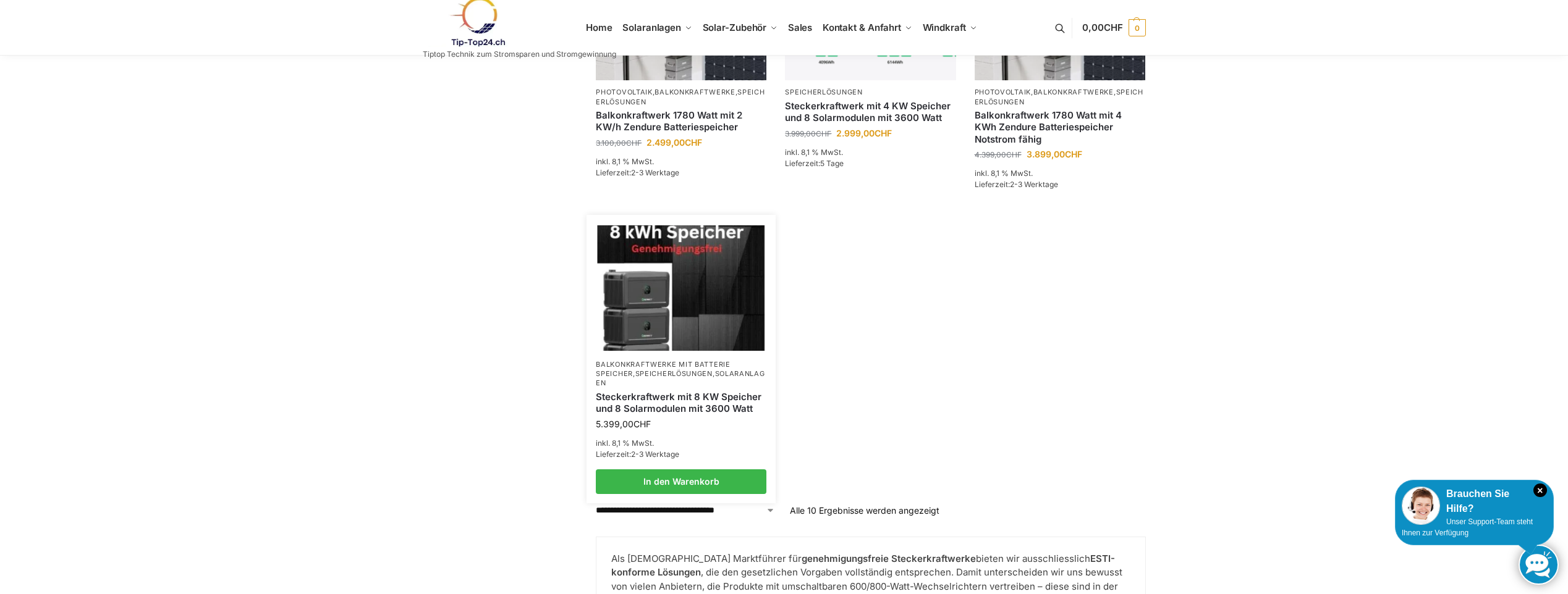
click at [695, 303] on img at bounding box center [681, 288] width 167 height 126
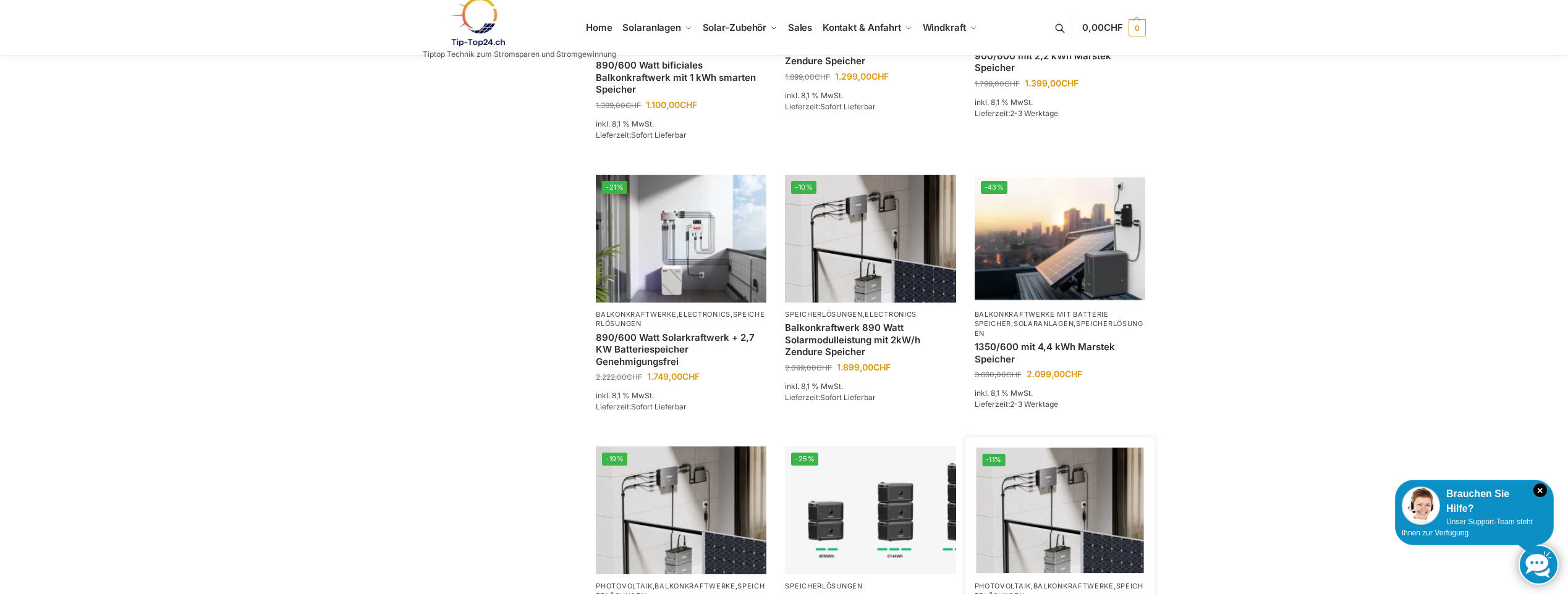
scroll to position [741, 0]
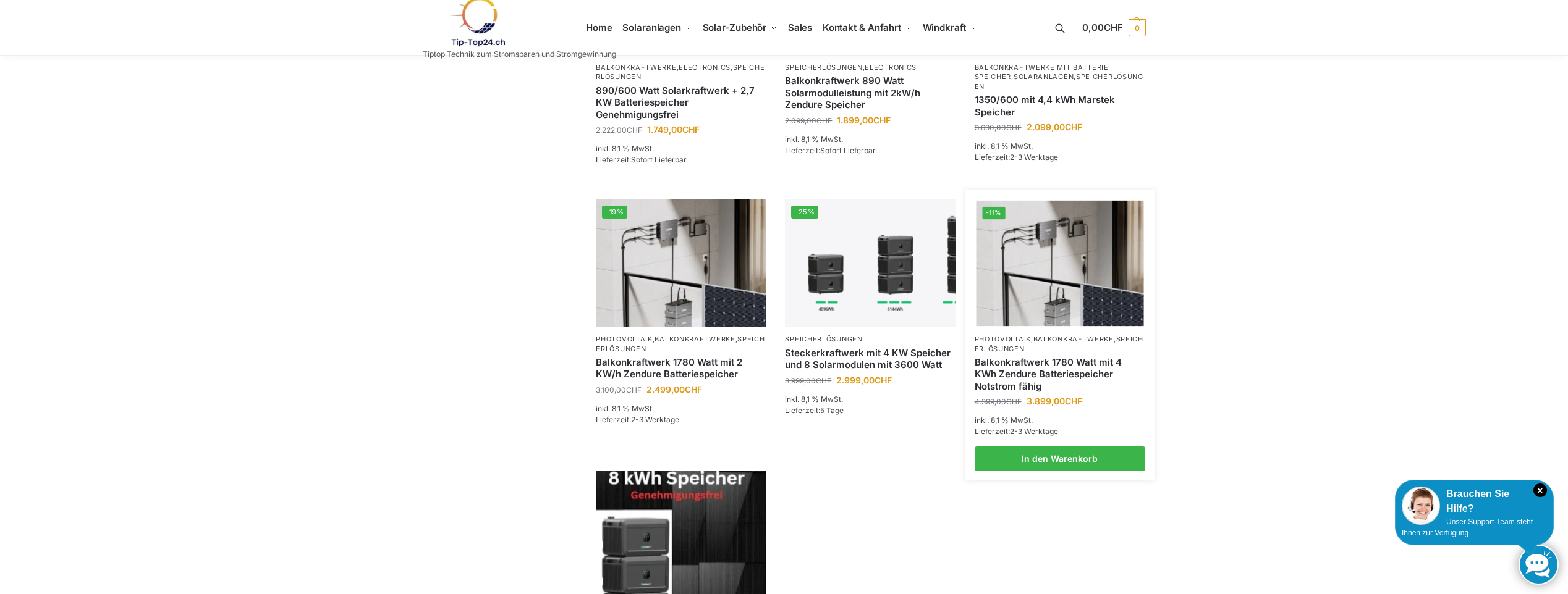
click at [1036, 341] on link "Speicherlösungen" at bounding box center [1058, 344] width 169 height 18
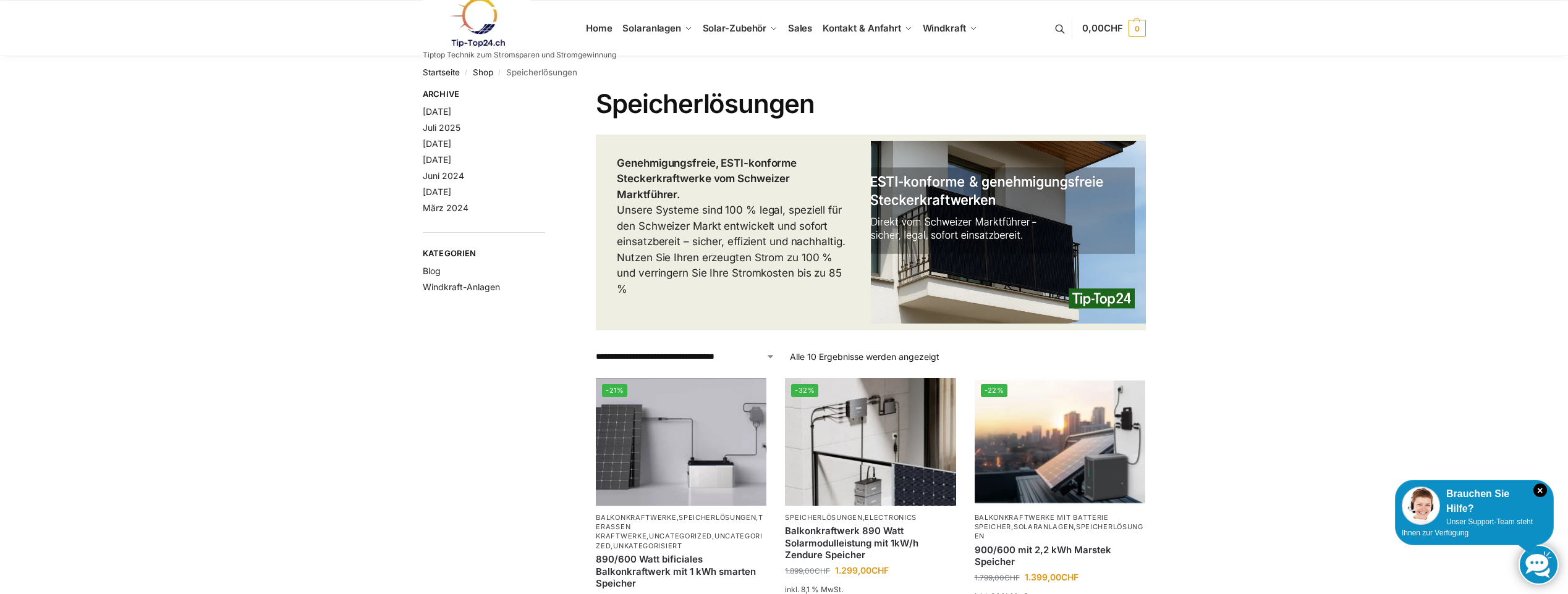
scroll to position [247, 0]
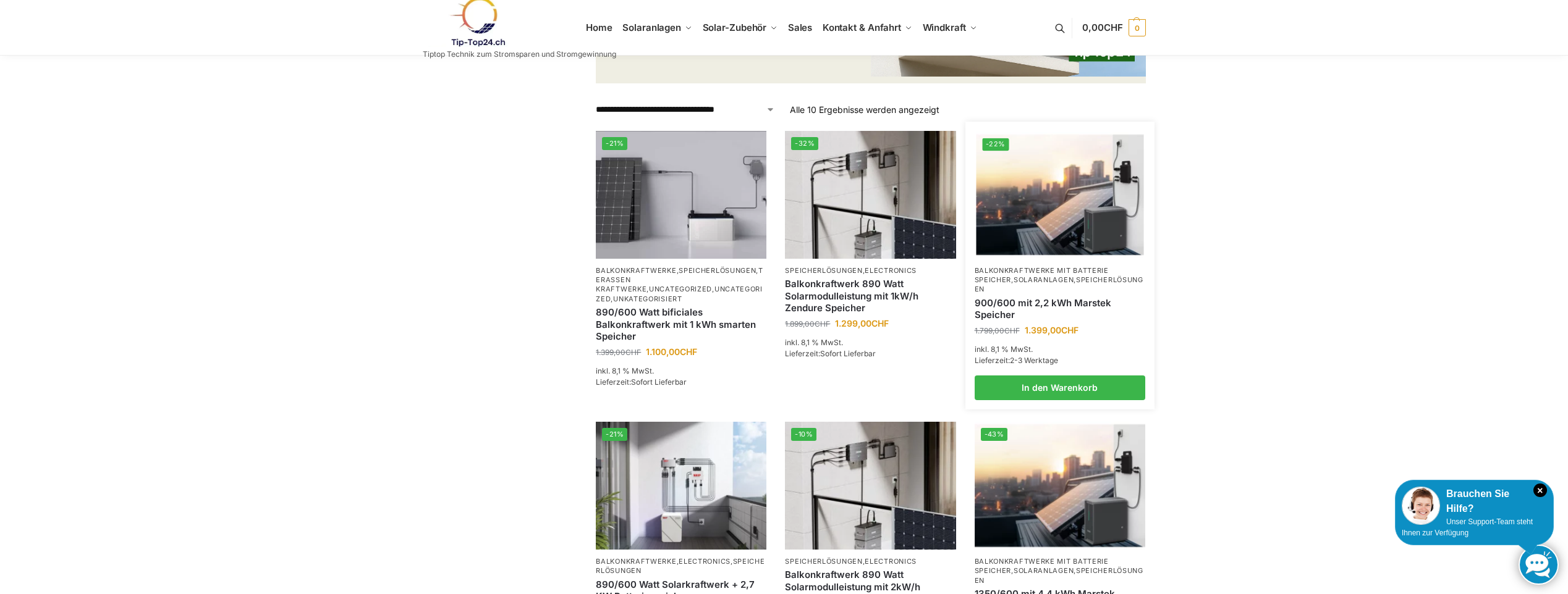
click at [1030, 263] on li "-22% Balkonkraftwerke mit Batterie Speicher , Solaranlagen , Speicherlösungen 9…" at bounding box center [1060, 265] width 189 height 269
click at [1031, 278] on link "Solaranlagen" at bounding box center [1043, 280] width 60 height 9
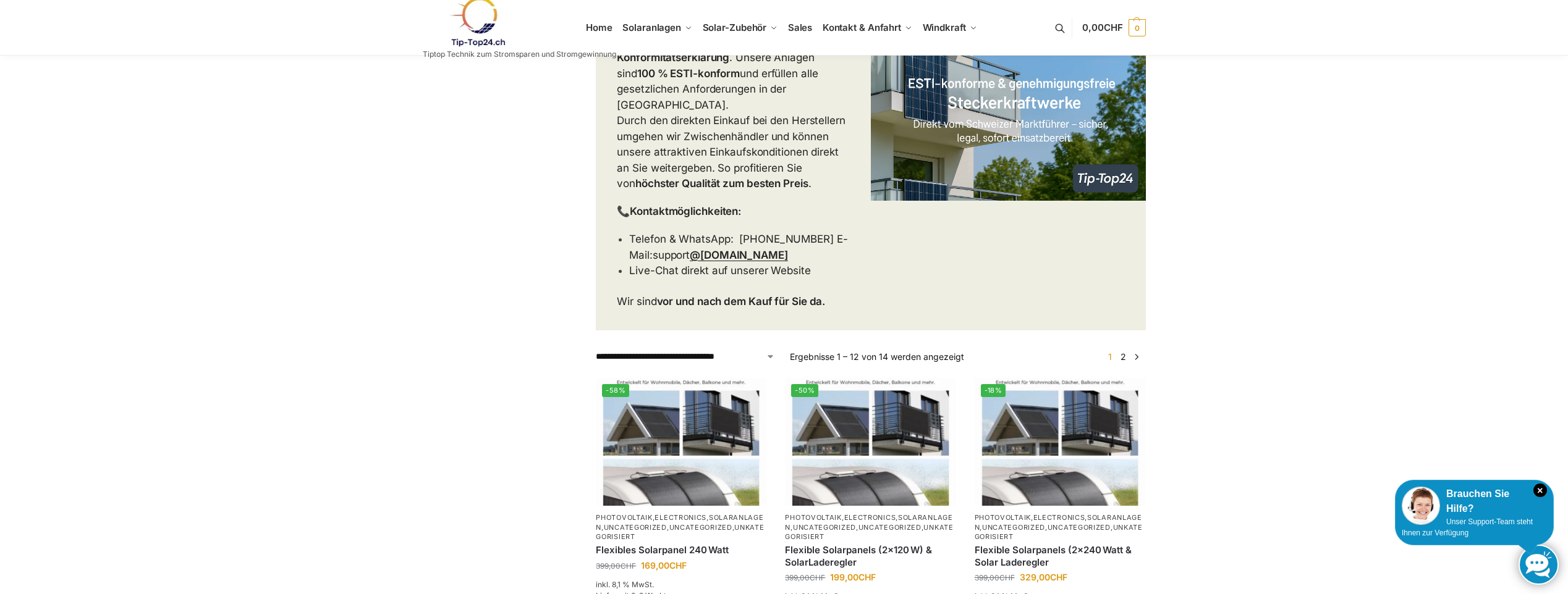
scroll to position [494, 0]
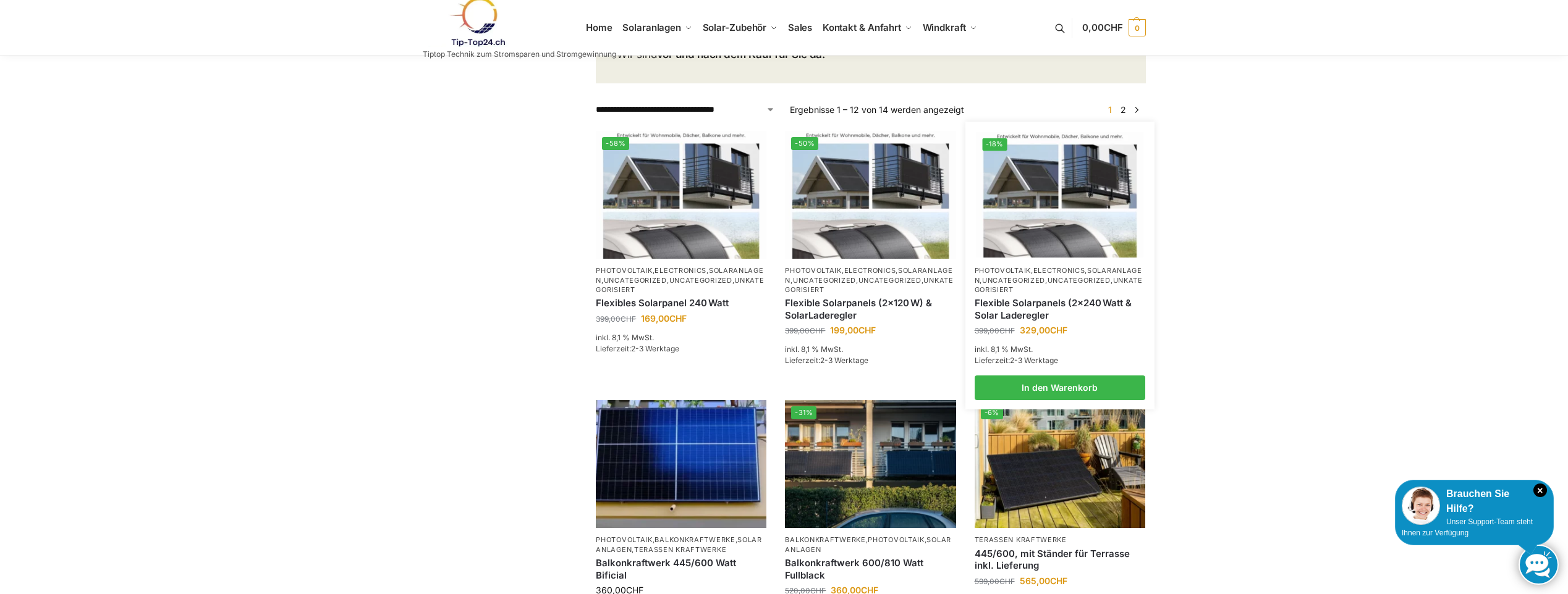
click at [1013, 266] on link "Solaranlagen" at bounding box center [1058, 275] width 167 height 18
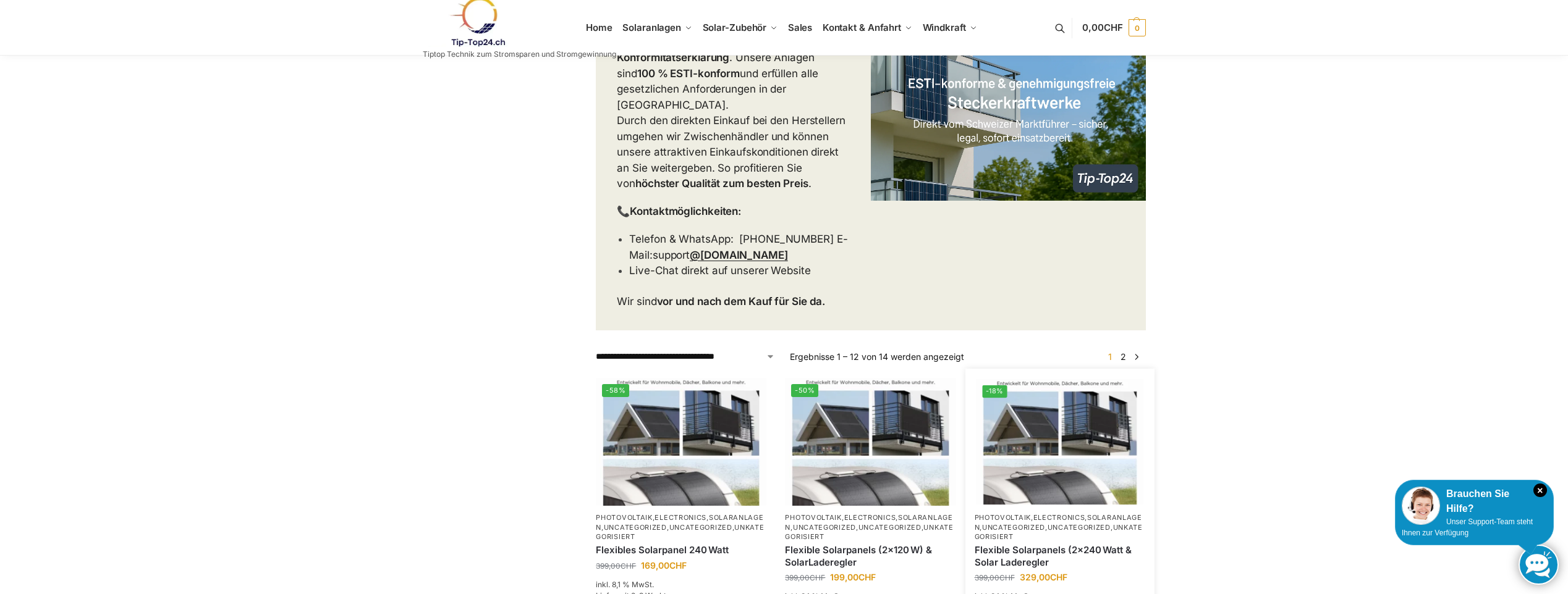
scroll to position [494, 0]
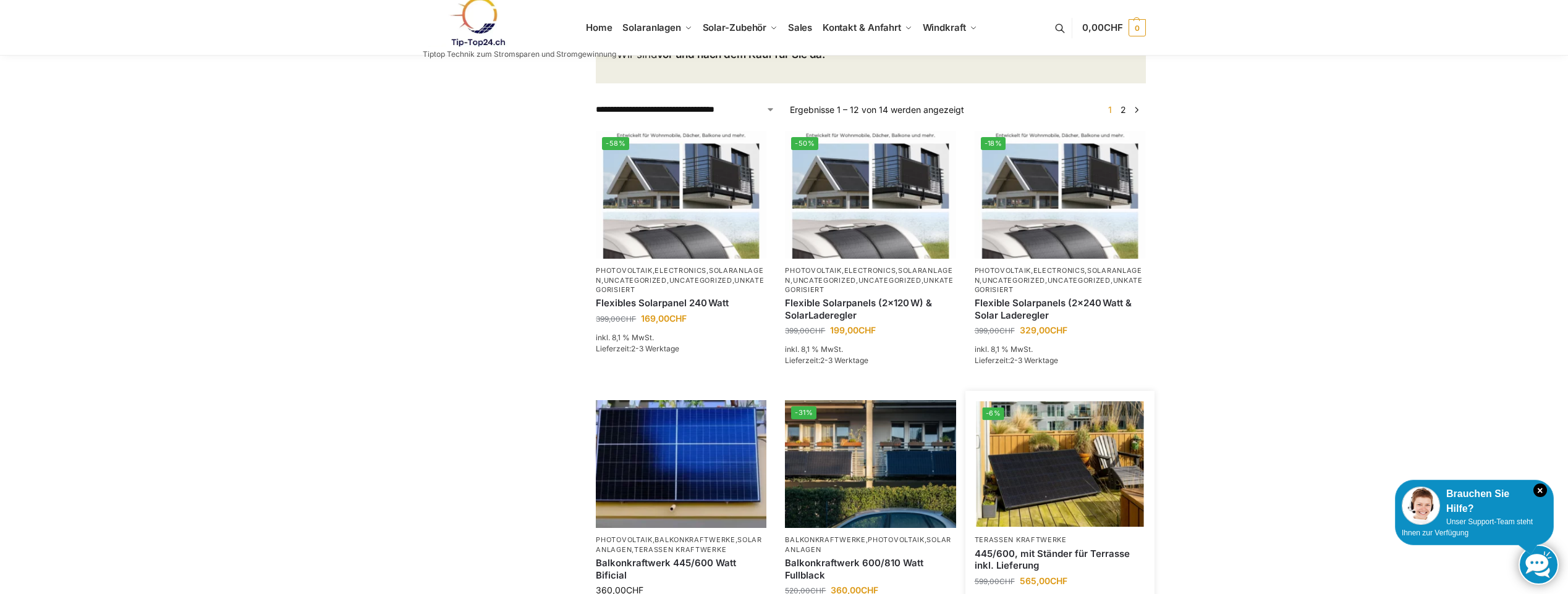
click at [1020, 548] on link "445/600, mit Ständer für Terrasse inkl. Lieferung" at bounding box center [1060, 560] width 171 height 24
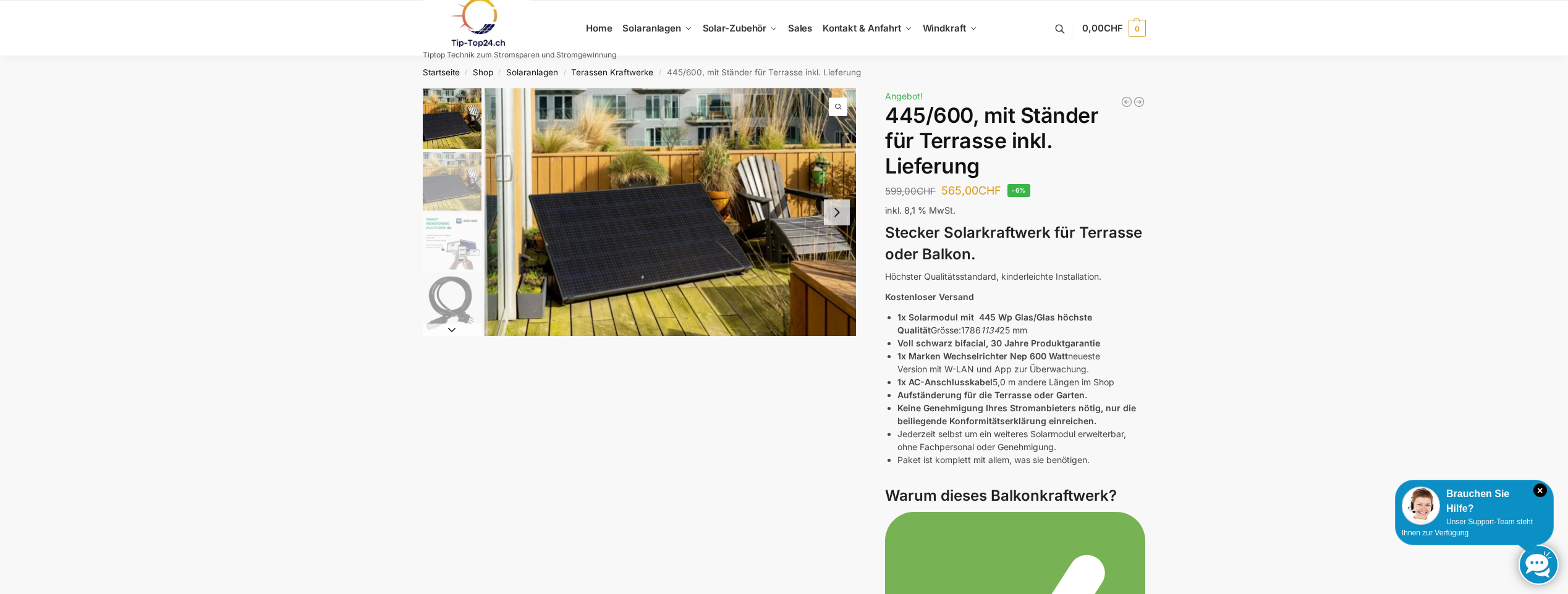
click at [590, 23] on link at bounding box center [520, 23] width 194 height 50
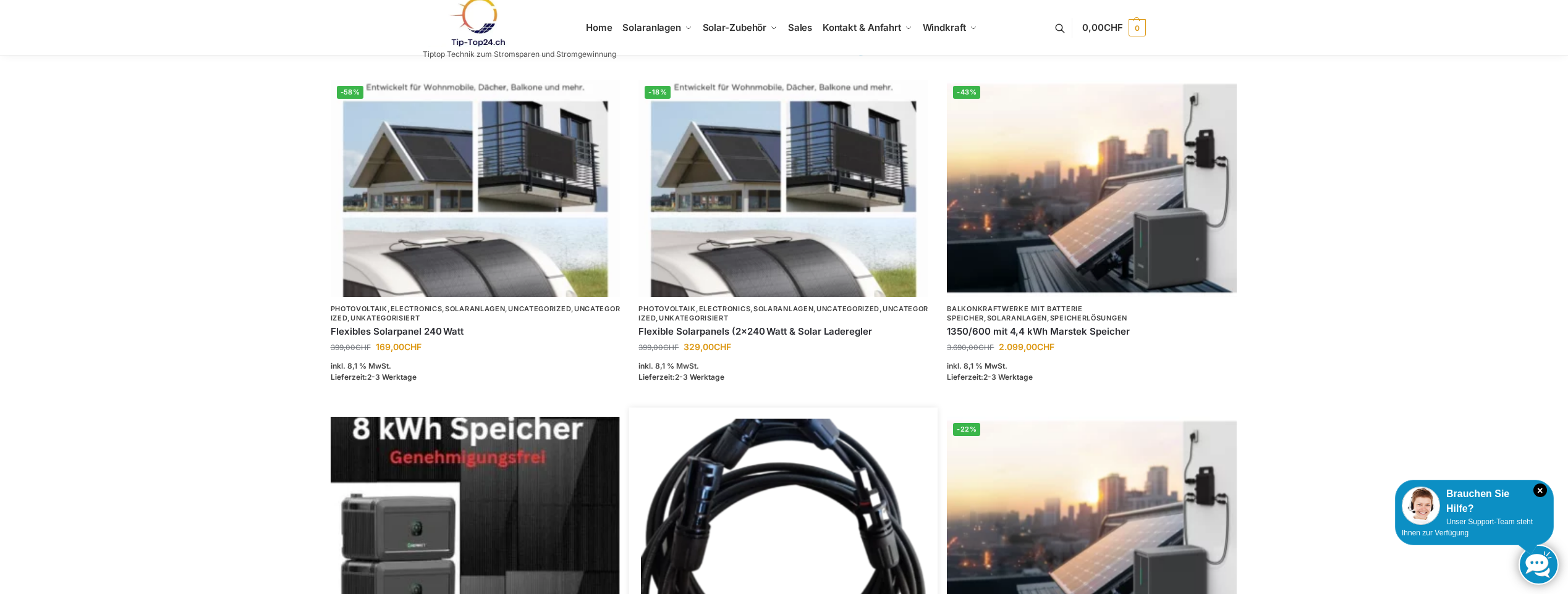
scroll to position [989, 0]
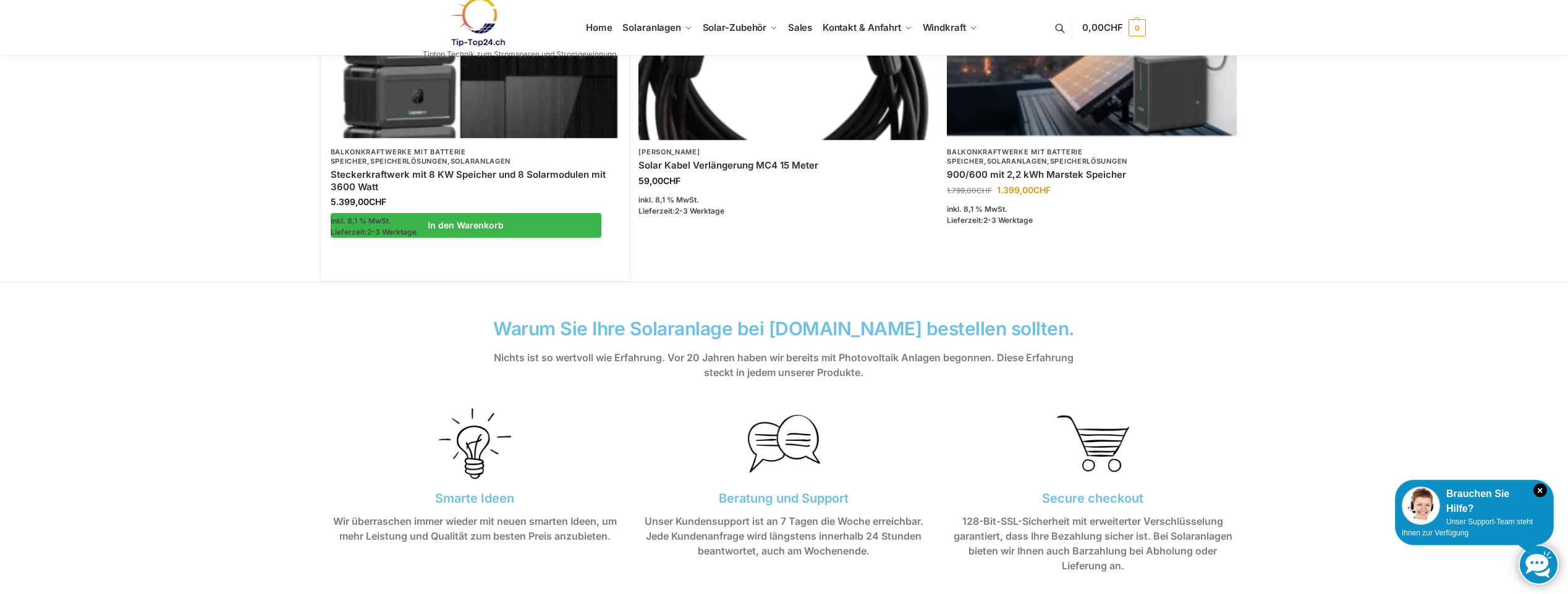
click at [360, 174] on link "Steckerkraftwerk mit 8 KW Speicher und 8 Solarmodulen mit 3600 Watt" at bounding box center [476, 181] width 290 height 24
click at [403, 162] on p "Balkonkraftwerke mit Batterie Speicher , Speicherlösungen , Solaranlagen" at bounding box center [476, 157] width 290 height 19
click at [402, 179] on link "Steckerkraftwerk mit 8 KW Speicher und 8 Solarmodulen mit 3600 Watt" at bounding box center [476, 181] width 290 height 24
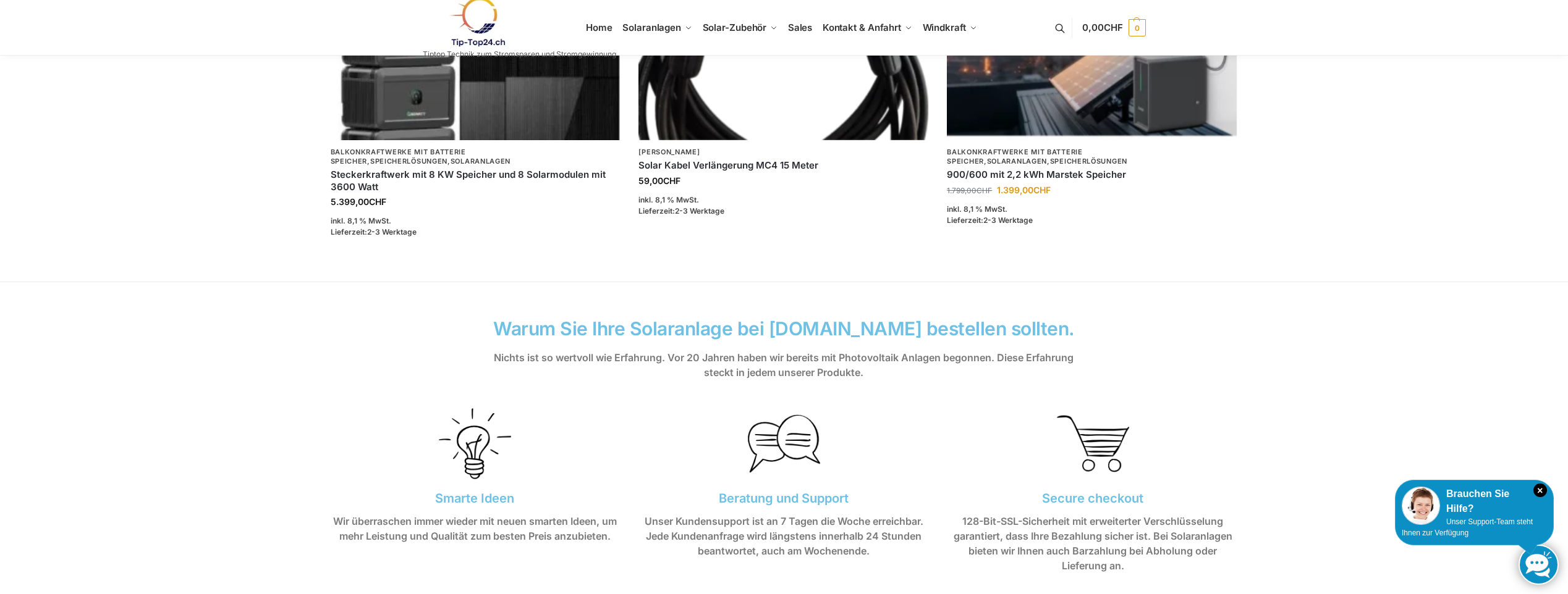
scroll to position [0, 0]
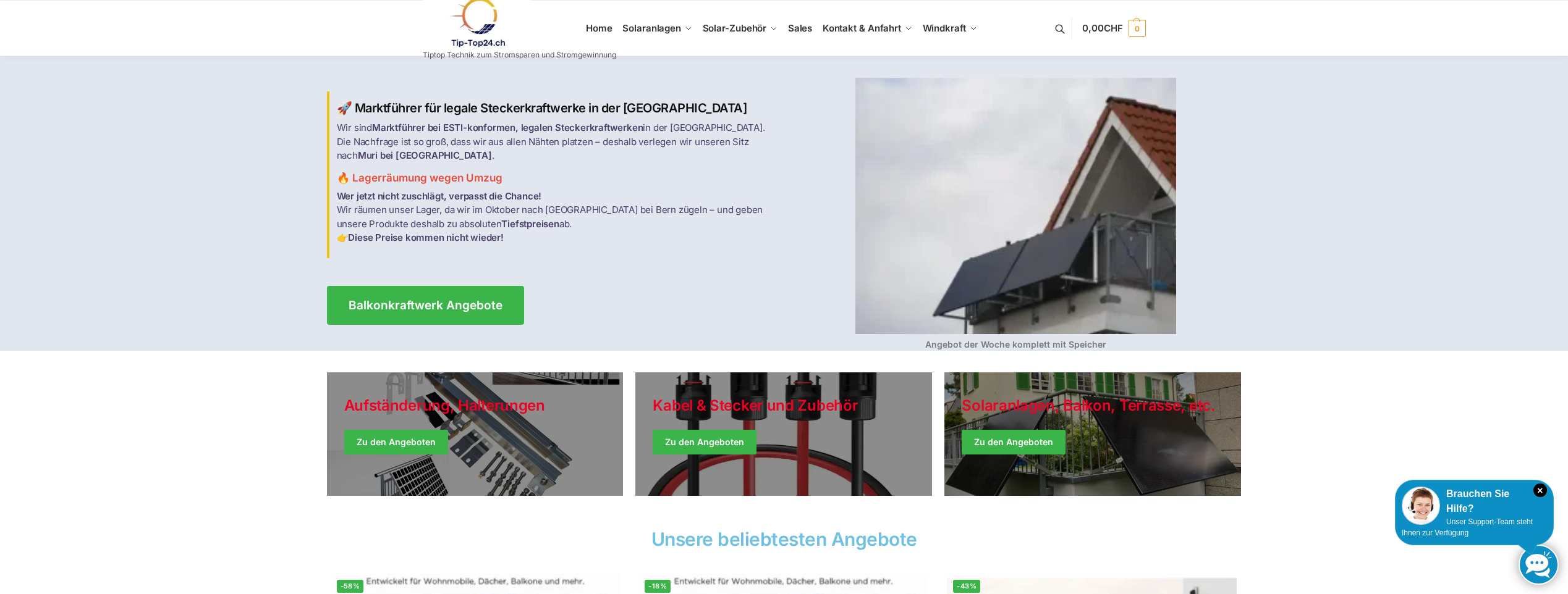
click at [474, 21] on img at bounding box center [476, 23] width 108 height 50
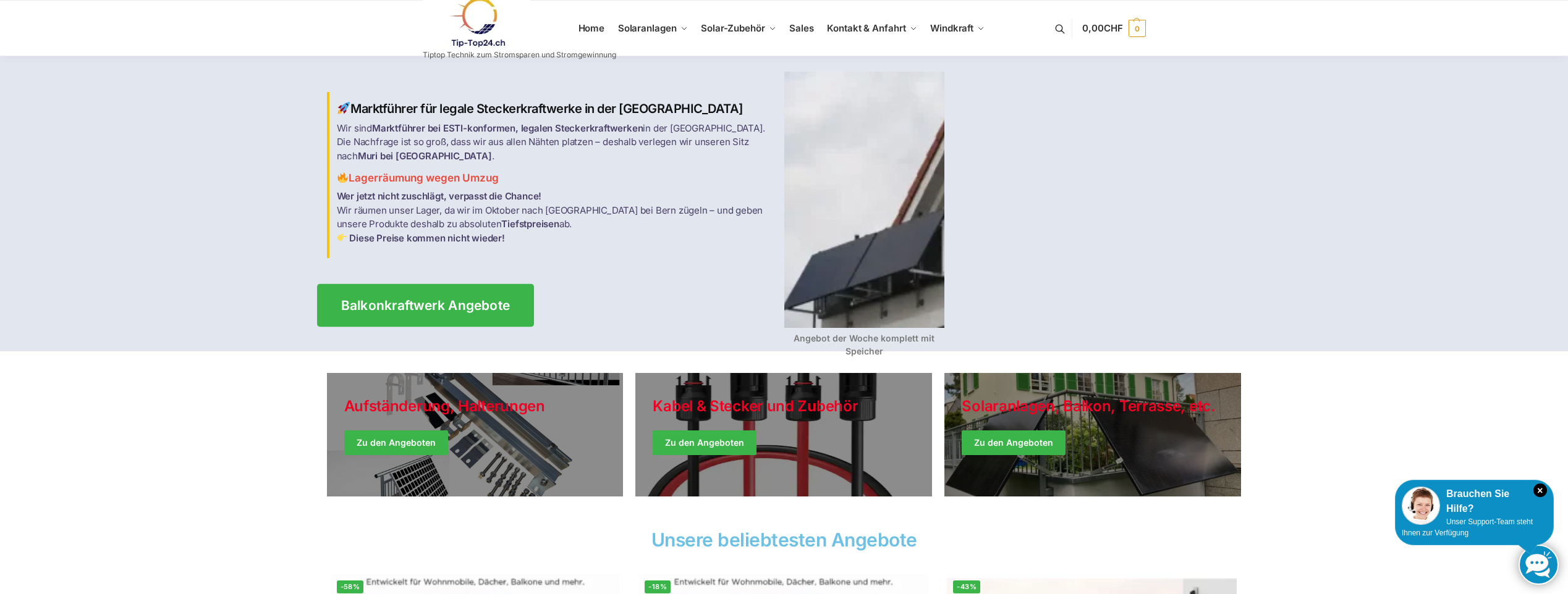
click at [476, 300] on span "Balkonkraftwerk Angebote" at bounding box center [425, 306] width 169 height 13
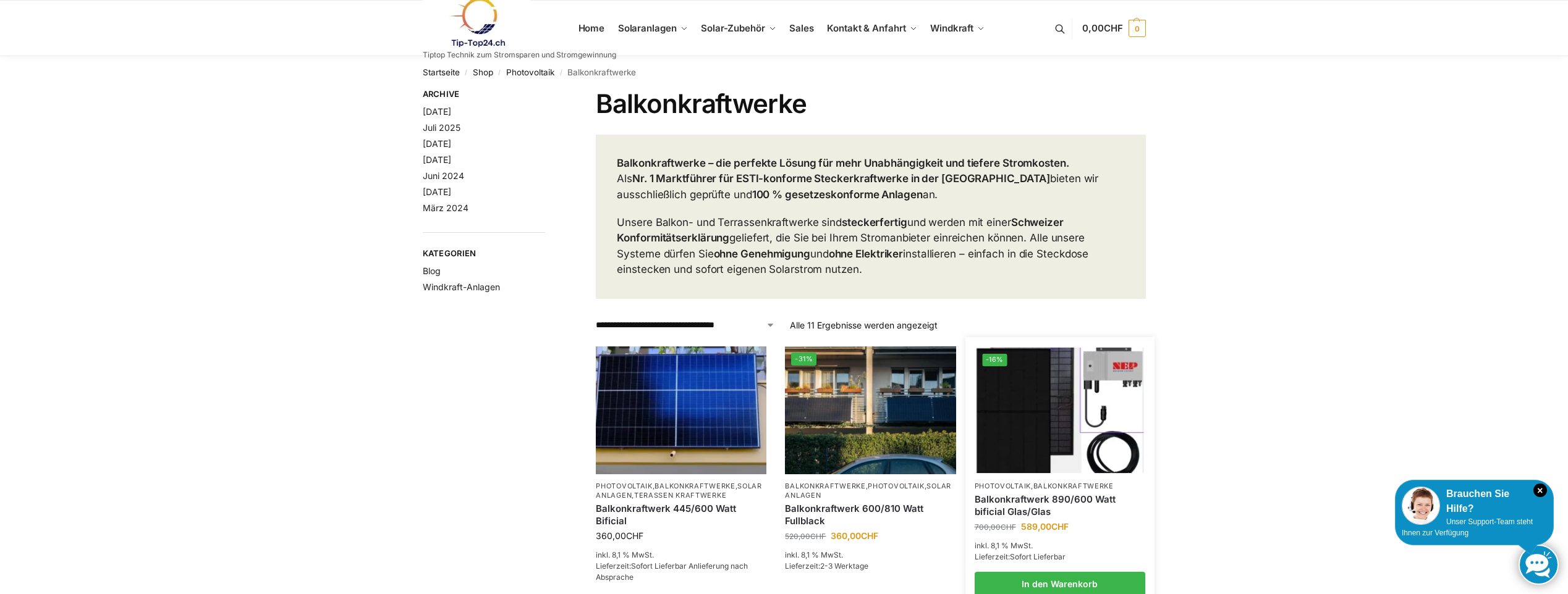
click at [1013, 494] on link "Balkonkraftwerk 890/600 Watt bificial Glas/Glas" at bounding box center [1060, 506] width 171 height 24
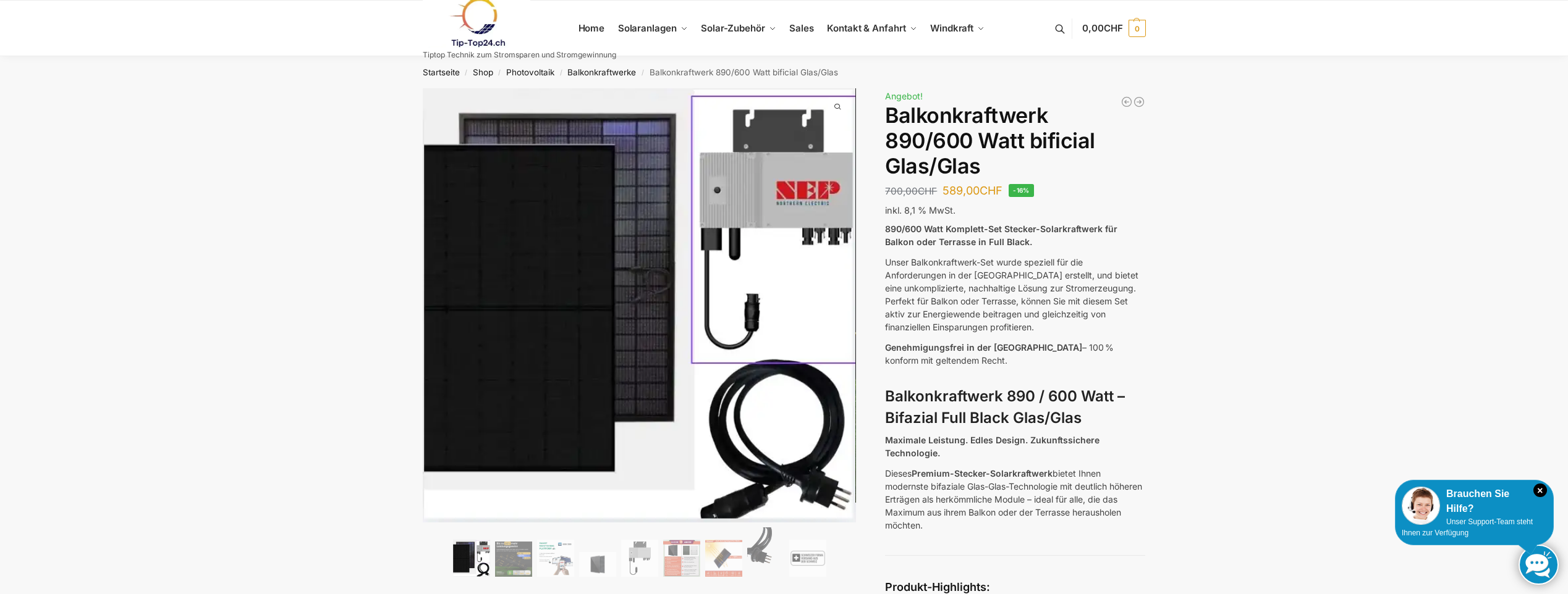
click at [590, 24] on link at bounding box center [520, 23] width 194 height 50
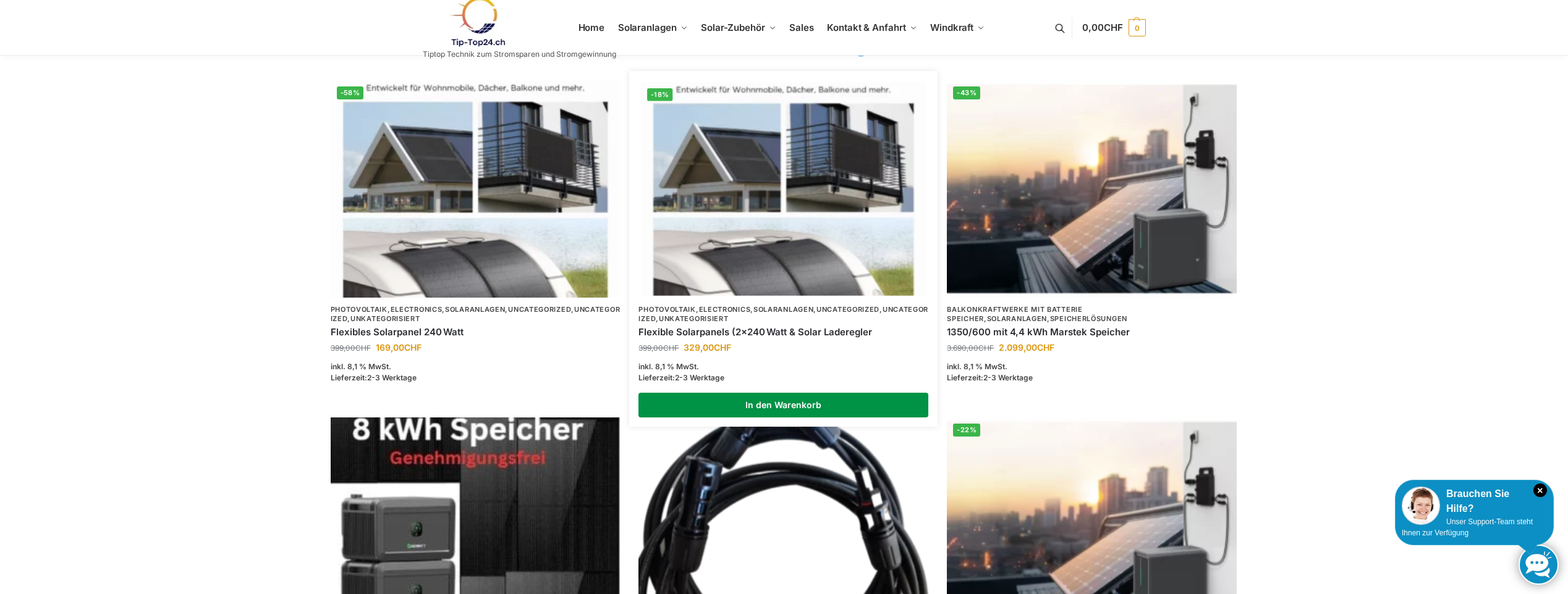
click at [751, 407] on link "In den Warenkorb" at bounding box center [784, 405] width 290 height 24
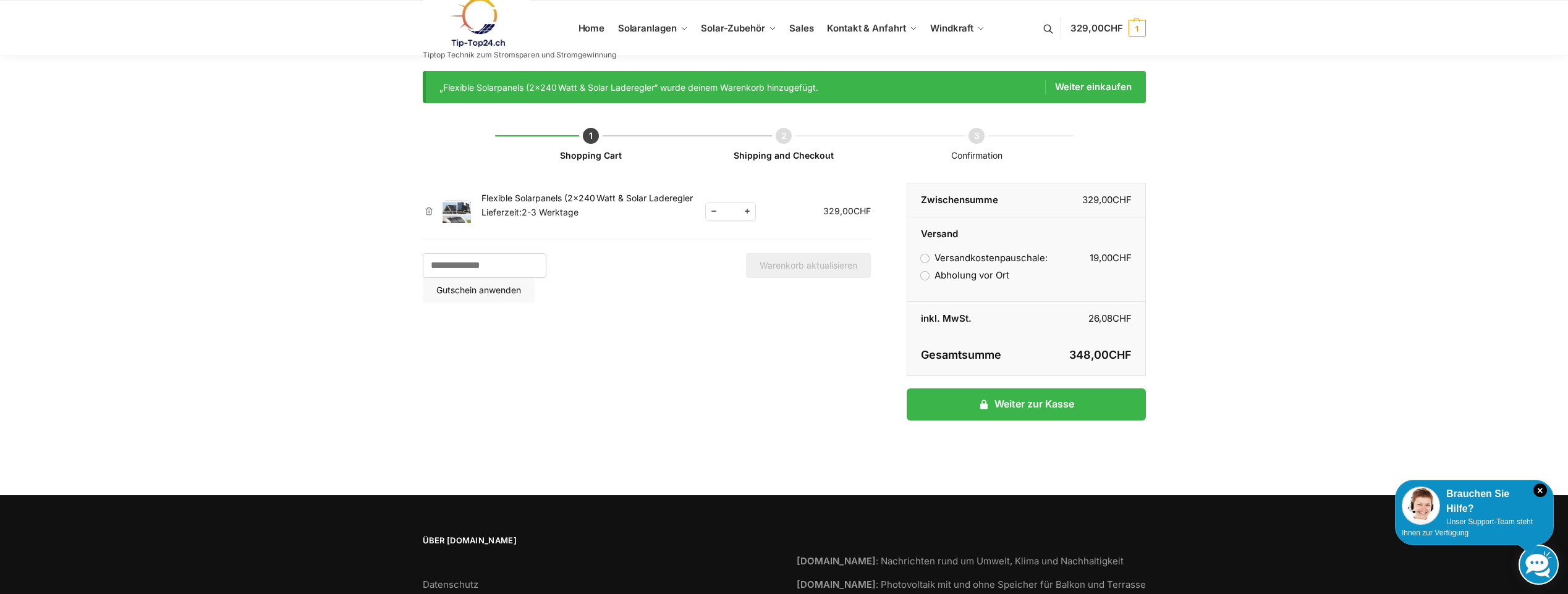
click at [464, 29] on img at bounding box center [476, 23] width 108 height 50
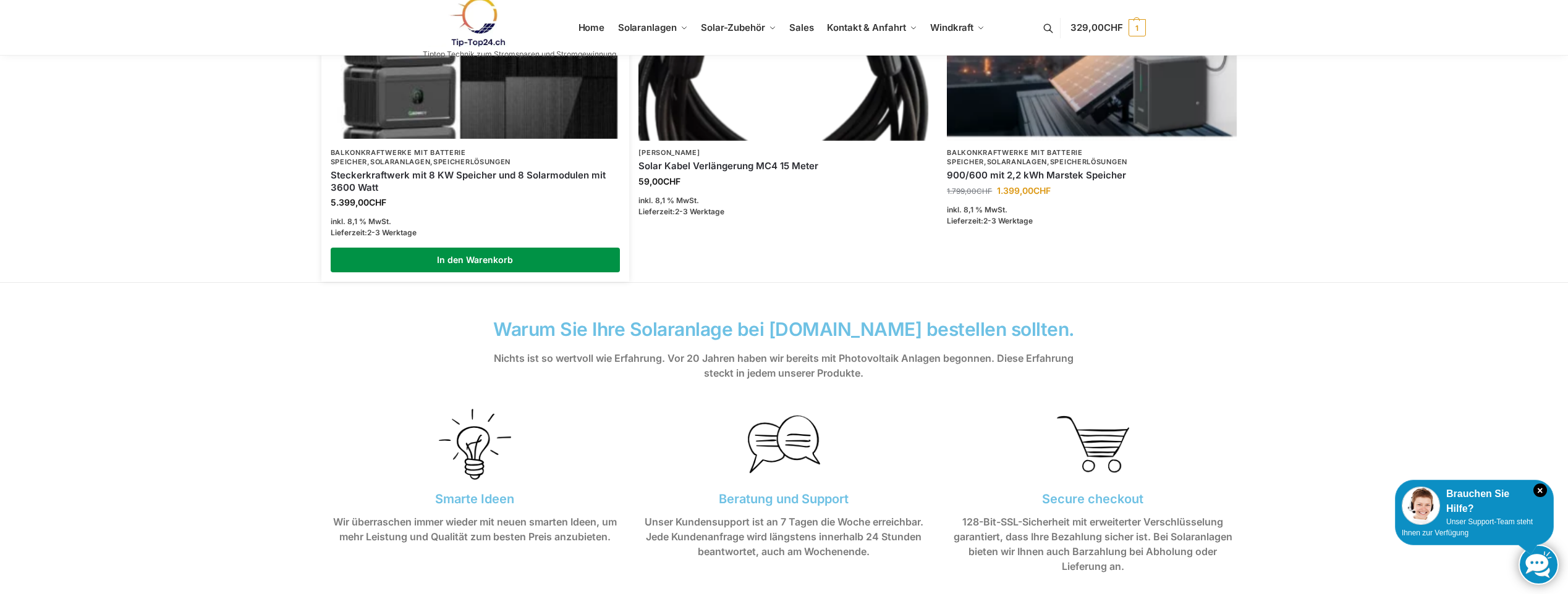
click at [470, 265] on link "In den Warenkorb" at bounding box center [476, 260] width 290 height 24
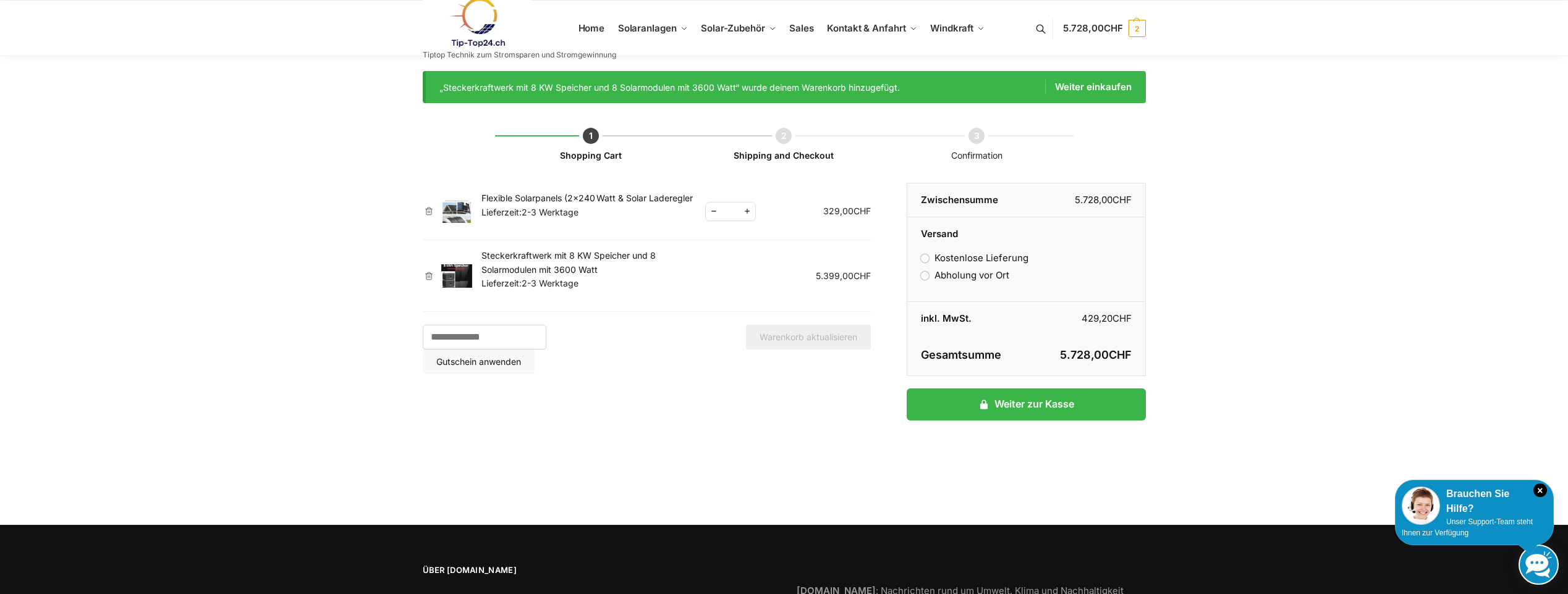
click at [541, 253] on link "Steckerkraftwerk mit 8 KW Speicher und 8 Solarmodulen mit 3600 Watt" at bounding box center [568, 263] width 174 height 24
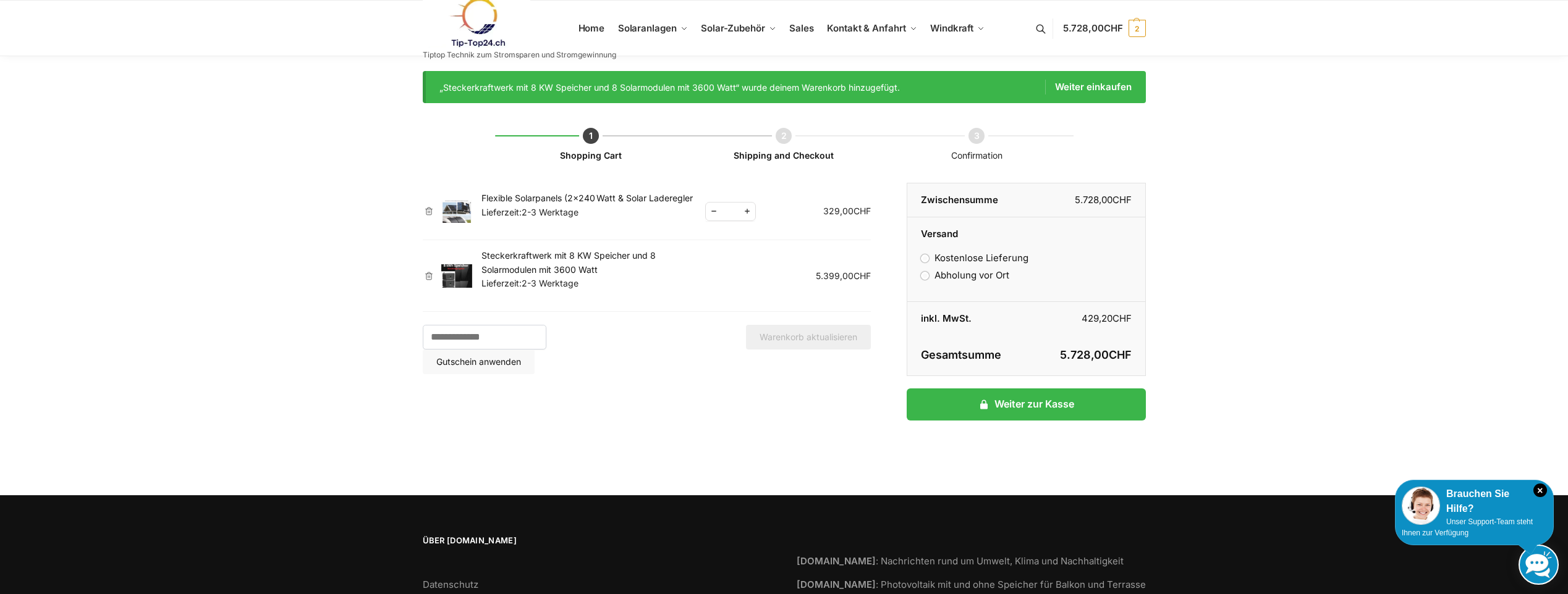
click at [494, 16] on img at bounding box center [476, 23] width 108 height 50
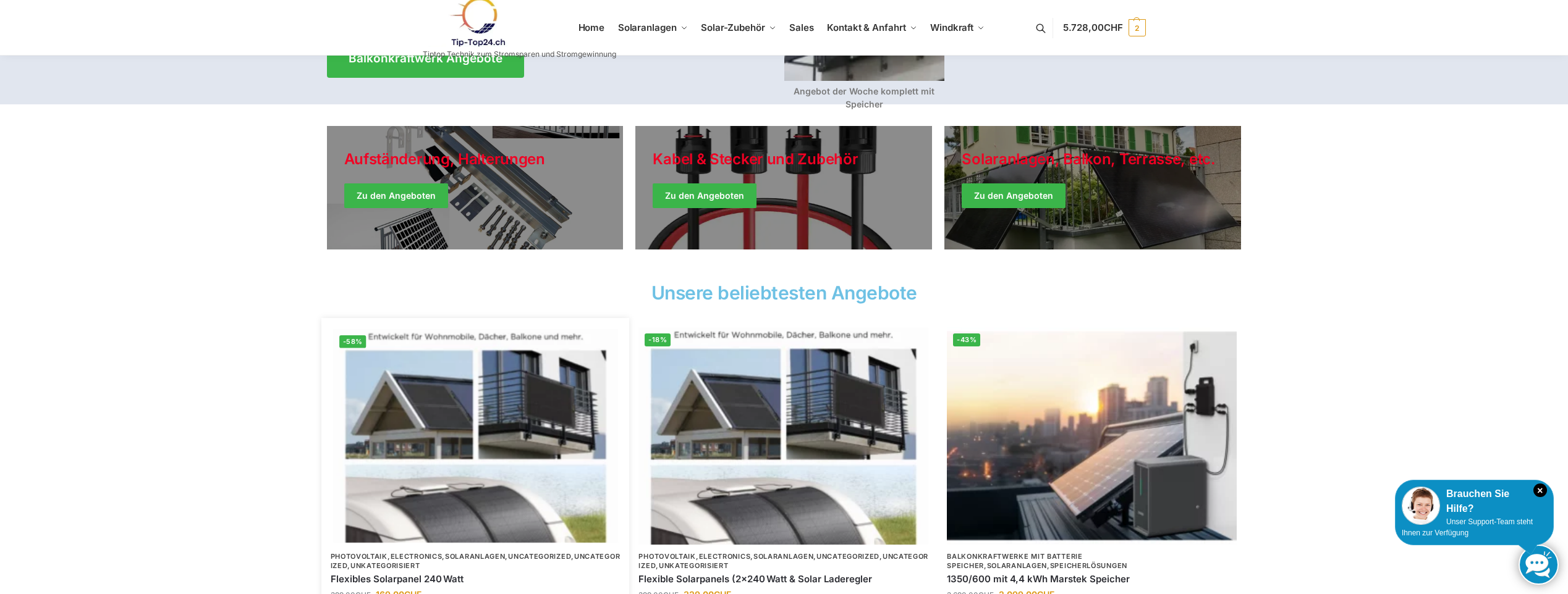
scroll to position [494, 0]
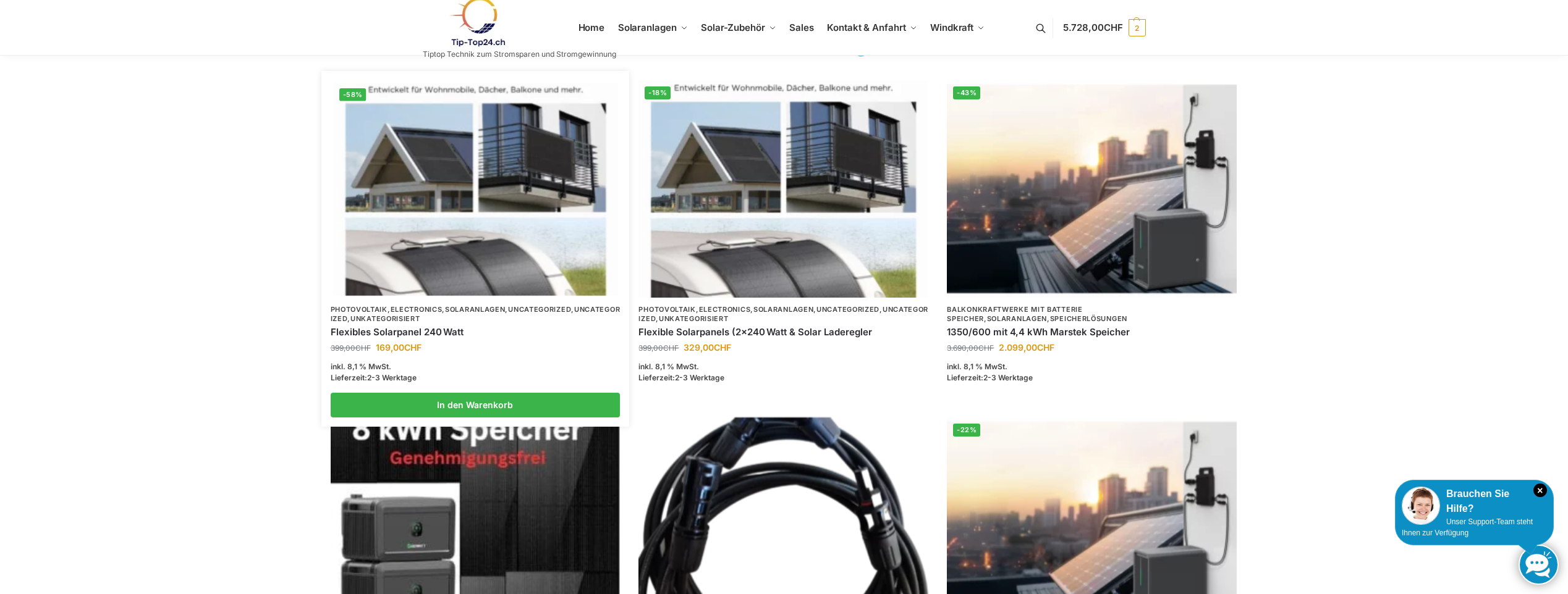
click at [465, 269] on img at bounding box center [475, 189] width 284 height 213
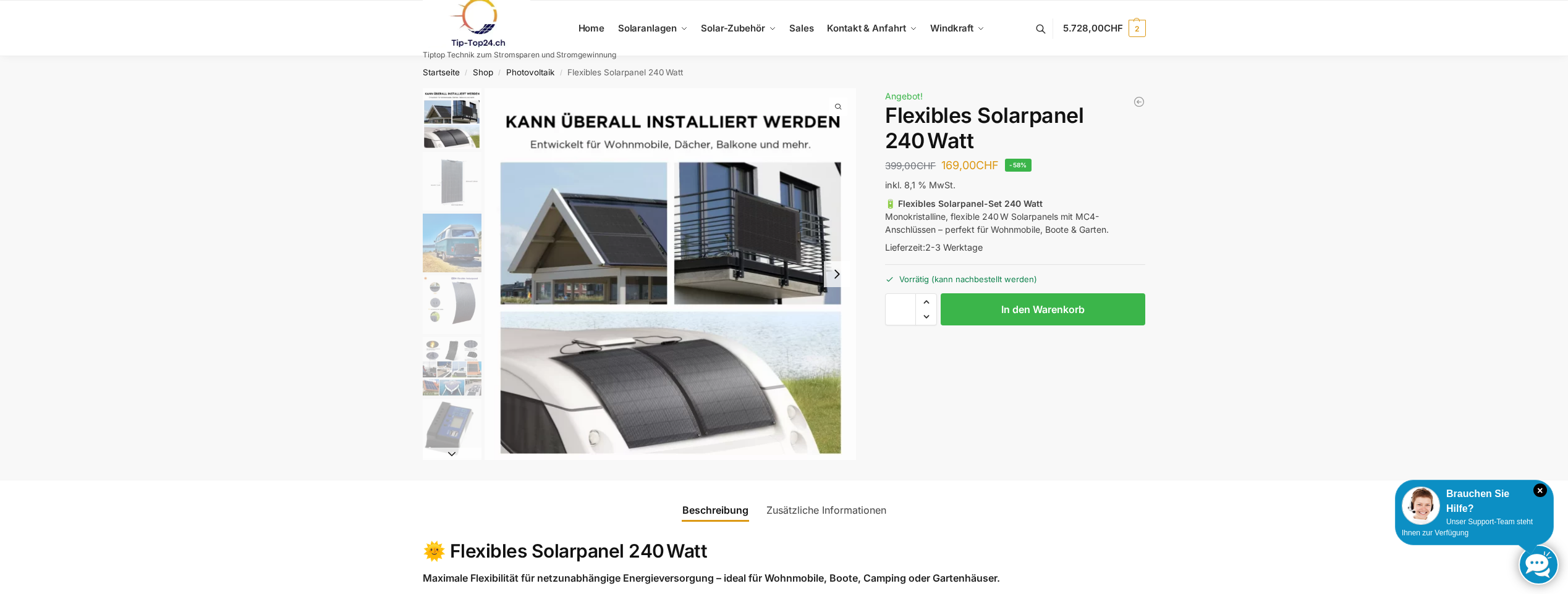
click at [471, 11] on img at bounding box center [476, 23] width 108 height 50
